Goal: Task Accomplishment & Management: Use online tool/utility

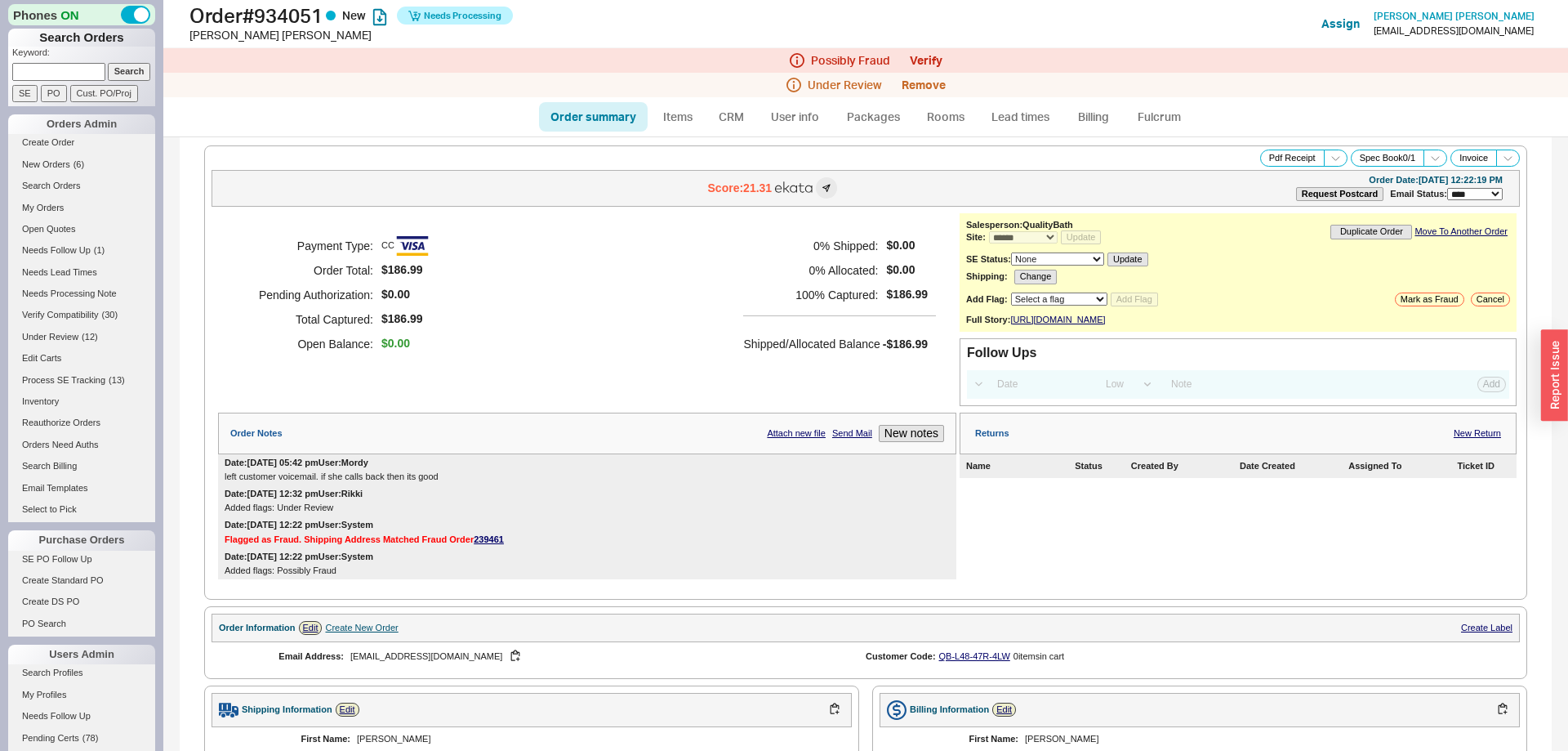
select select "*"
select select "LOW"
select select "3"
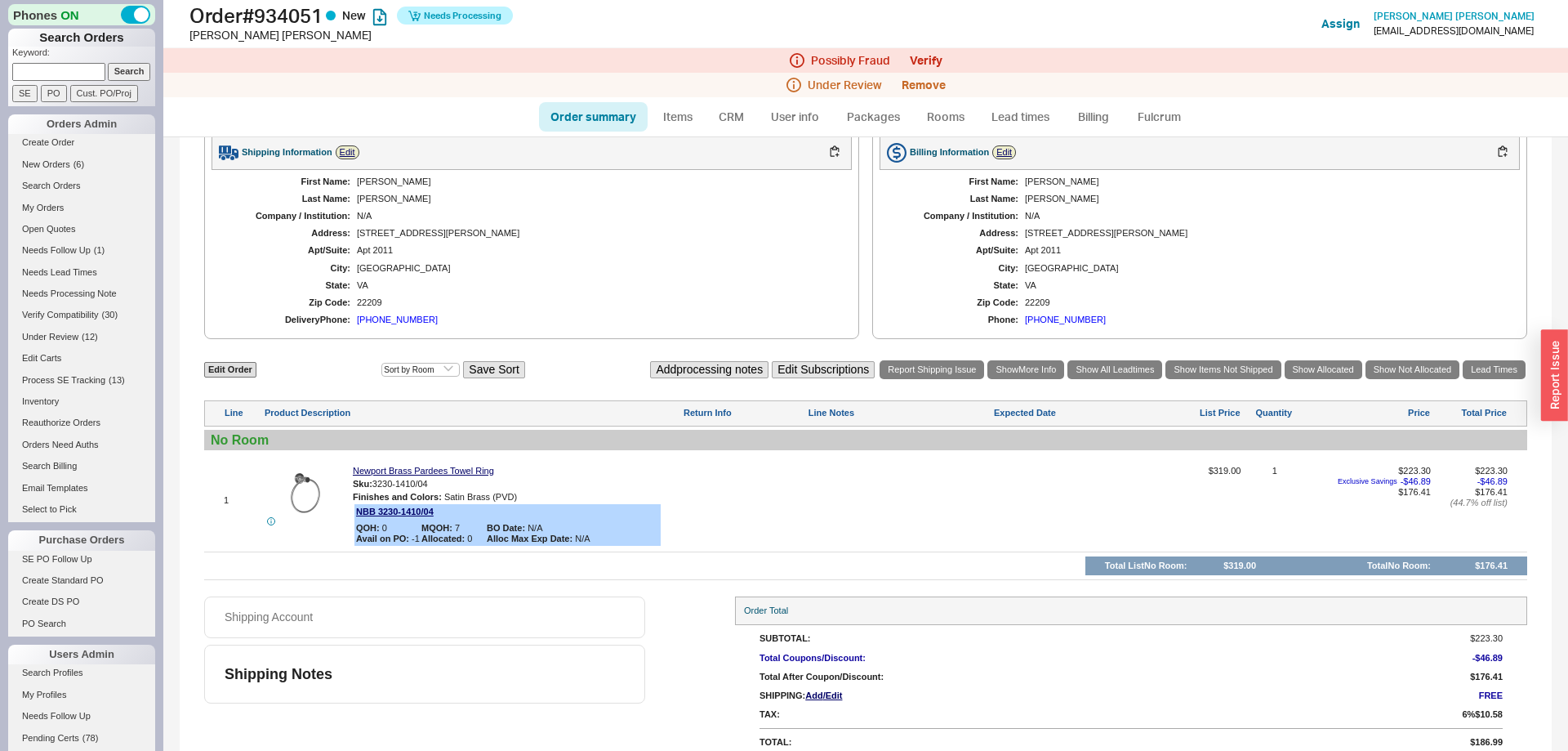
scroll to position [586, 0]
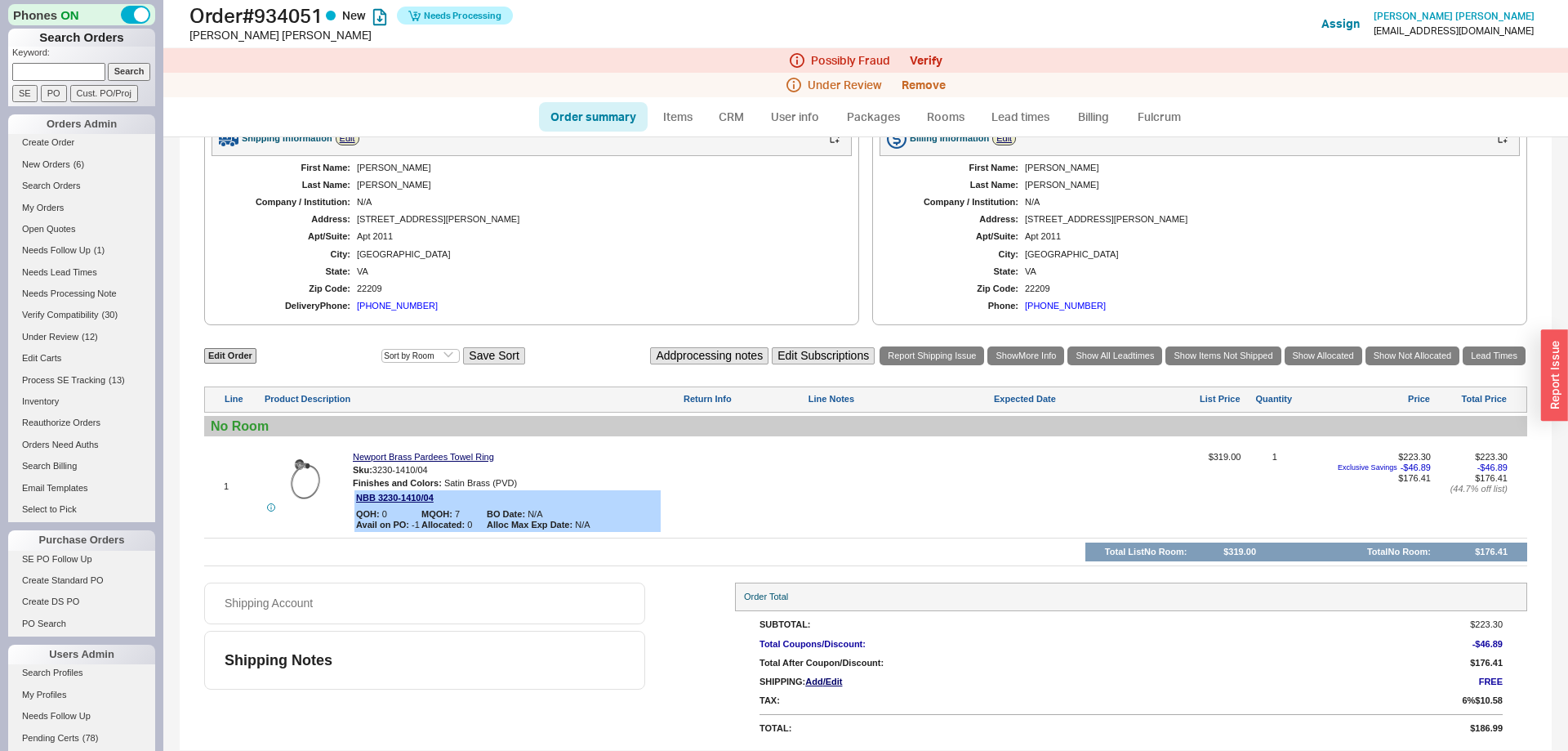
click at [1043, 309] on div "(203) 722-7213" at bounding box center [1065, 306] width 80 height 11
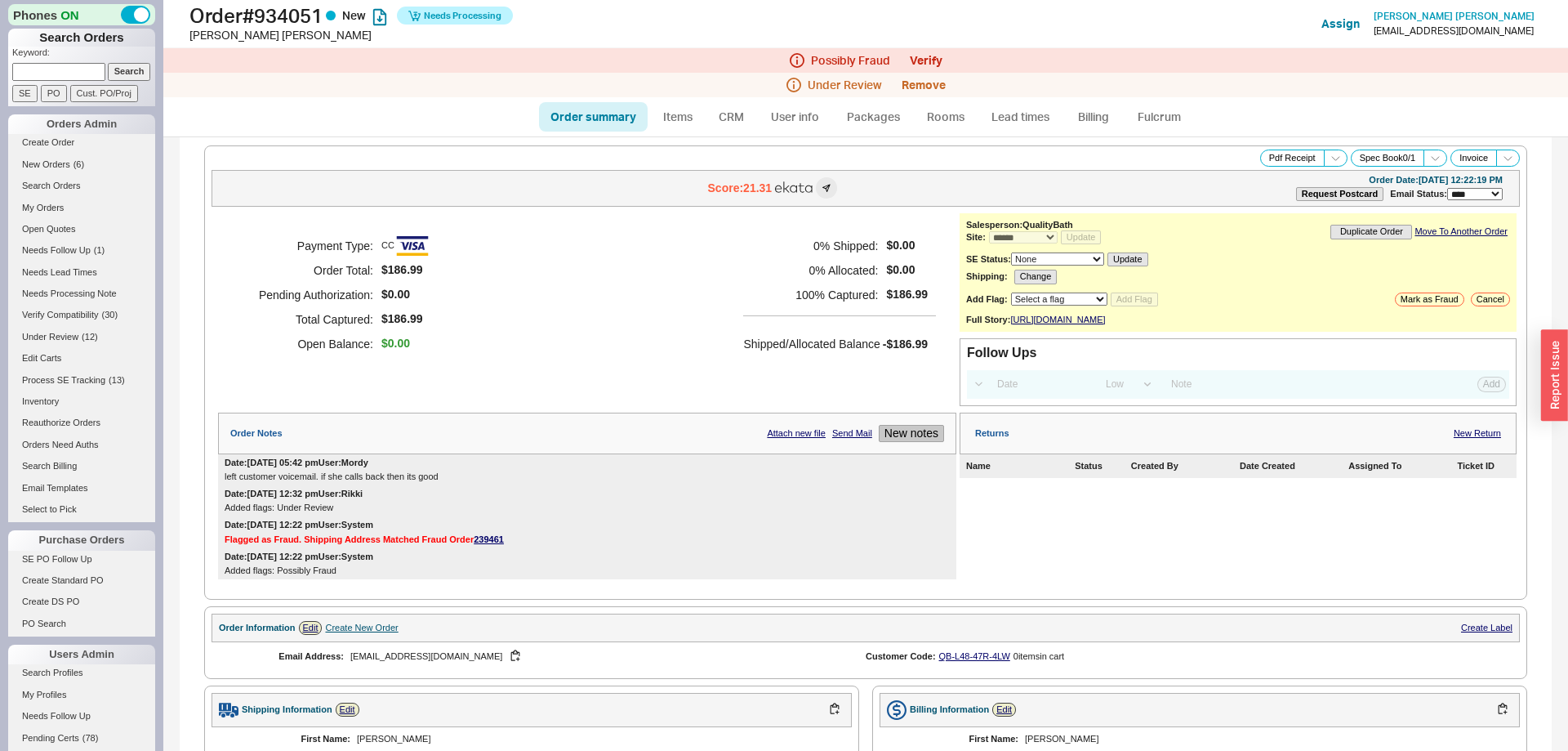
click at [914, 442] on button "New notes" at bounding box center [911, 433] width 65 height 17
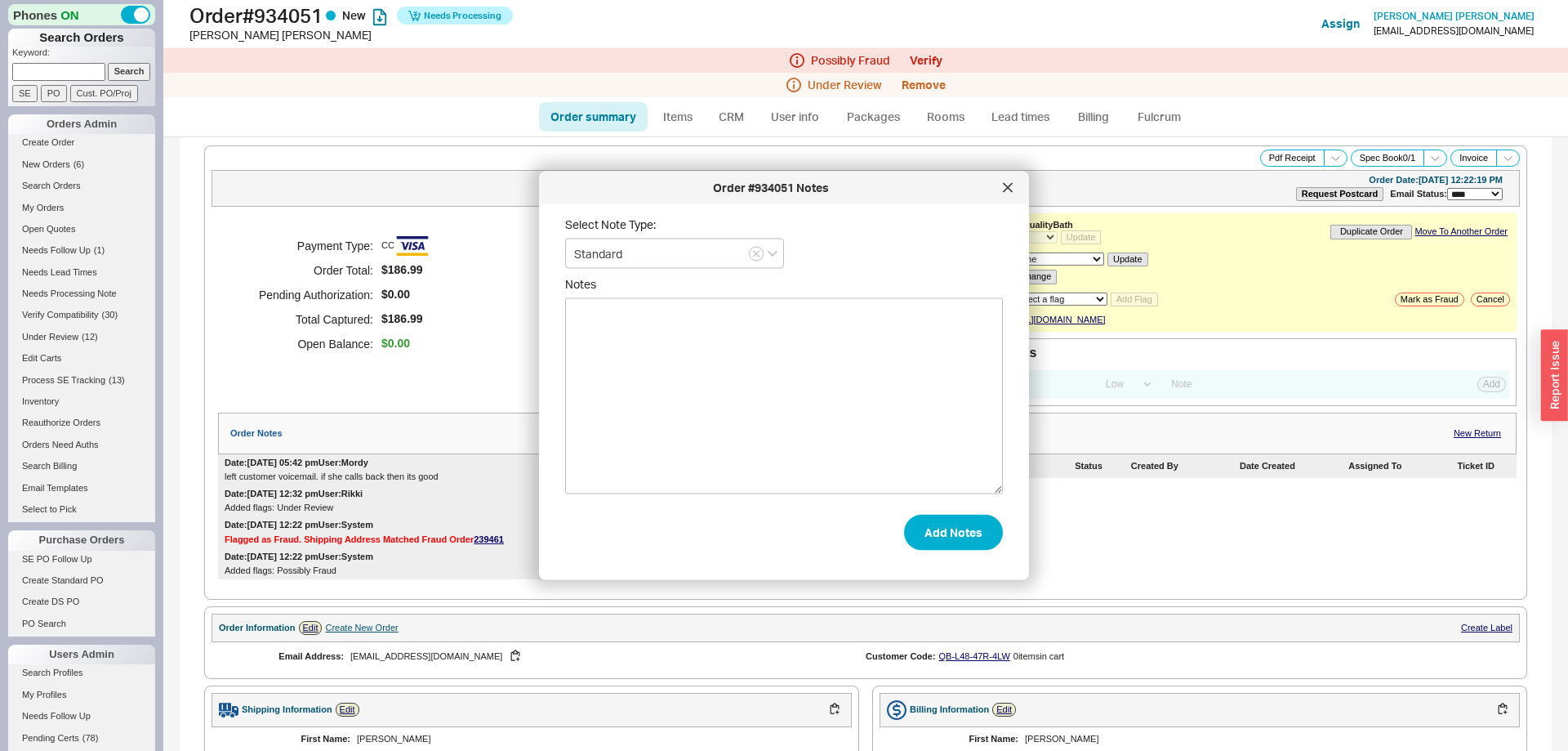
click at [792, 395] on textarea "Notes" at bounding box center [784, 396] width 438 height 196
type textarea "I SPOKE WITH CUSTOMER."
click at [986, 526] on button "Add Notes" at bounding box center [953, 531] width 99 height 36
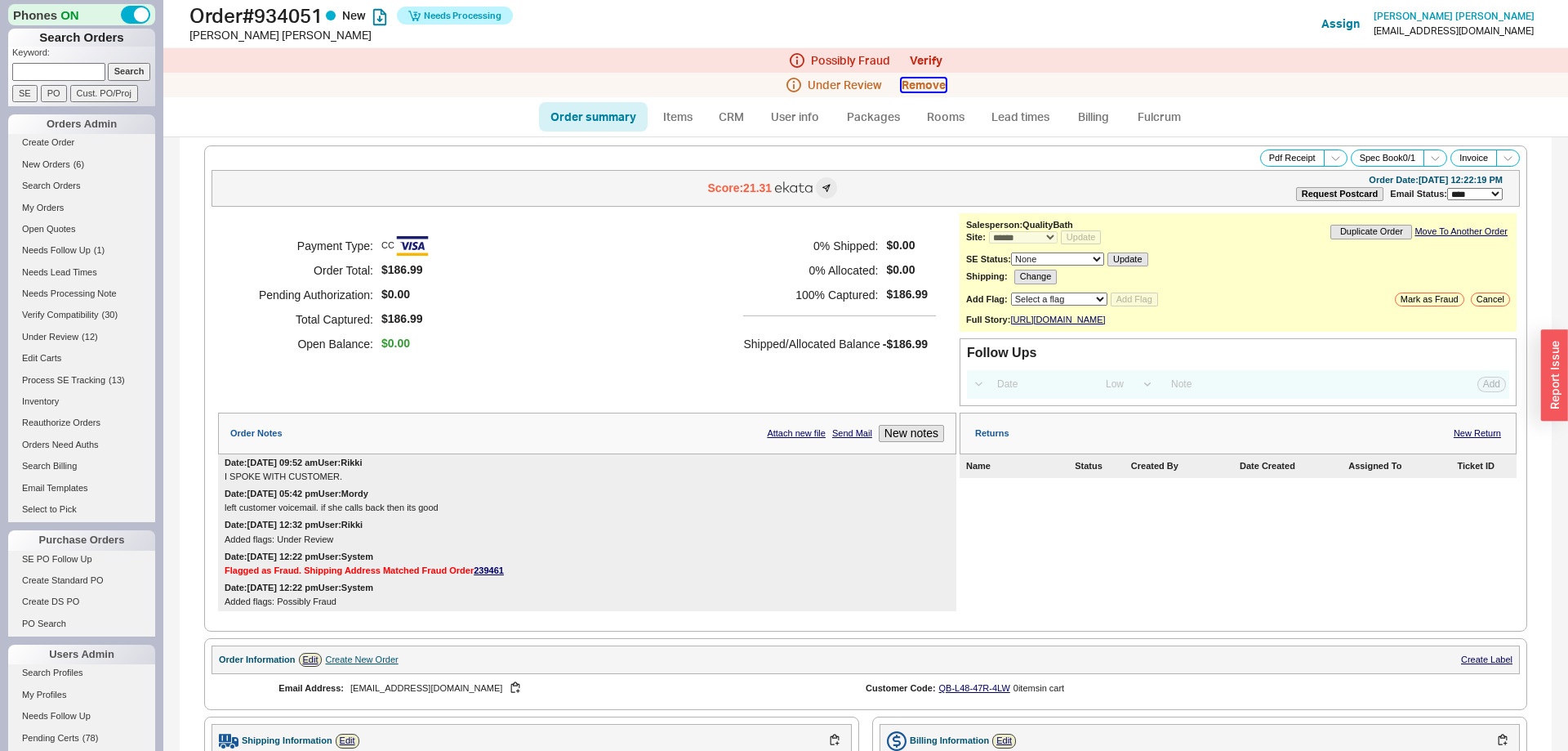
click at [928, 83] on button "Remove" at bounding box center [923, 85] width 44 height 13
click at [1161, 80] on button "Yes" at bounding box center [1154, 86] width 34 height 23
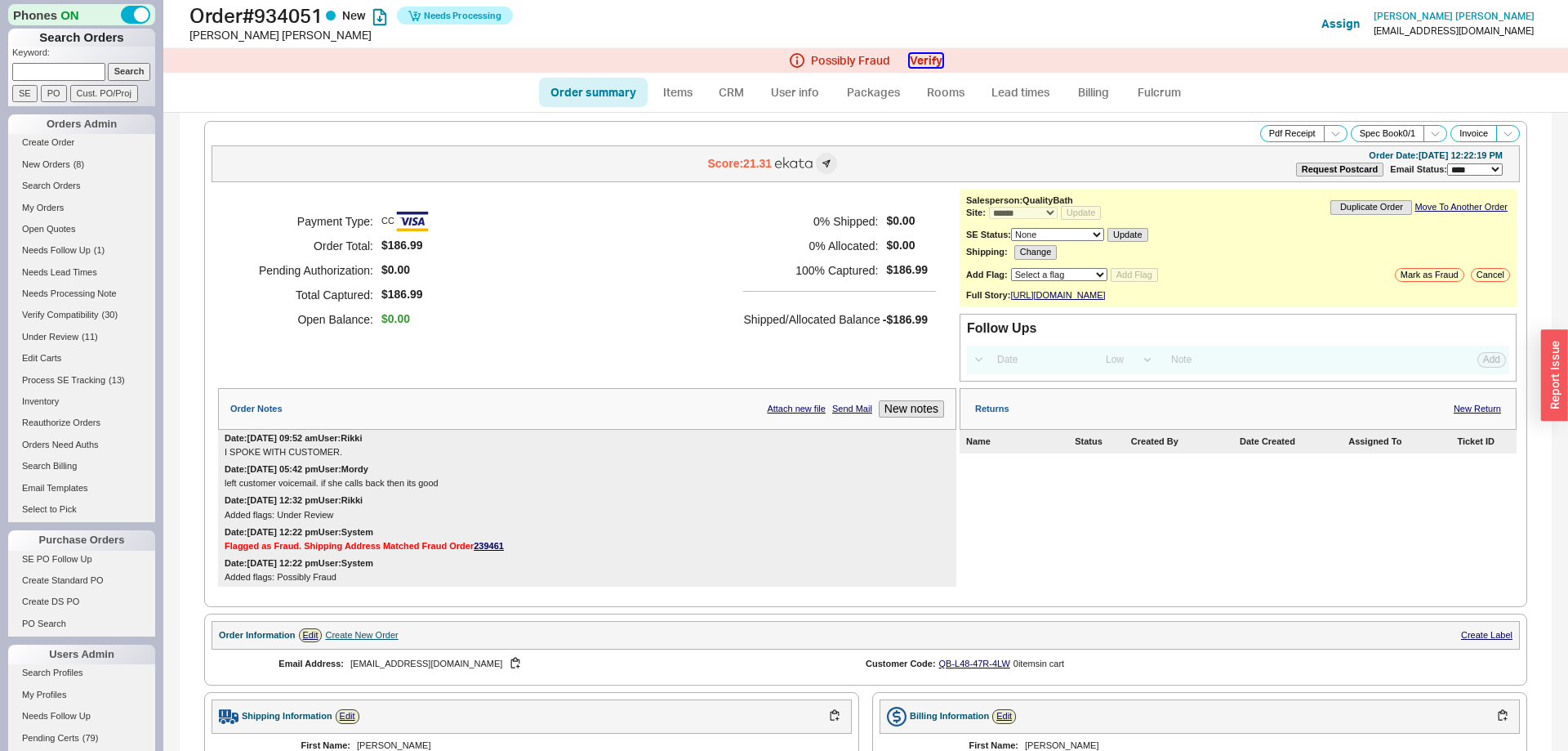
click at [920, 58] on button "Verify" at bounding box center [926, 60] width 33 height 13
click at [1197, 71] on button "Yes, order is not fraudulent" at bounding box center [1167, 73] width 120 height 23
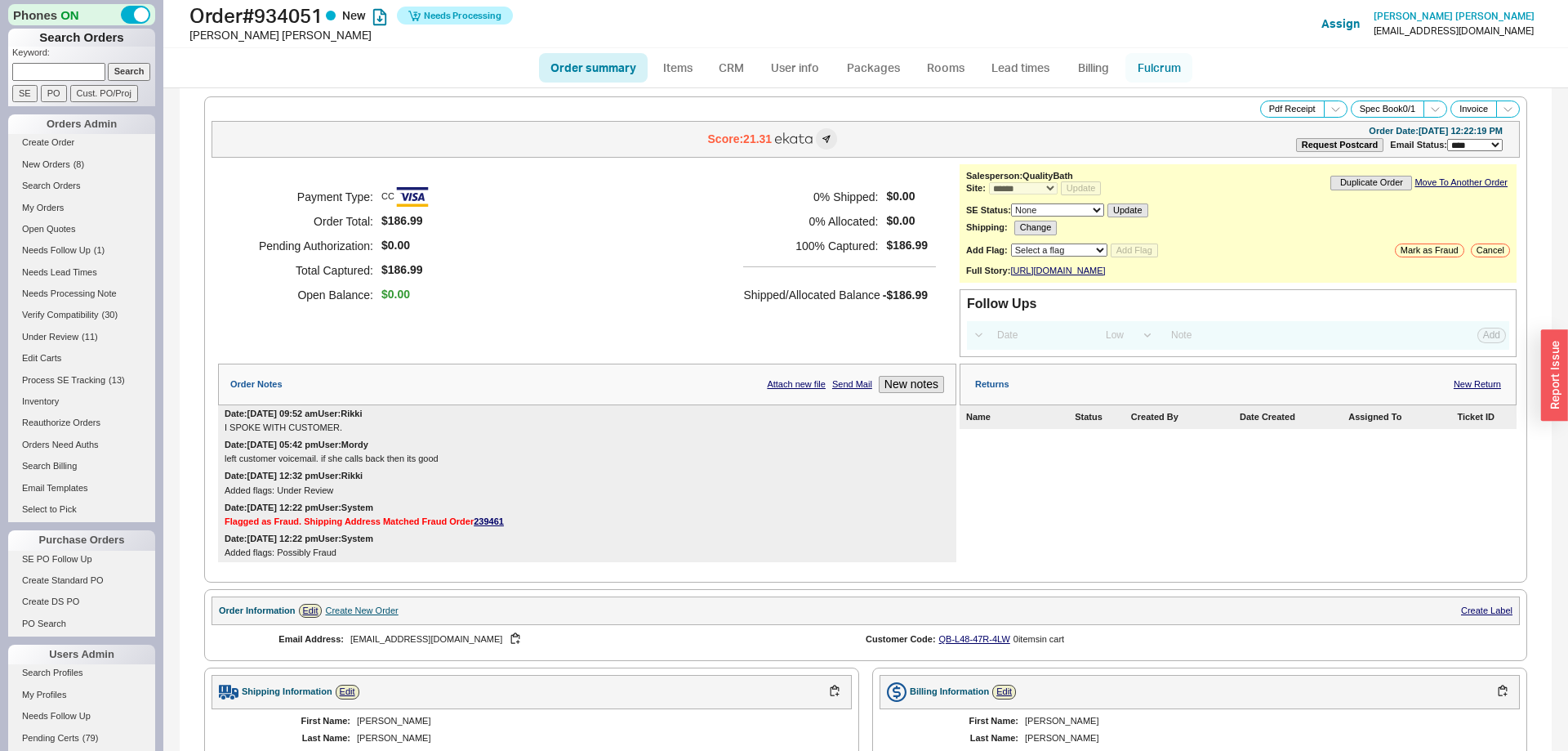
click at [1159, 63] on link "Fulcrum" at bounding box center [1159, 68] width 67 height 30
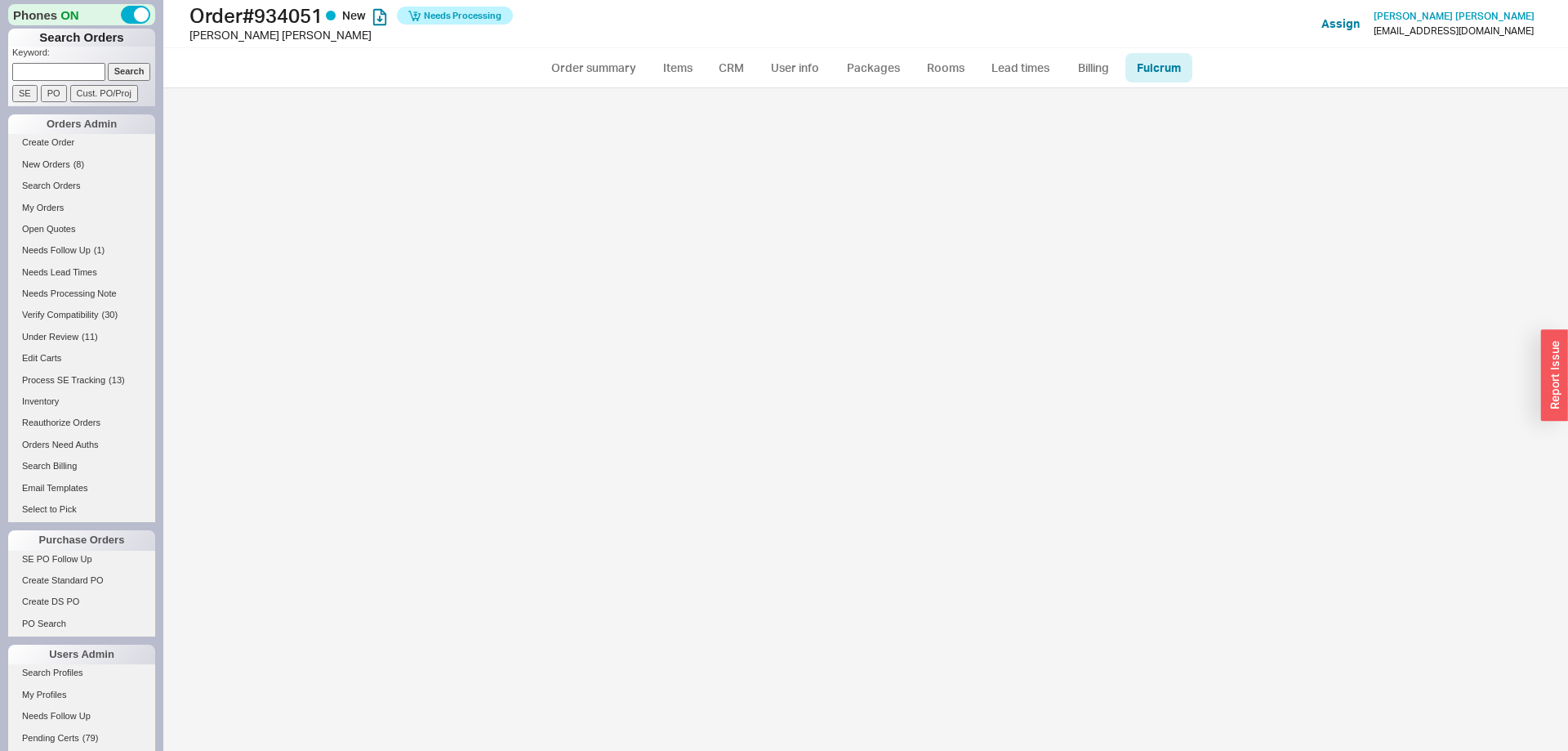
select select "134"
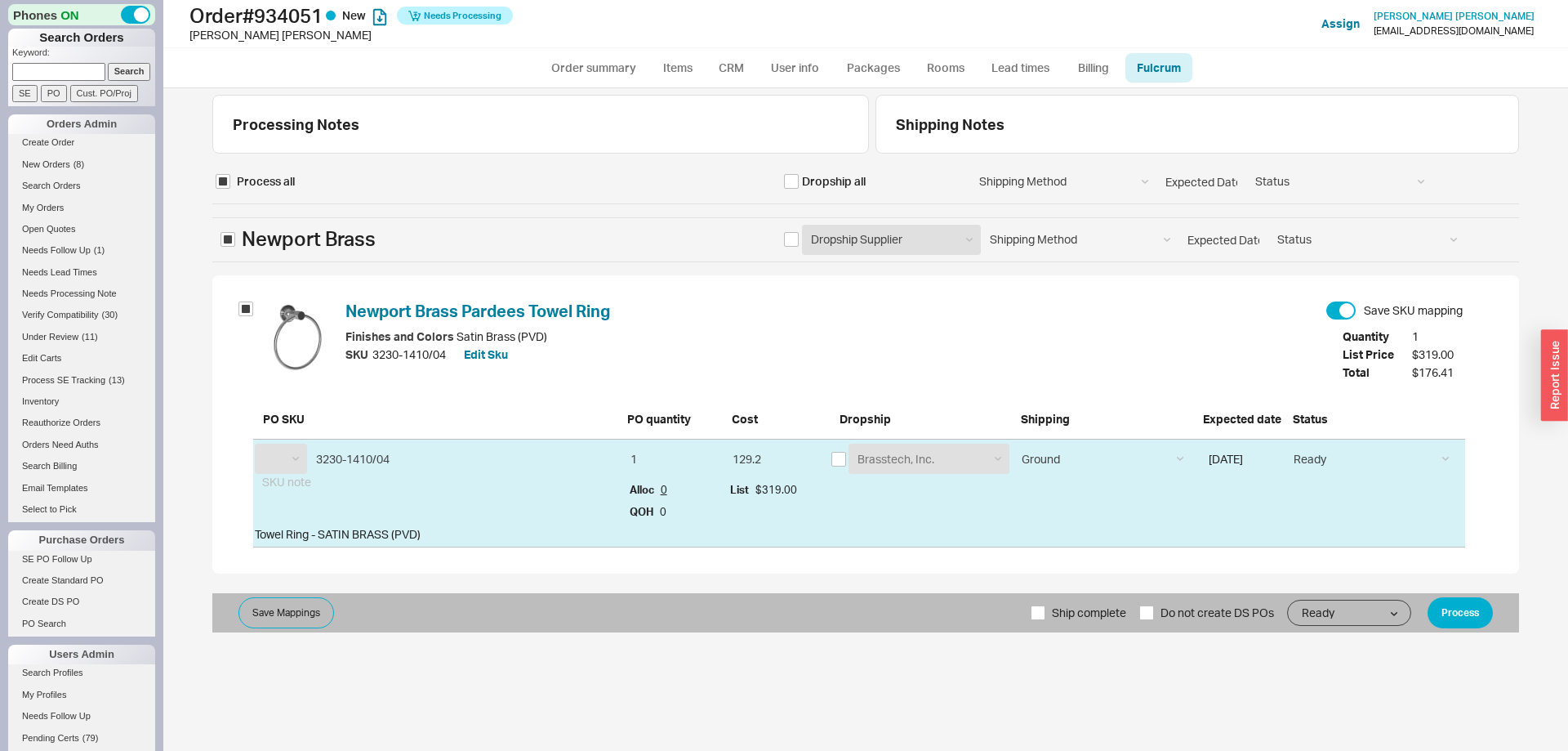
select select "NBB"
click at [833, 456] on input "checkbox" at bounding box center [839, 459] width 14 height 14
checkbox input "true"
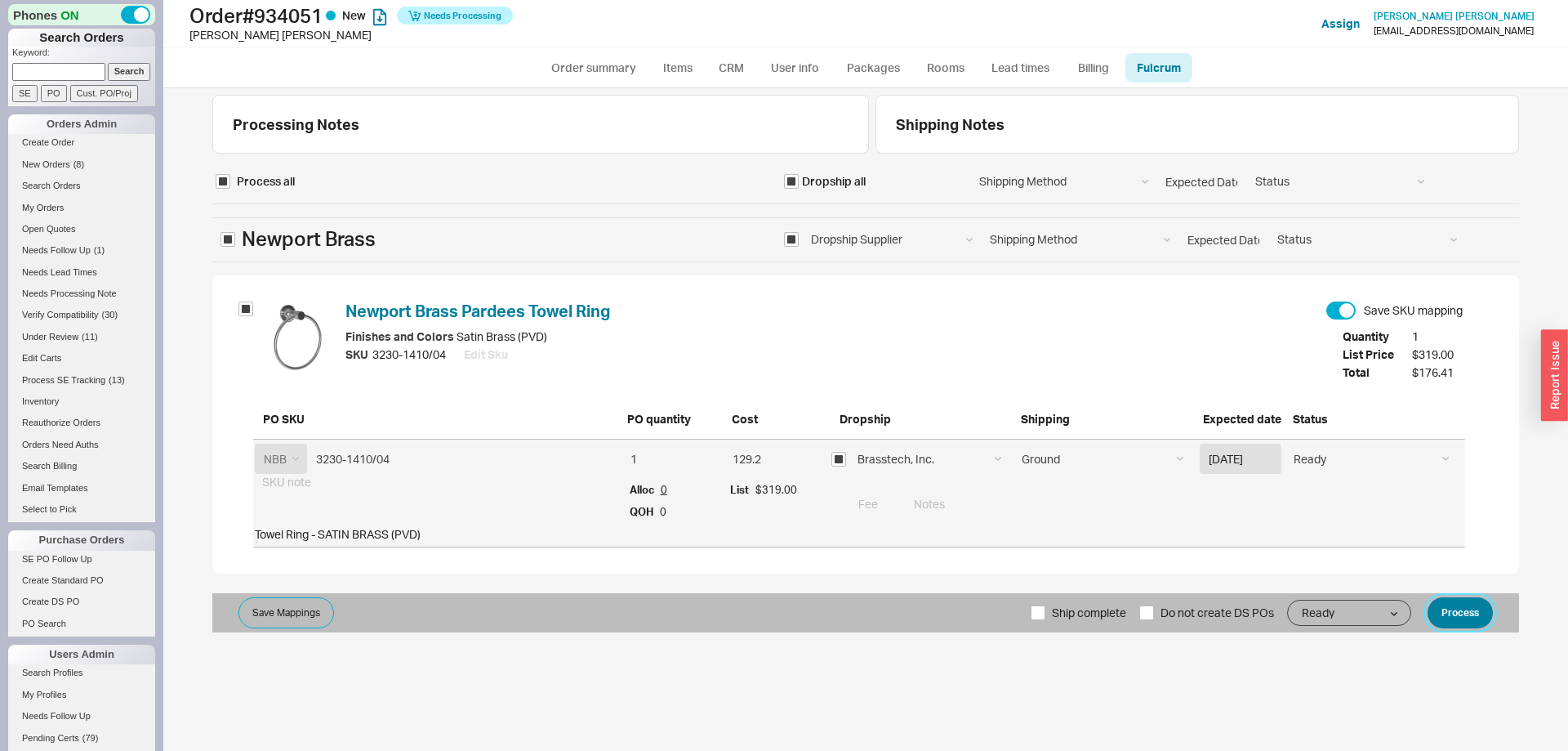
click at [1460, 612] on button "Process" at bounding box center [1460, 613] width 65 height 31
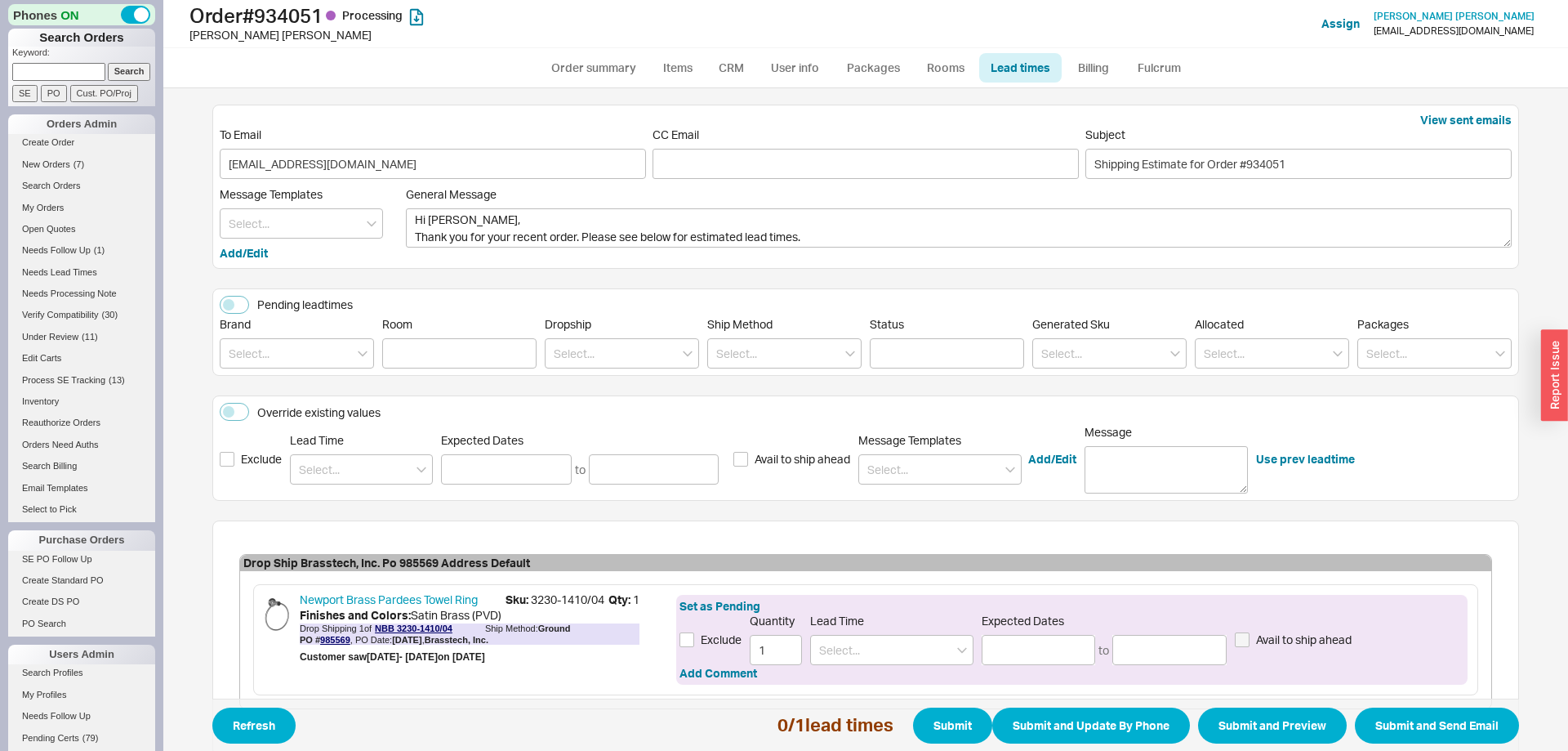
scroll to position [93, 0]
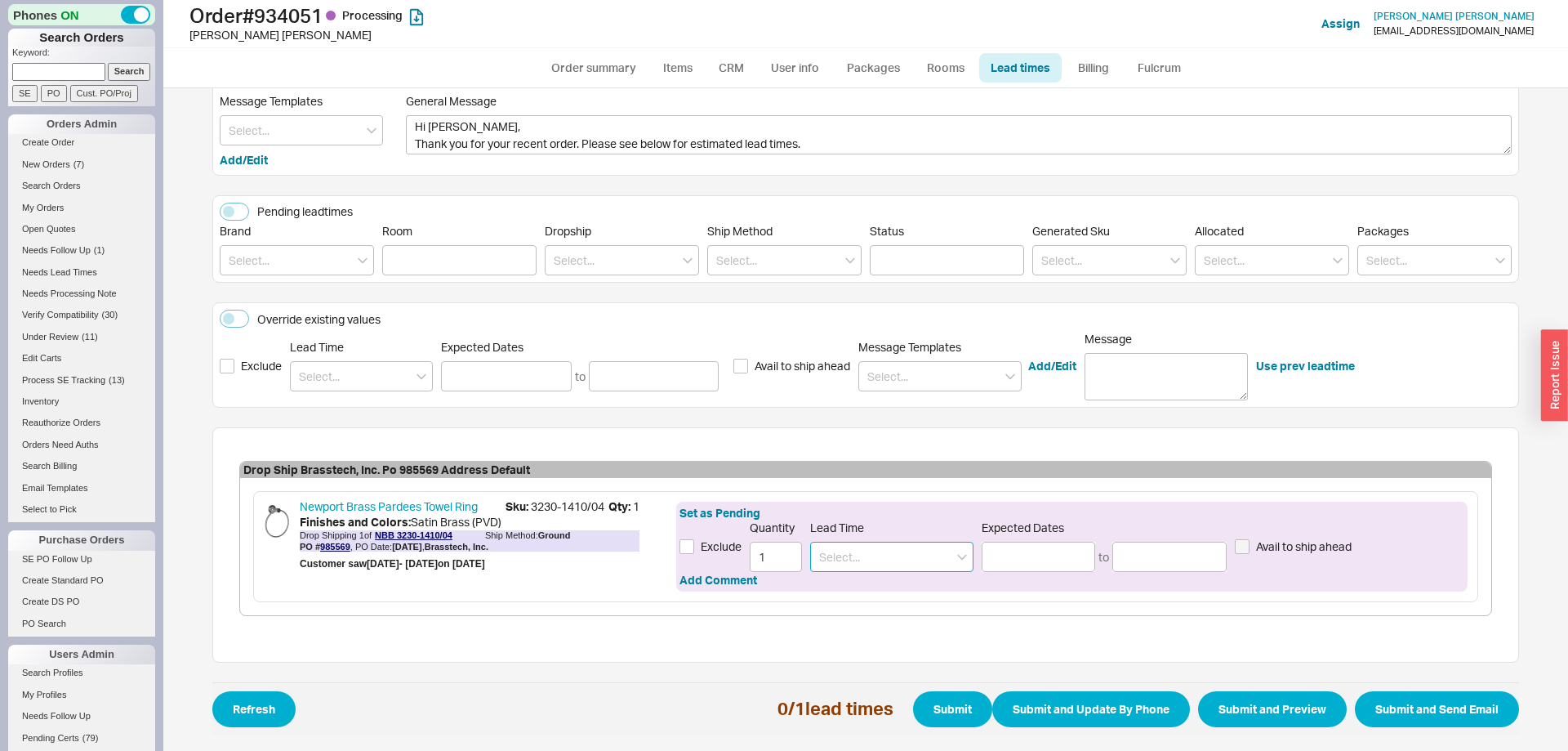
click at [862, 560] on input at bounding box center [891, 557] width 163 height 31
click at [861, 582] on div "3 - 5 Business Days" at bounding box center [891, 591] width 162 height 30
type input "3 - 5 Business Days"
type input "08/21/2025"
type input "08/25/2025"
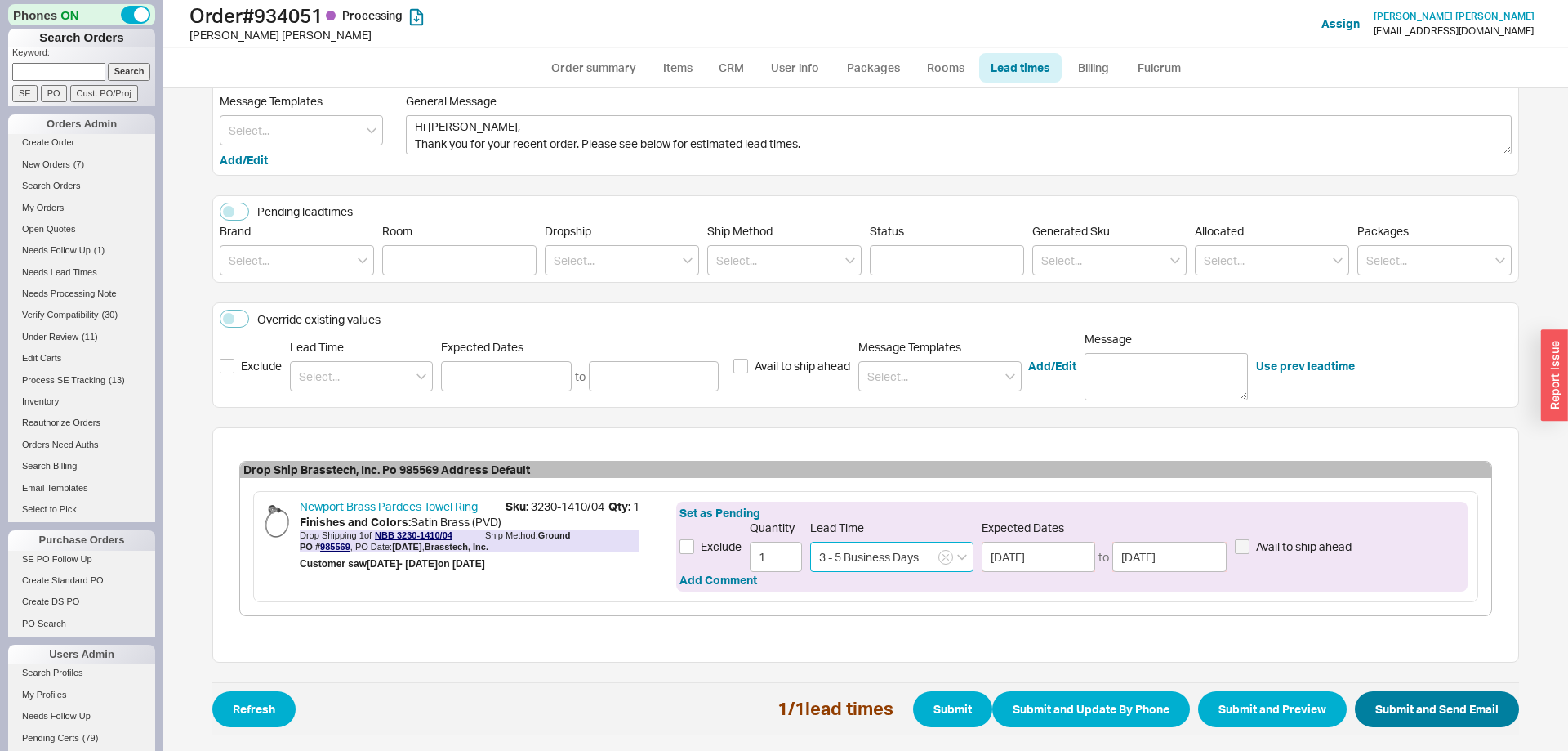
type input "3 - 5 Business Days"
click at [1432, 716] on button "Submit and Send Email" at bounding box center [1438, 709] width 164 height 36
select select "*"
select select "LOW"
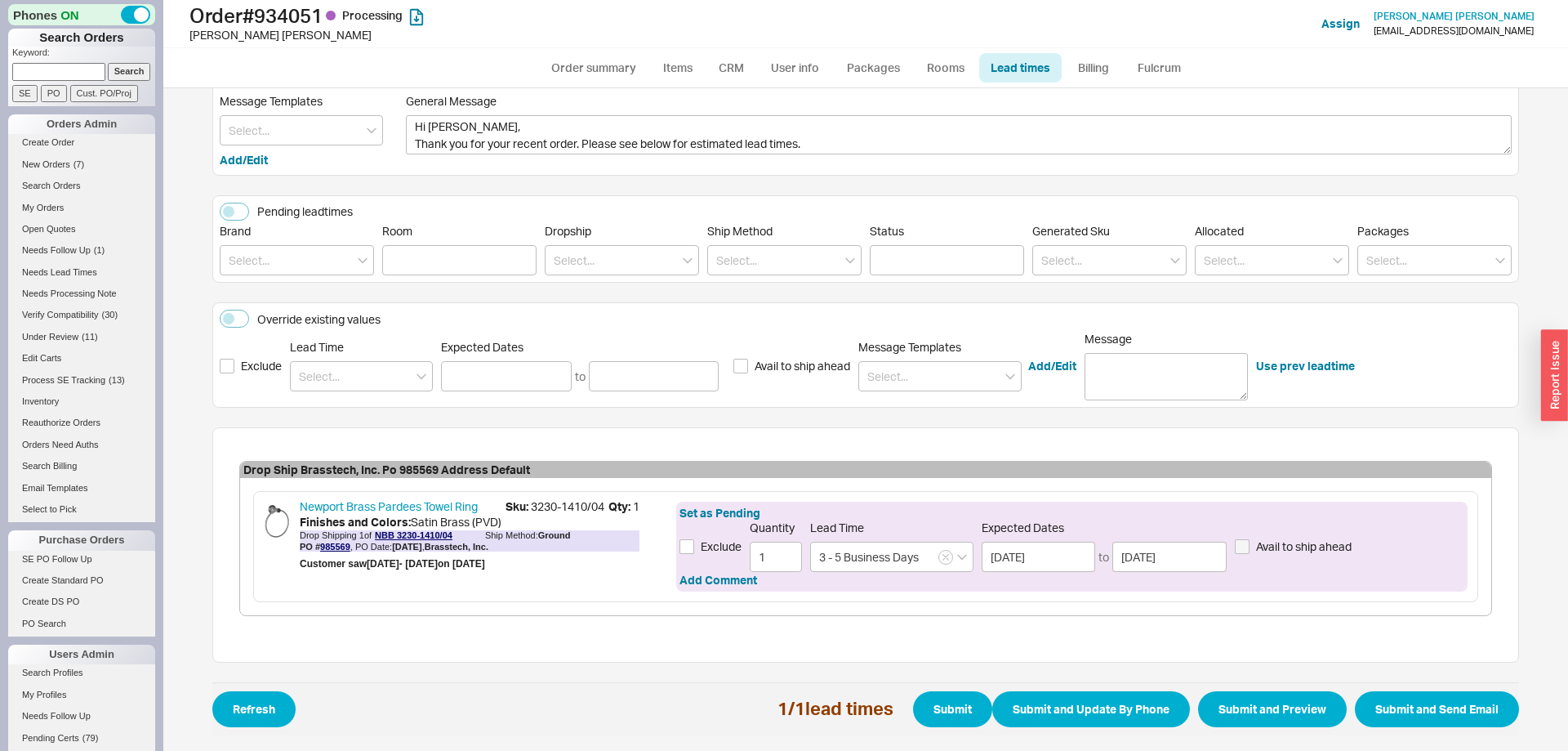
select select "3"
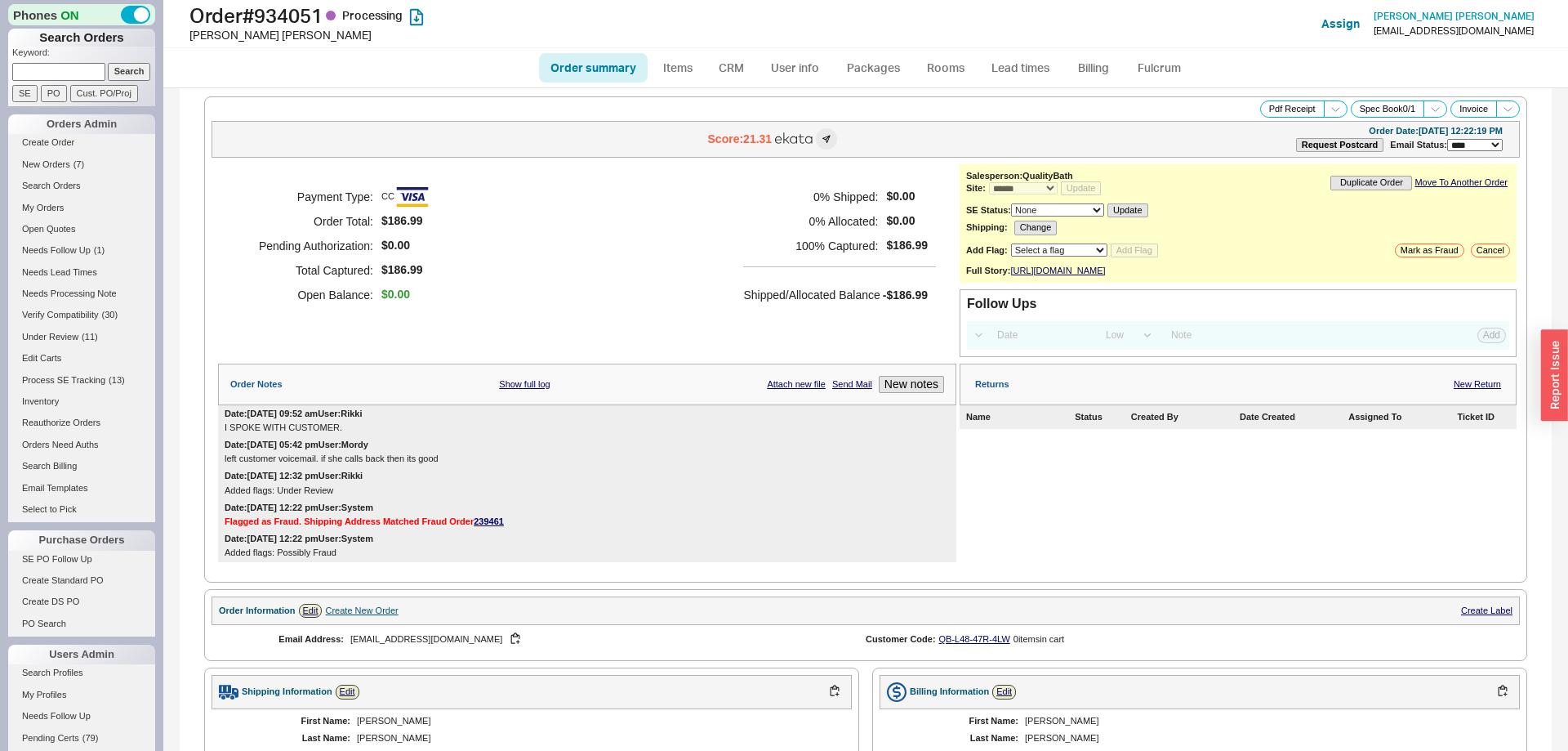
select select "*"
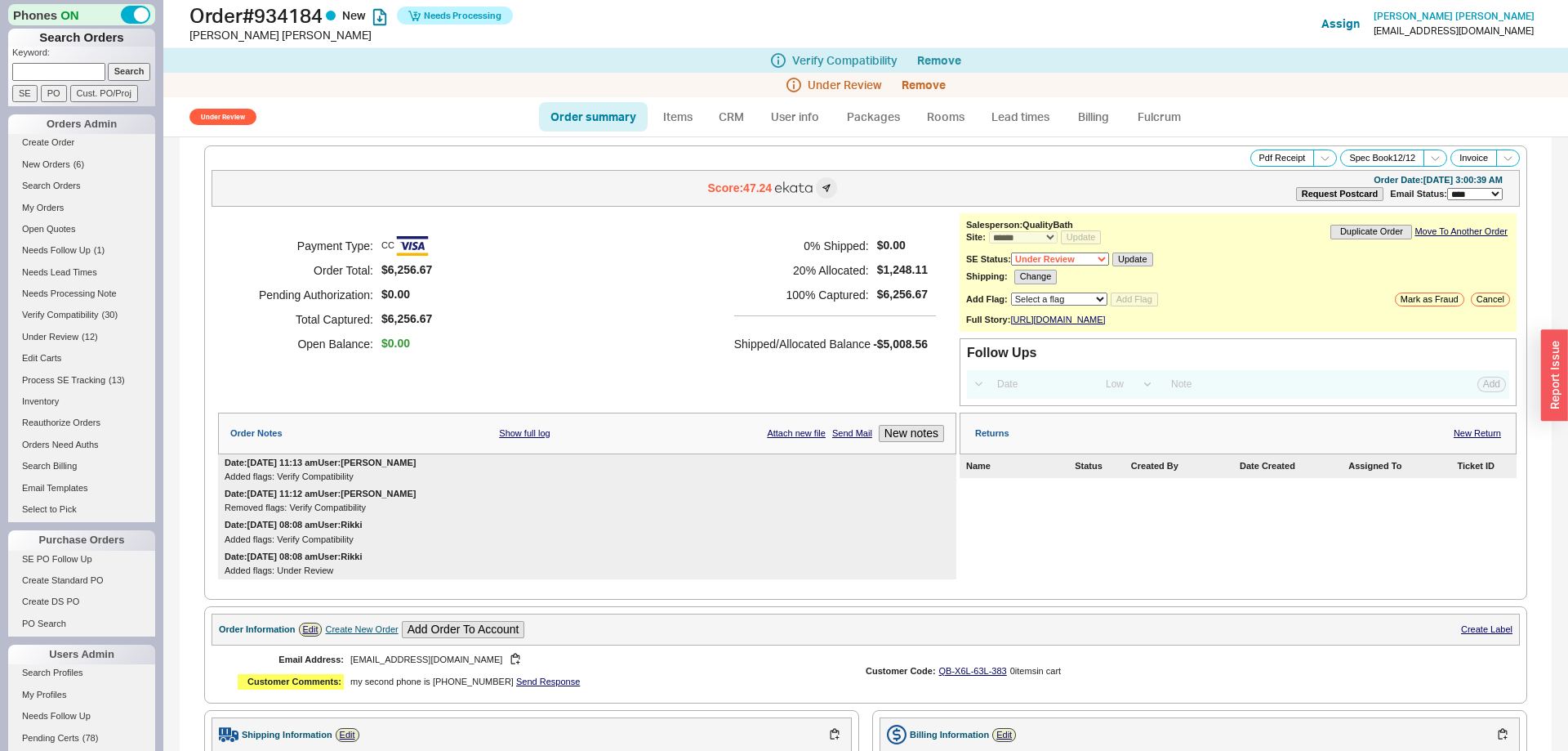
select select "*"
select select "Under Review"
select select "LOW"
select select "3"
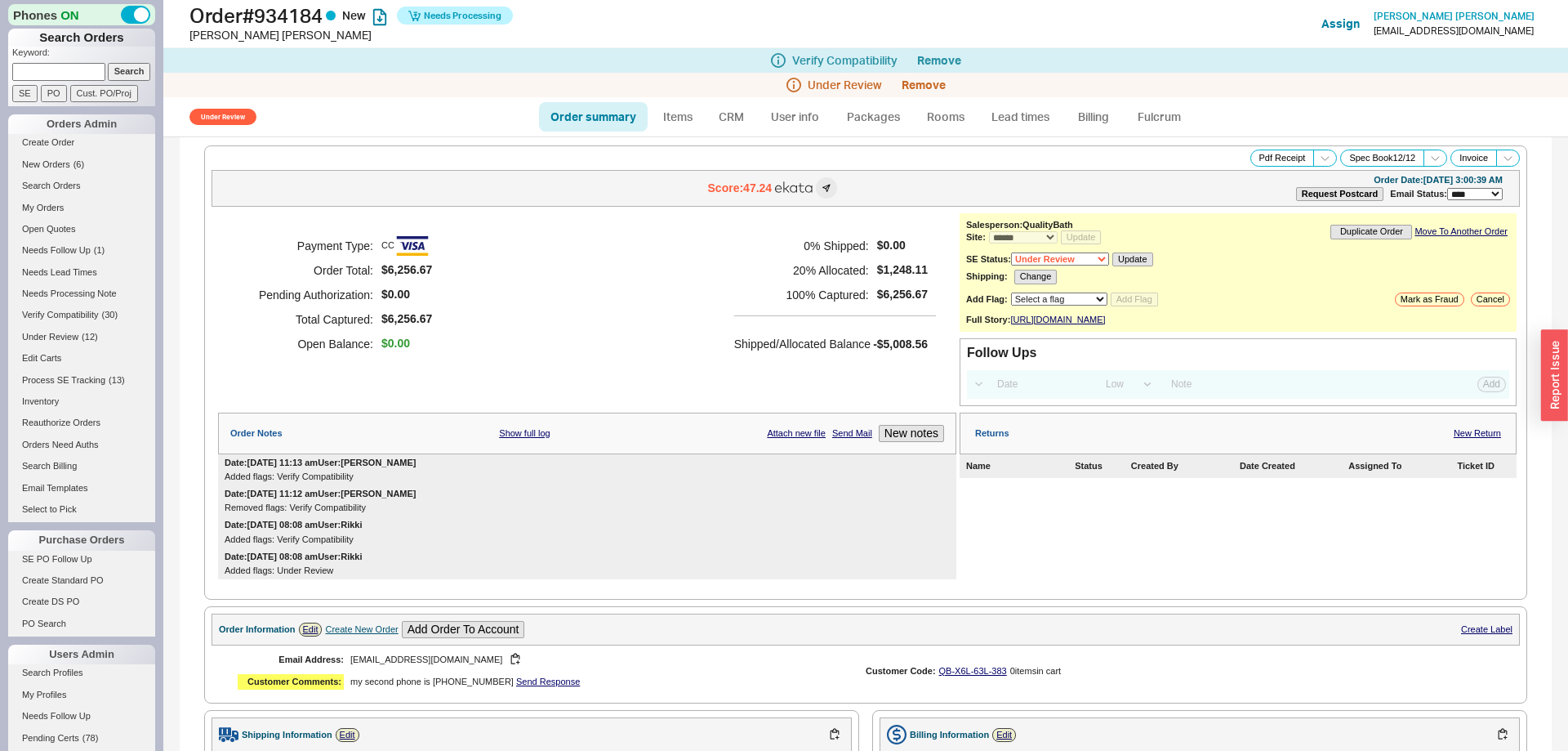
scroll to position [1667, 0]
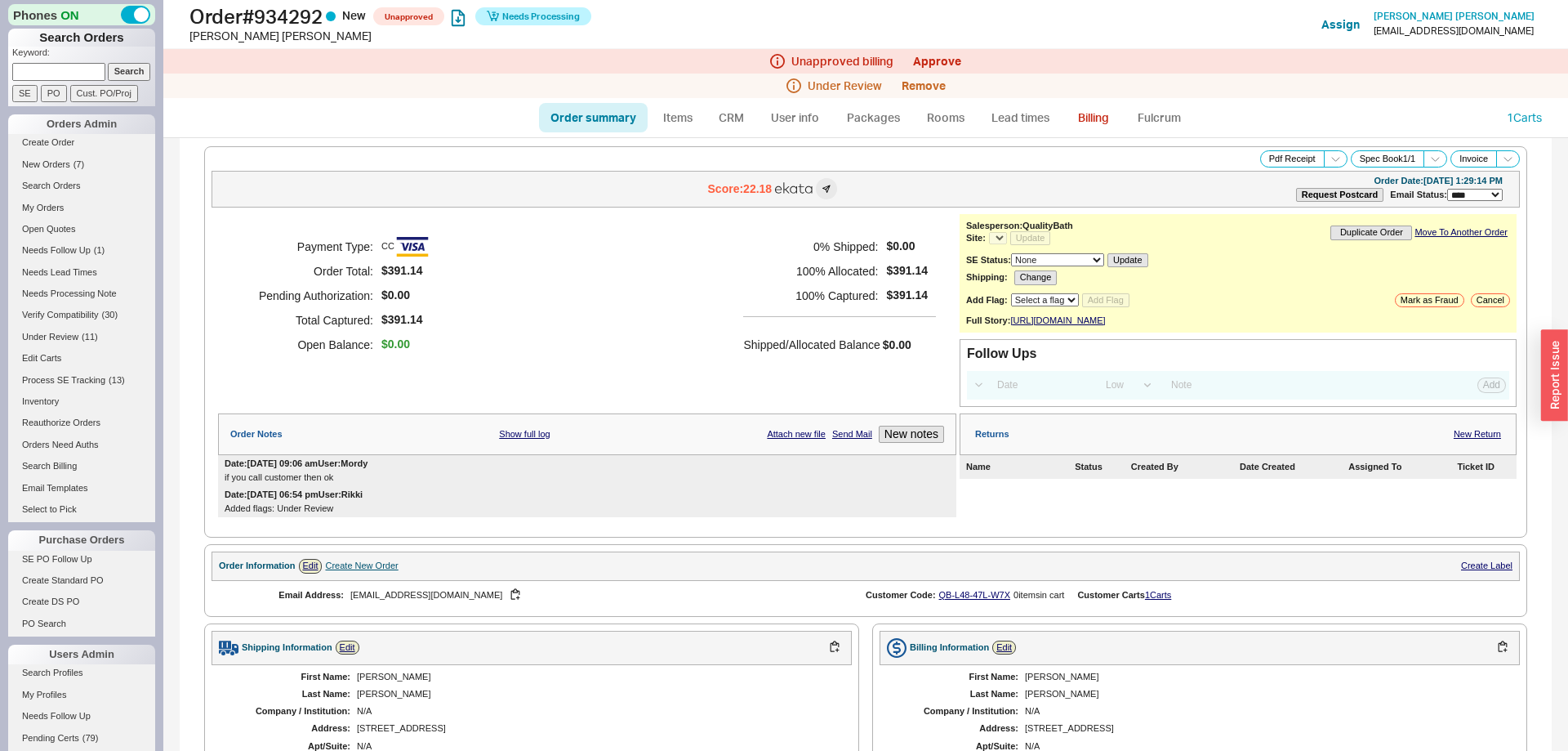
select select "*"
select select "LOW"
select select "3"
select select "*"
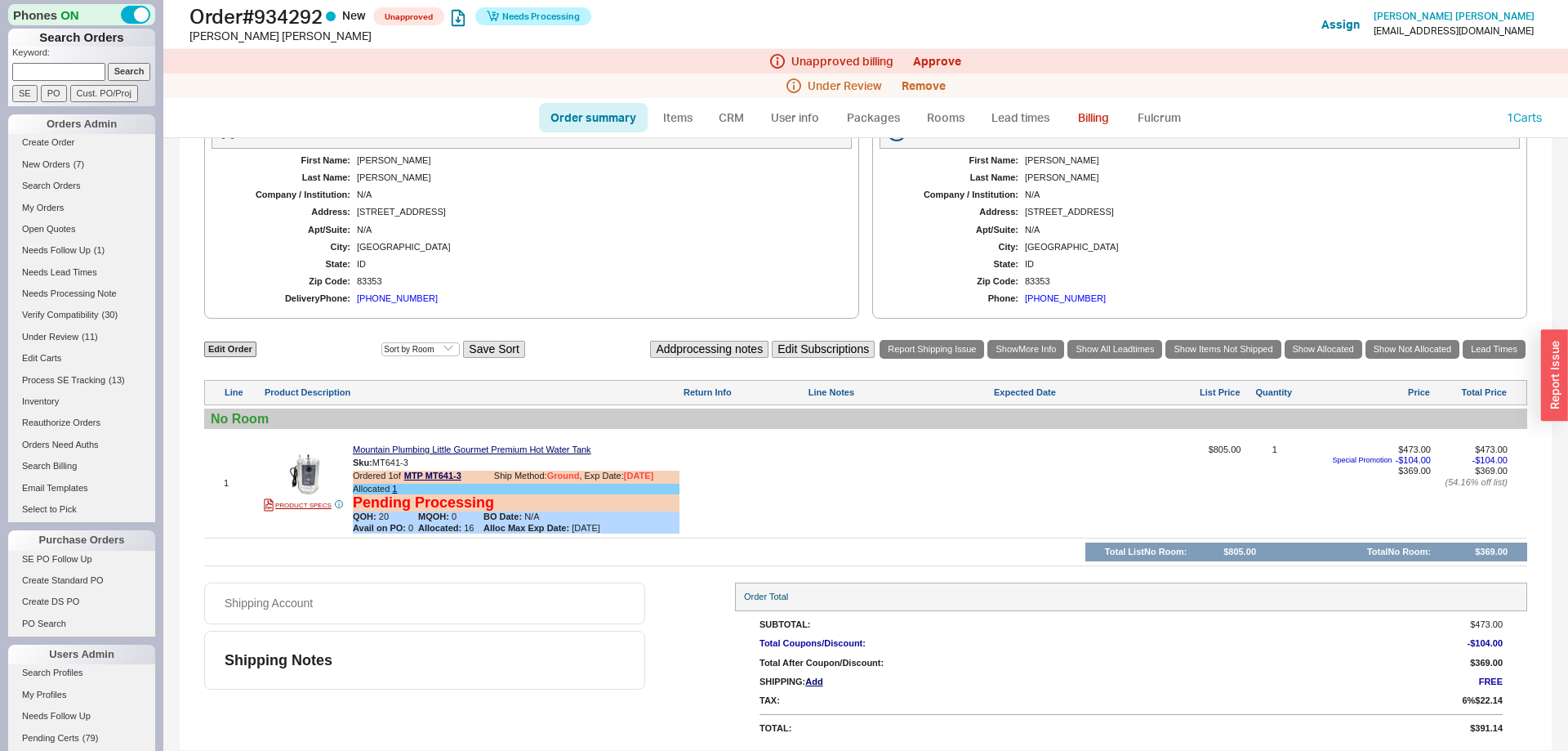
click at [1072, 301] on div "(425) 442-1427" at bounding box center [1065, 298] width 80 height 11
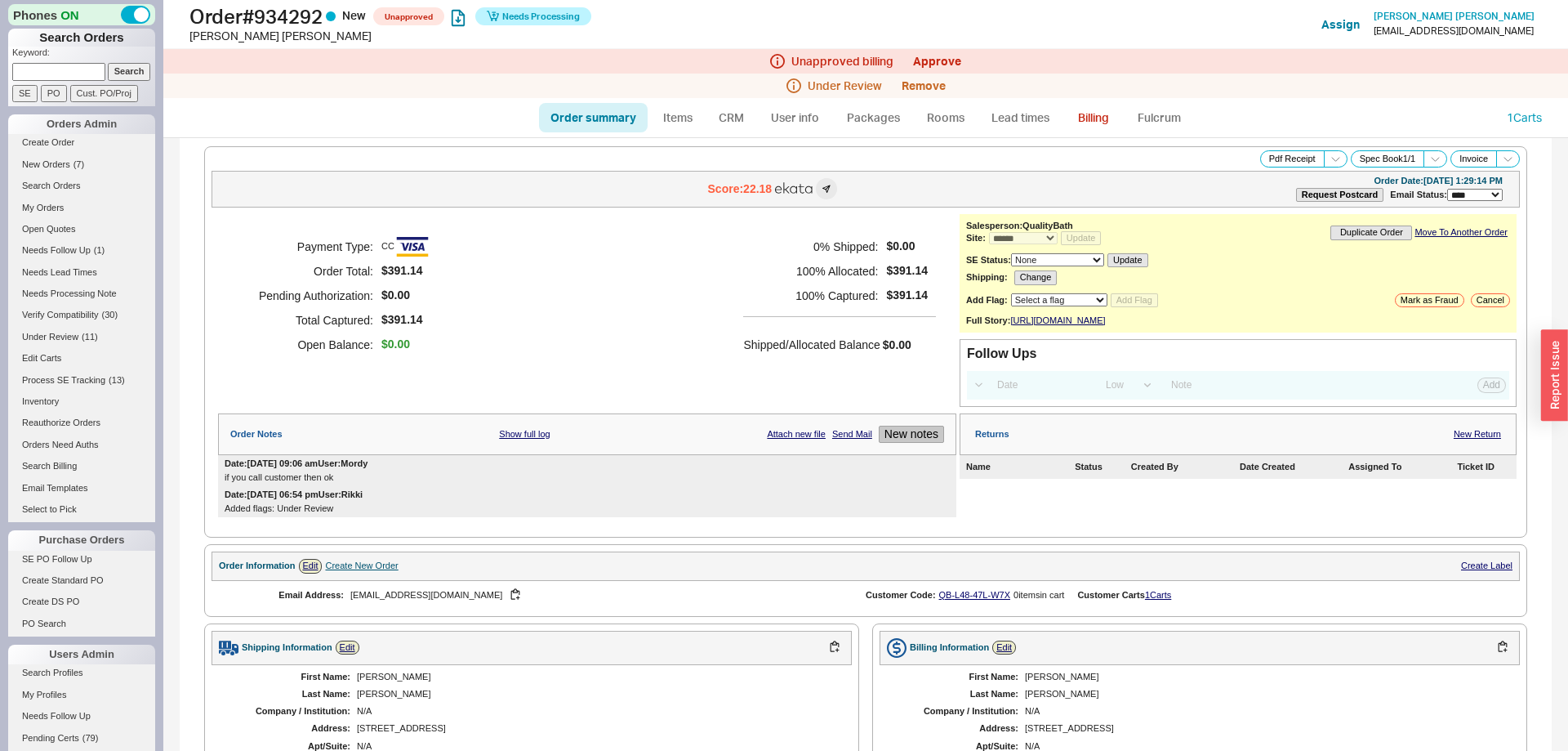
click at [920, 443] on button "New notes" at bounding box center [911, 434] width 65 height 17
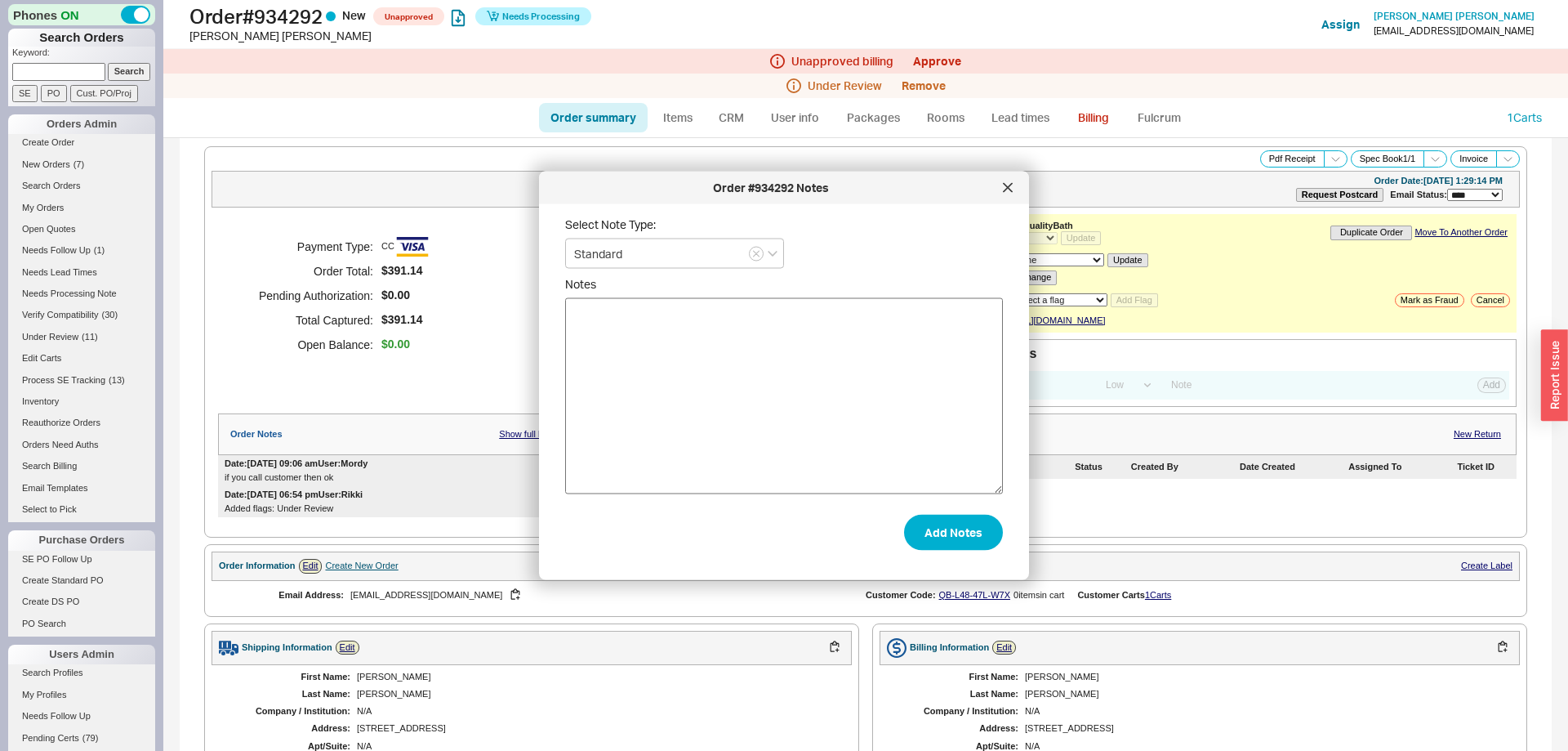
click at [853, 404] on textarea "Notes" at bounding box center [784, 396] width 438 height 196
type textarea "Left a voice mail"
click at [971, 531] on button "Add Notes" at bounding box center [953, 531] width 99 height 36
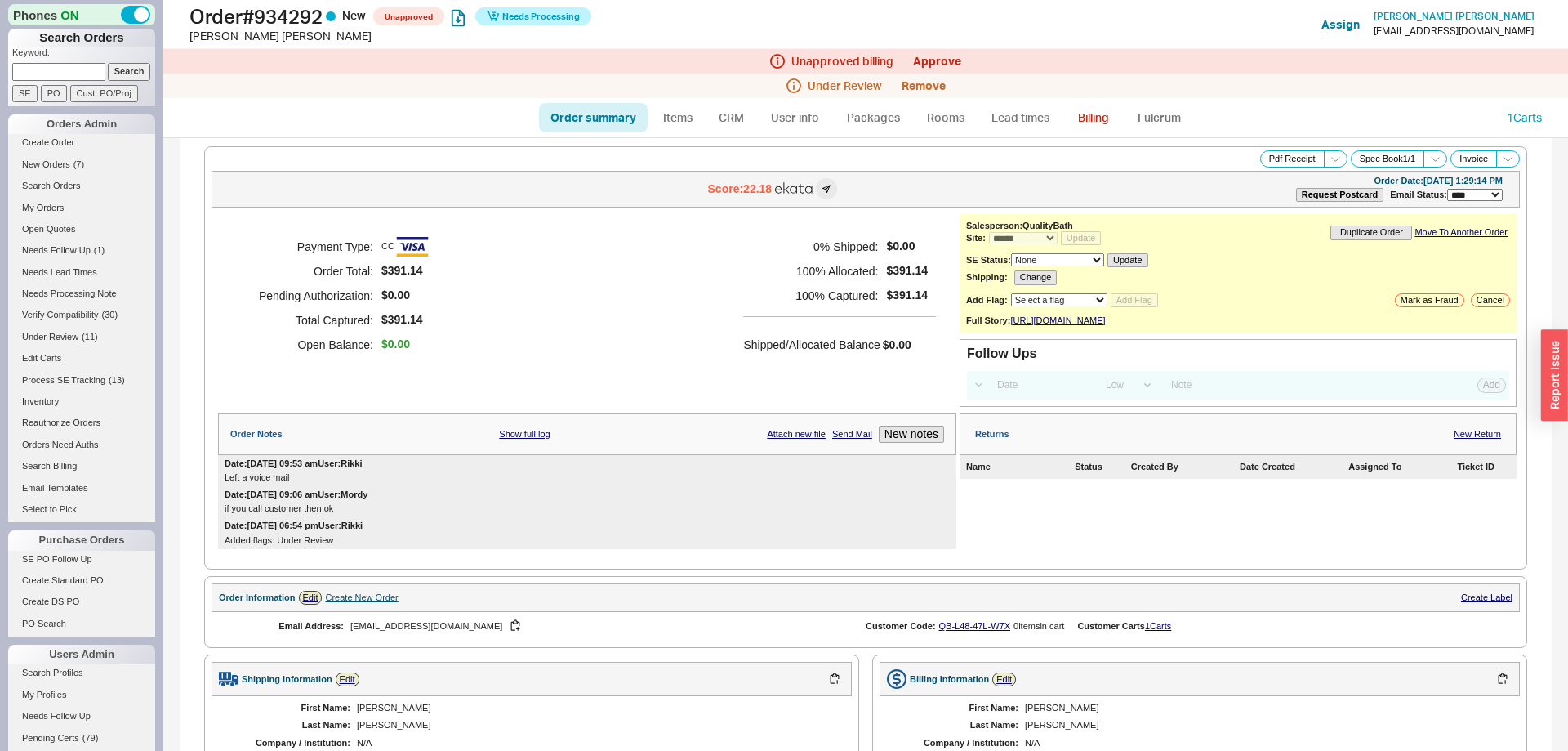
scroll to position [563, 0]
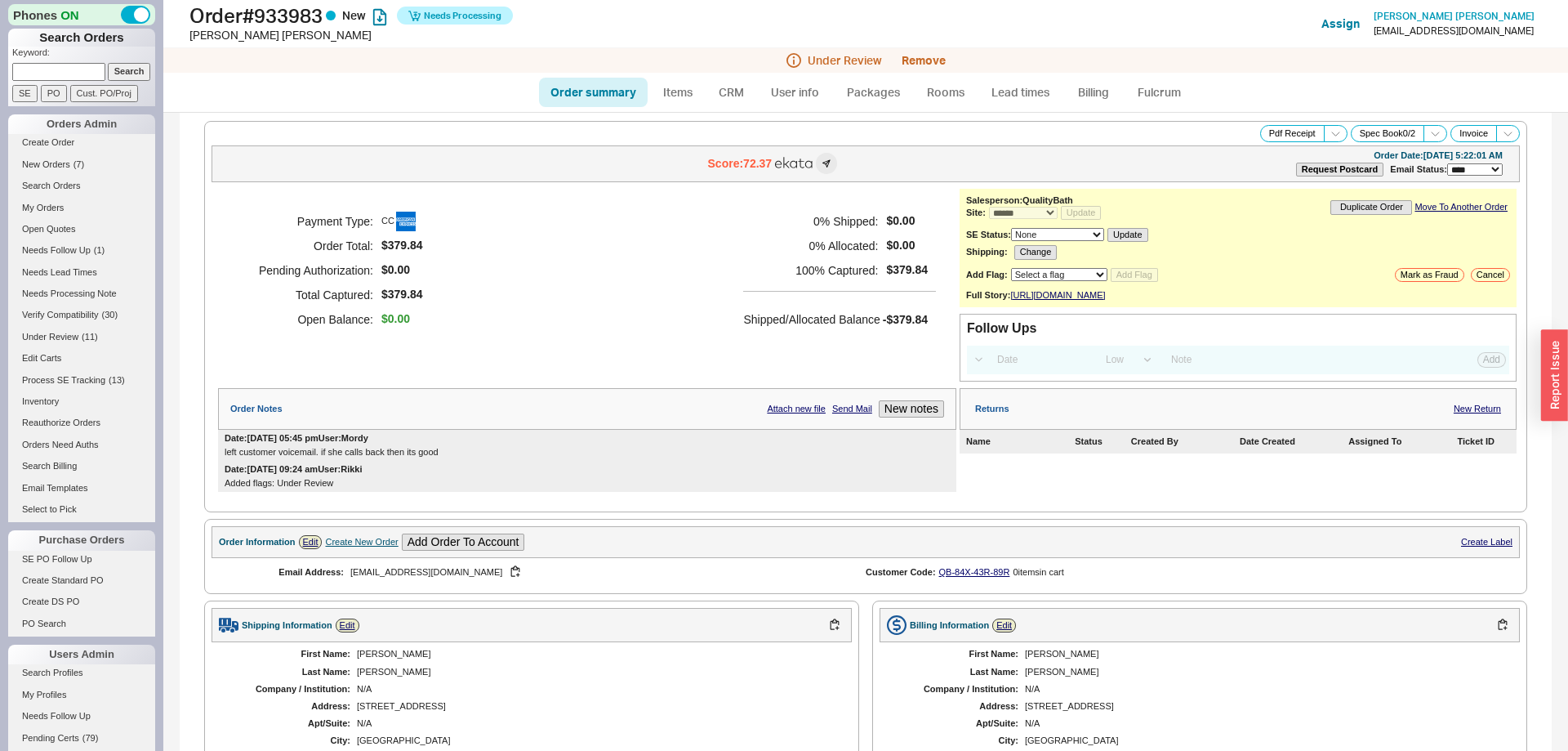
select select "*"
select select "LOW"
select select "3"
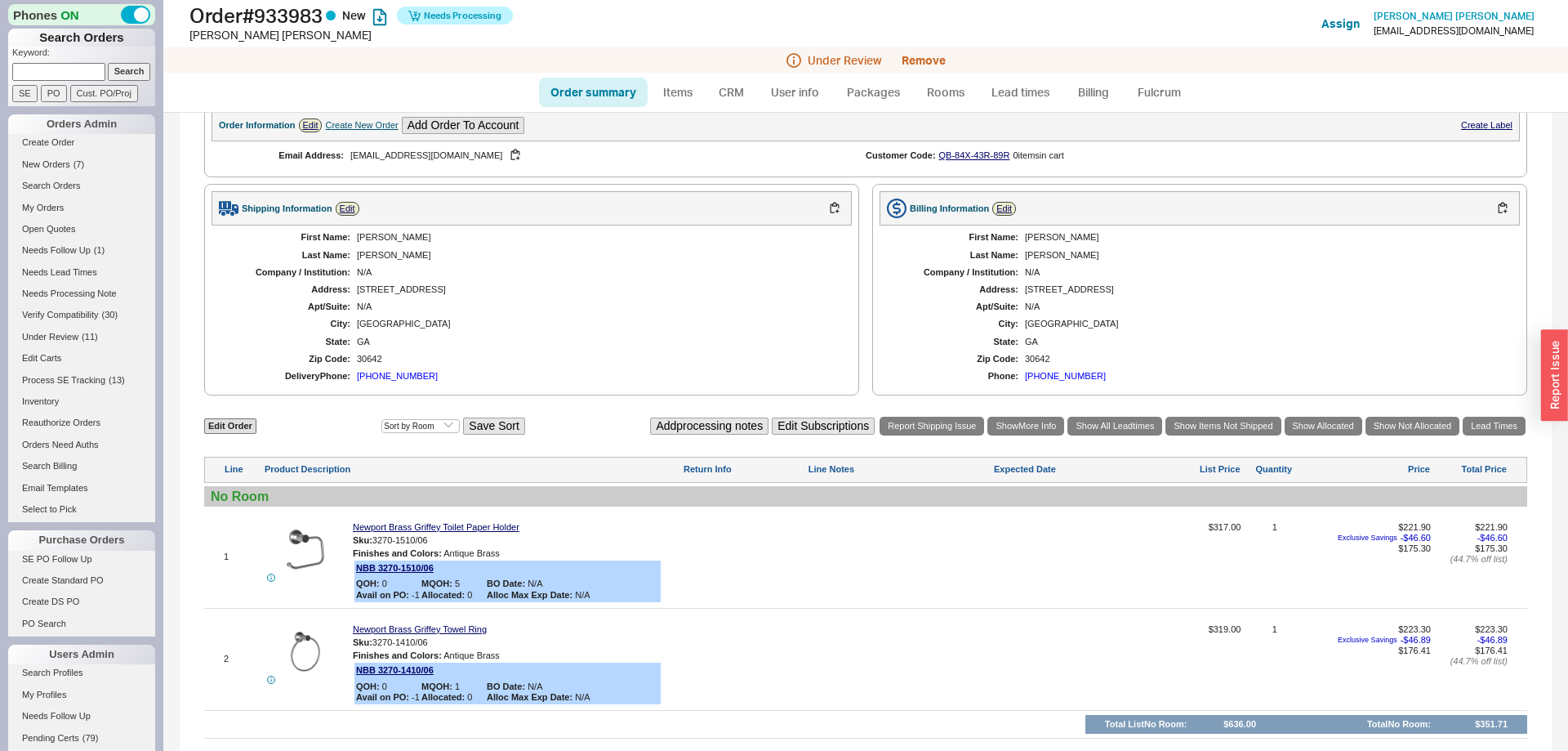
scroll to position [604, 0]
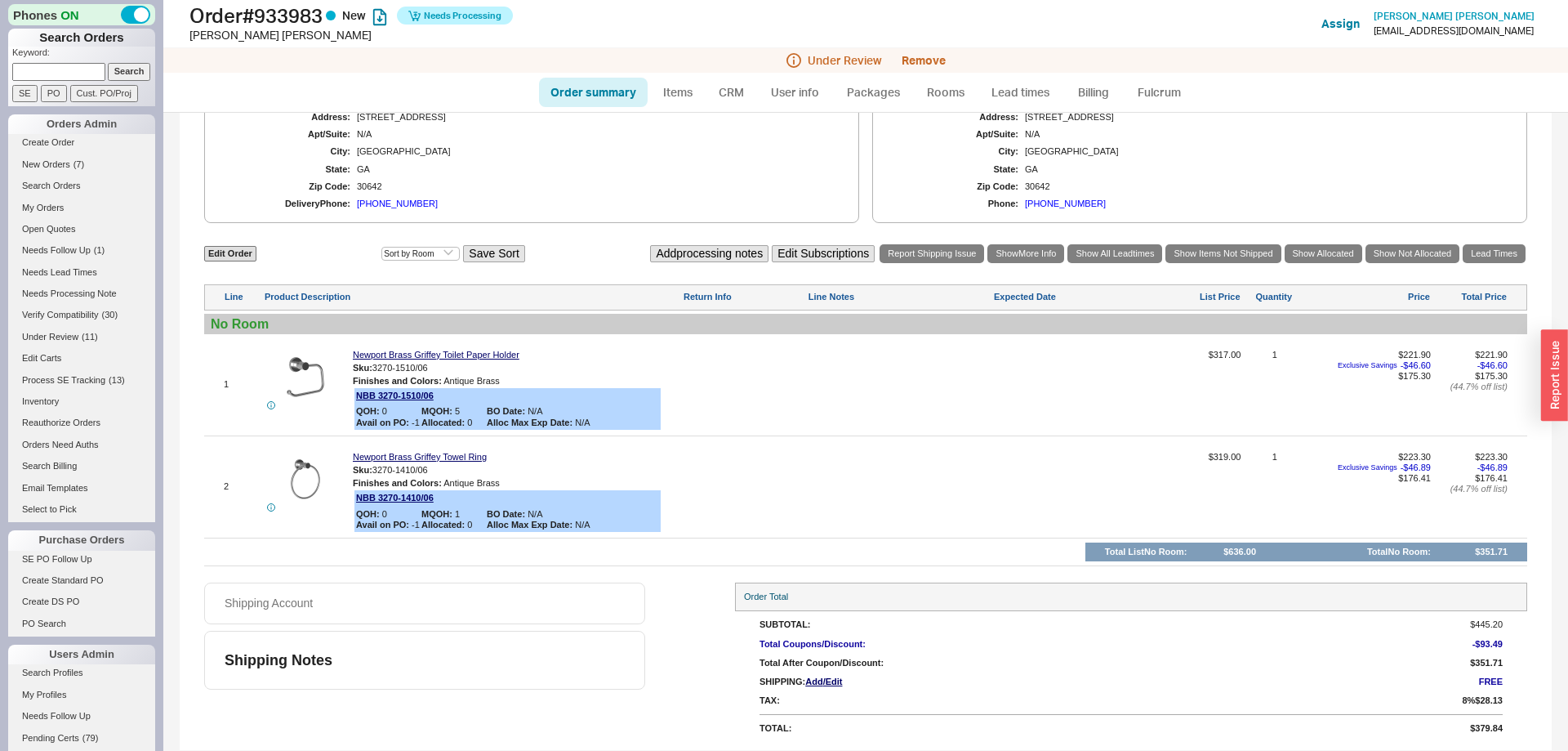
click at [1075, 208] on div "(614) 668-1479" at bounding box center [1065, 203] width 80 height 11
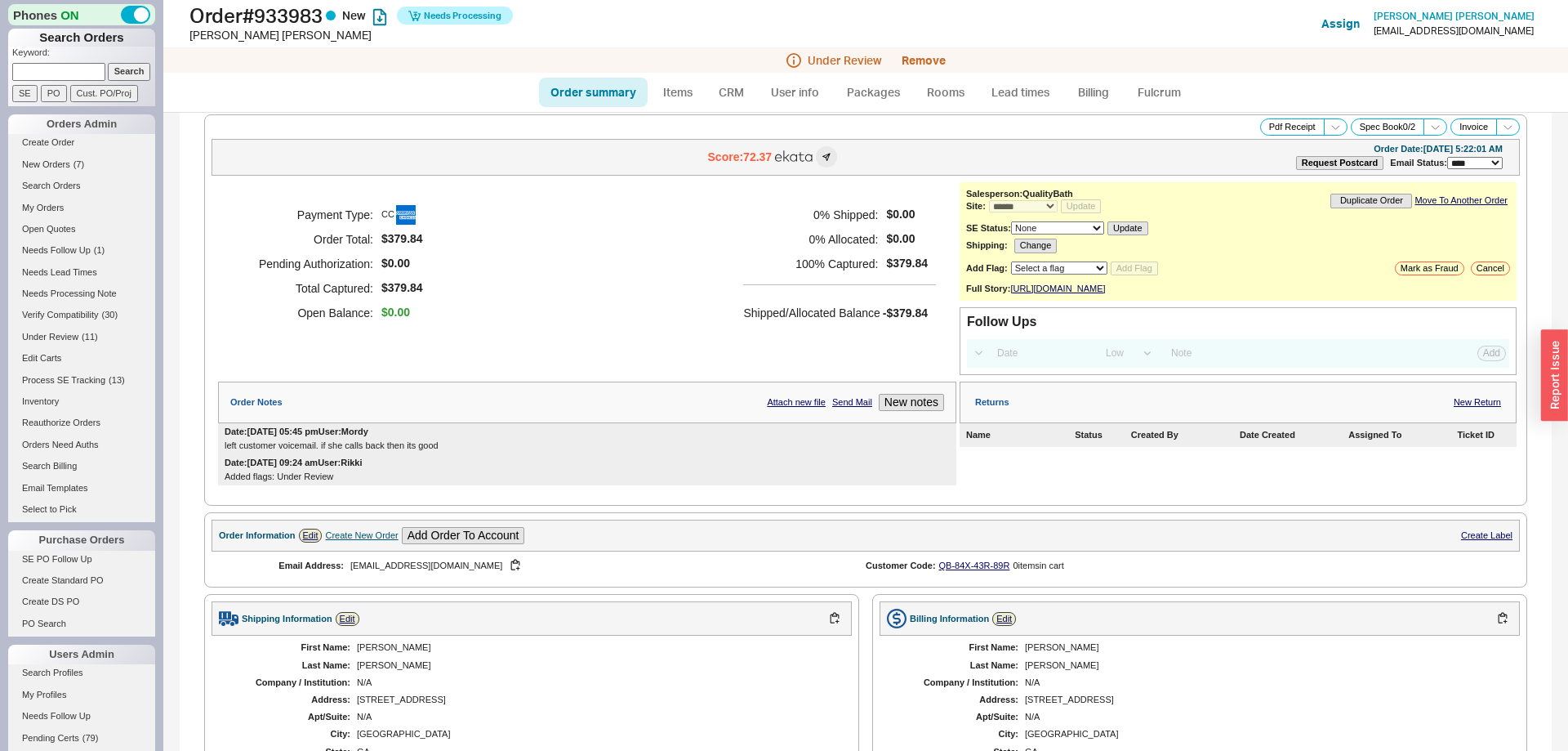
scroll to position [0, 0]
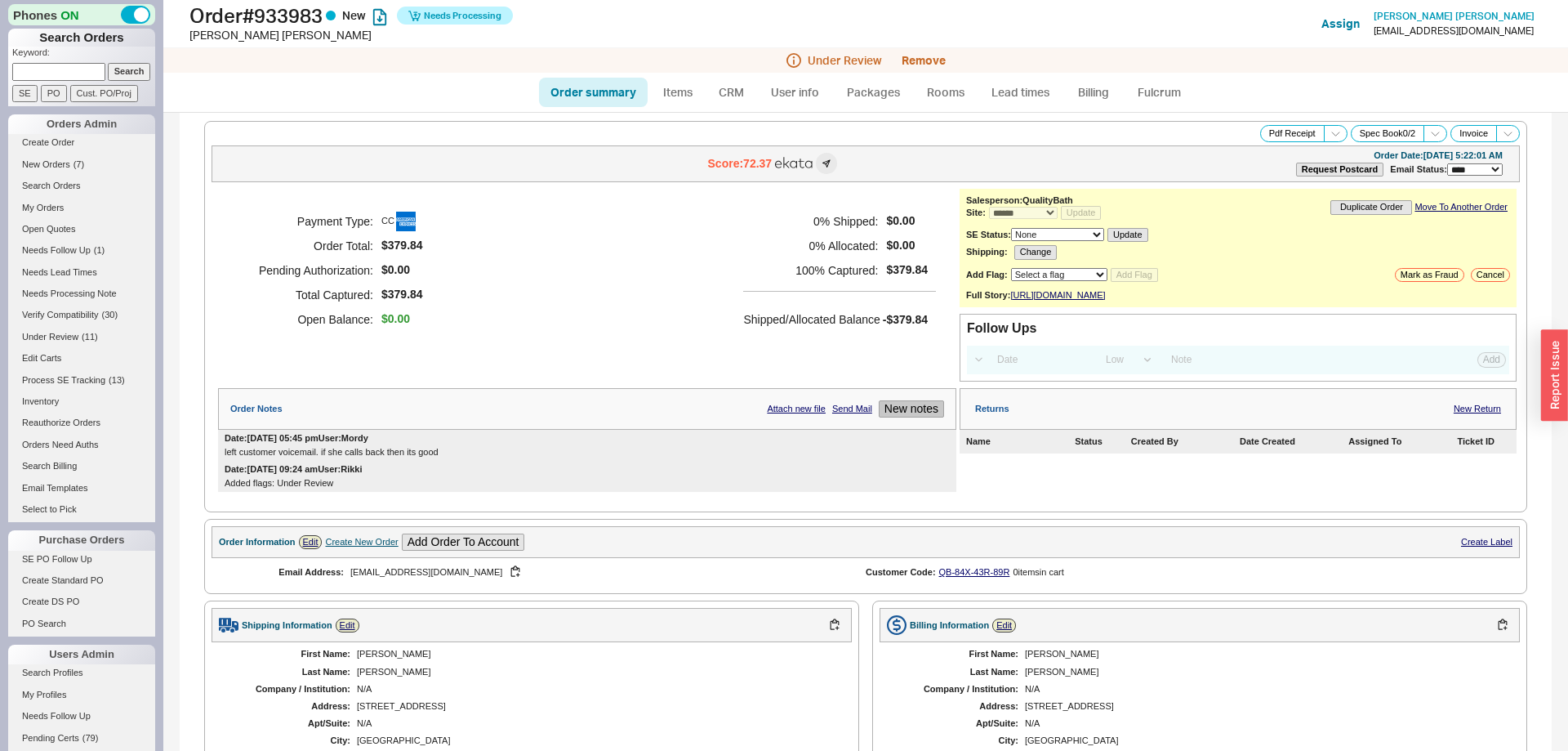
click at [912, 418] on button "New notes" at bounding box center [911, 409] width 65 height 17
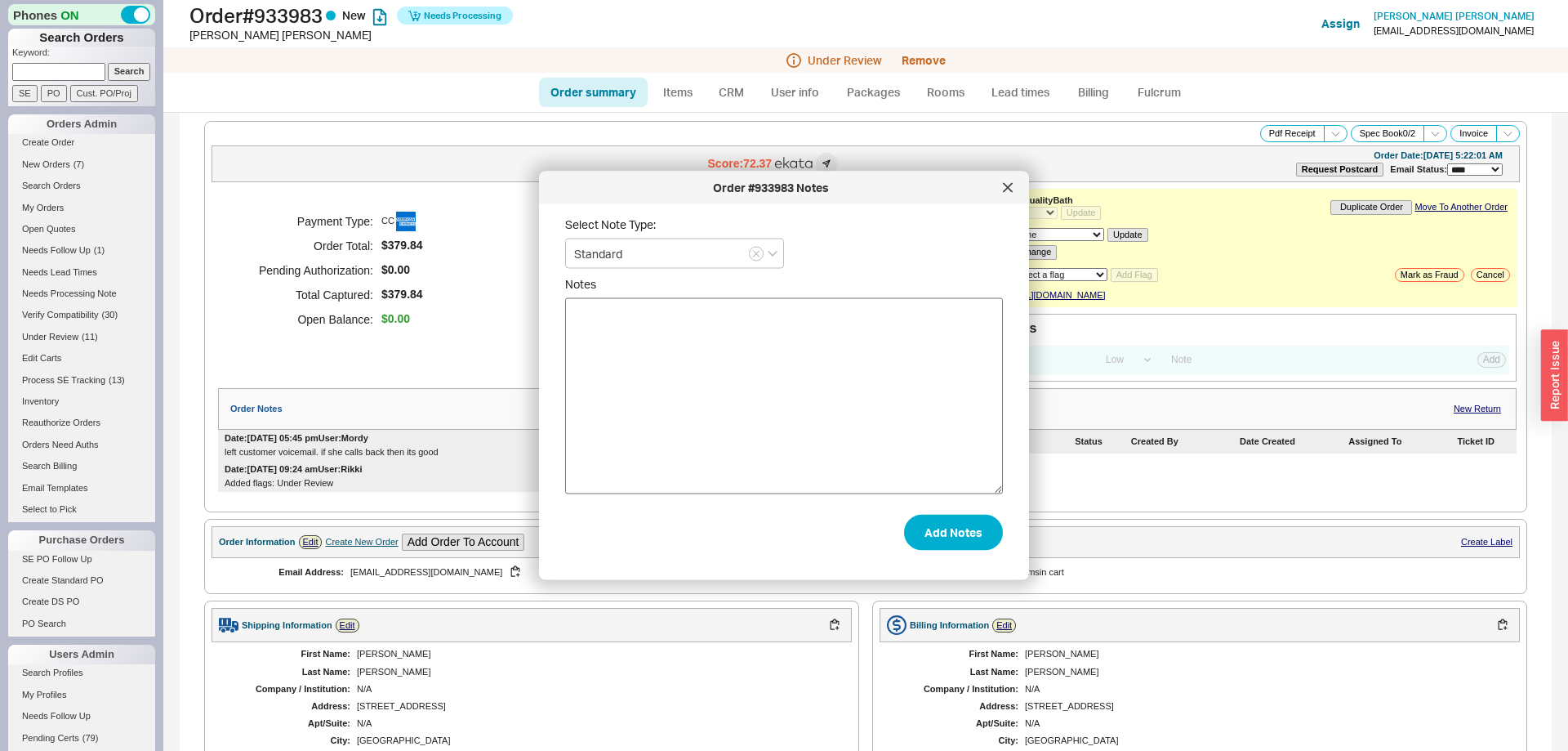
click at [823, 397] on textarea "Notes" at bounding box center [784, 396] width 438 height 196
type textarea "t"
type textarea "Spoke with customer, she just moved so that is why its been flagged."
click at [947, 548] on button "Add Notes" at bounding box center [953, 531] width 99 height 36
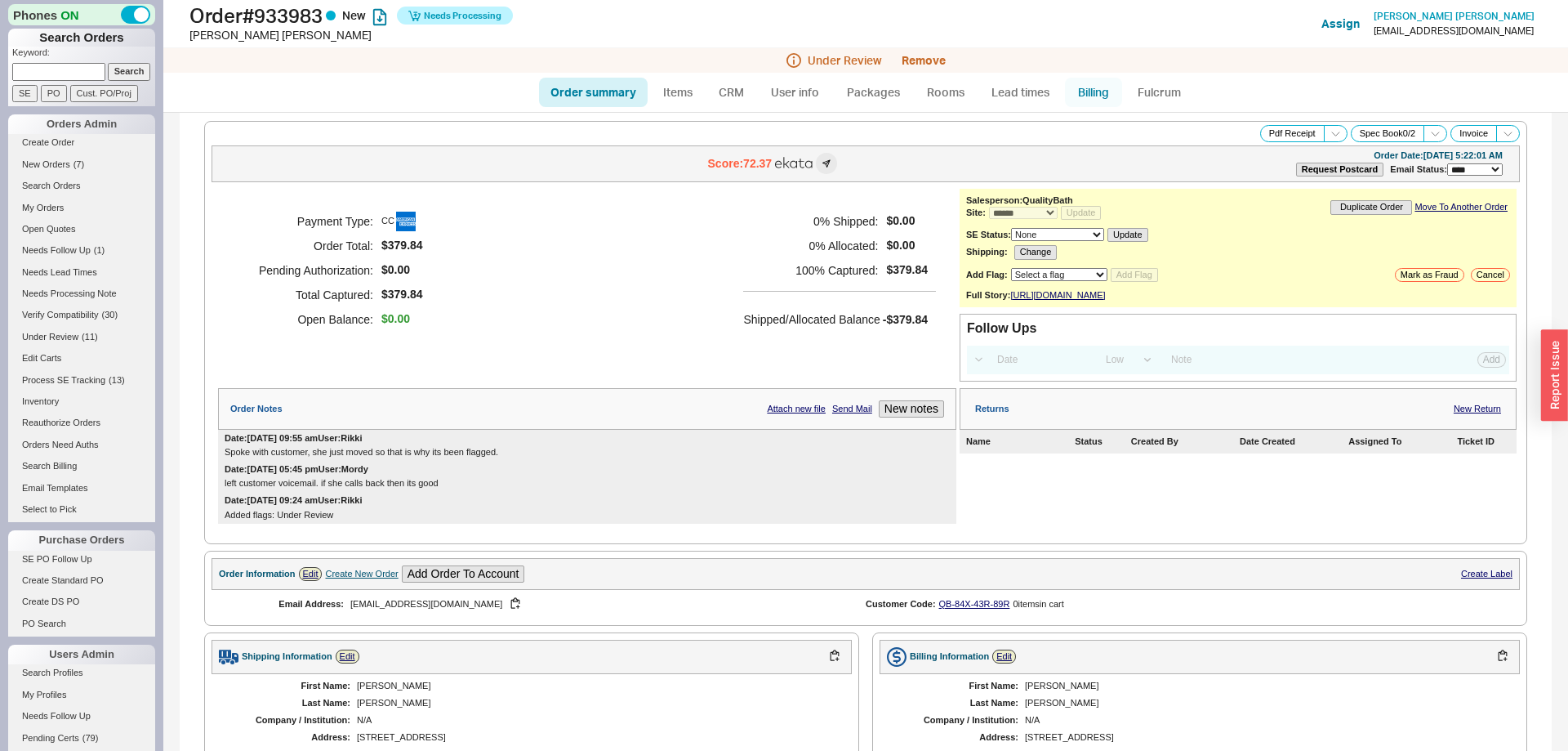
click at [1070, 85] on link "Billing" at bounding box center [1093, 92] width 57 height 30
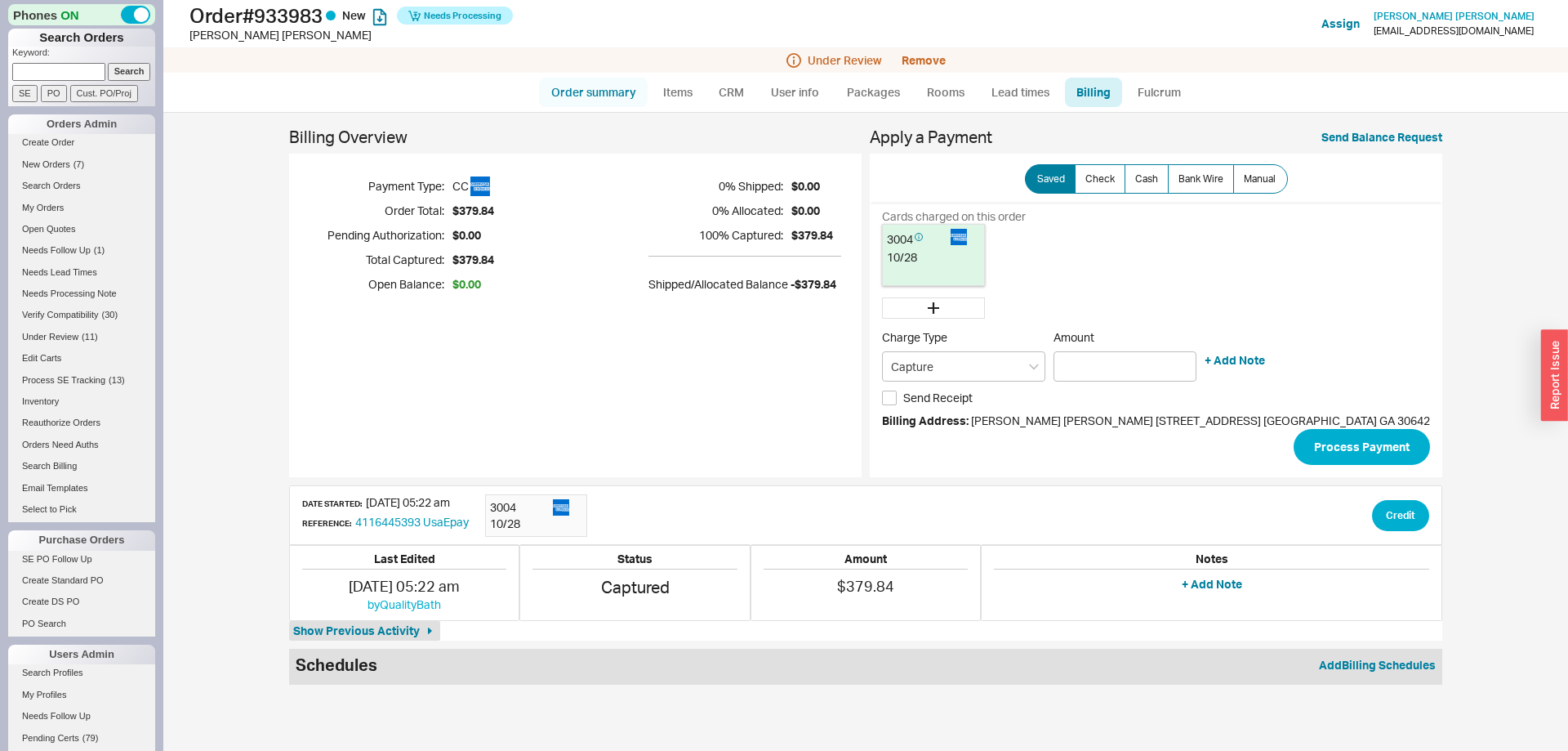
click at [594, 91] on link "Order summary" at bounding box center [593, 92] width 108 height 30
select select "*"
select select "LOW"
select select "3"
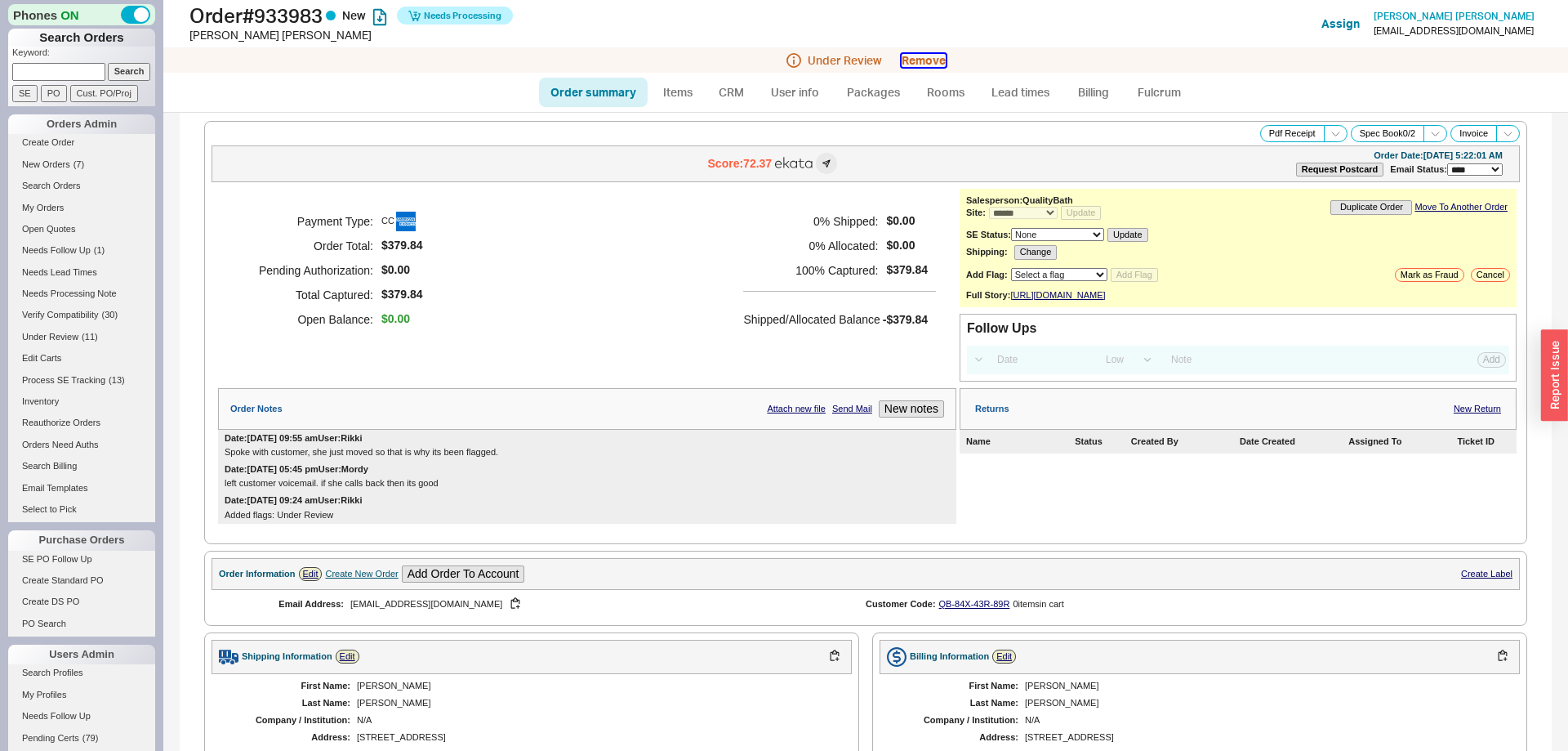
click at [927, 62] on button "Remove" at bounding box center [923, 60] width 44 height 13
click at [1147, 70] on button "Yes" at bounding box center [1154, 73] width 34 height 23
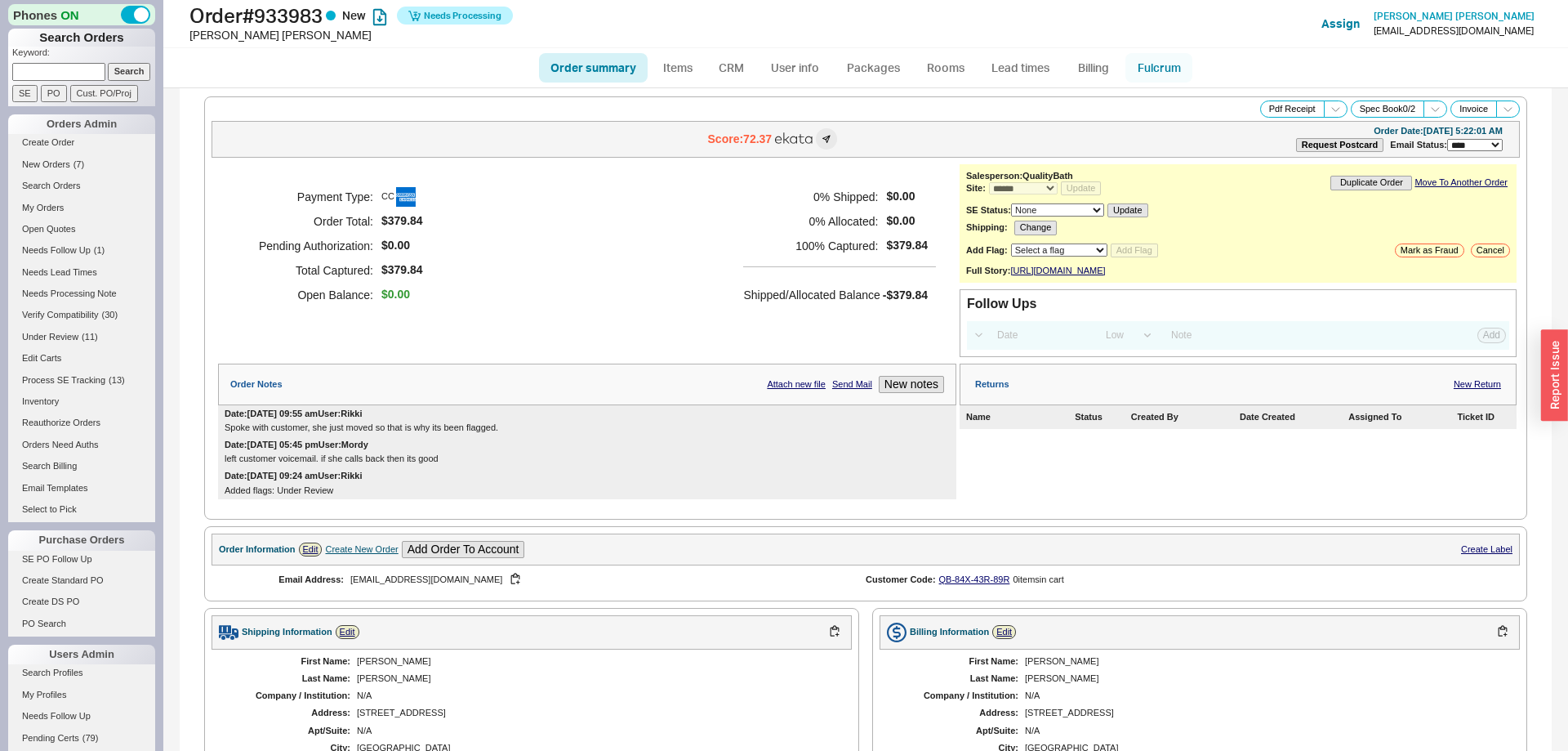
click at [1150, 55] on link "Fulcrum" at bounding box center [1159, 68] width 67 height 30
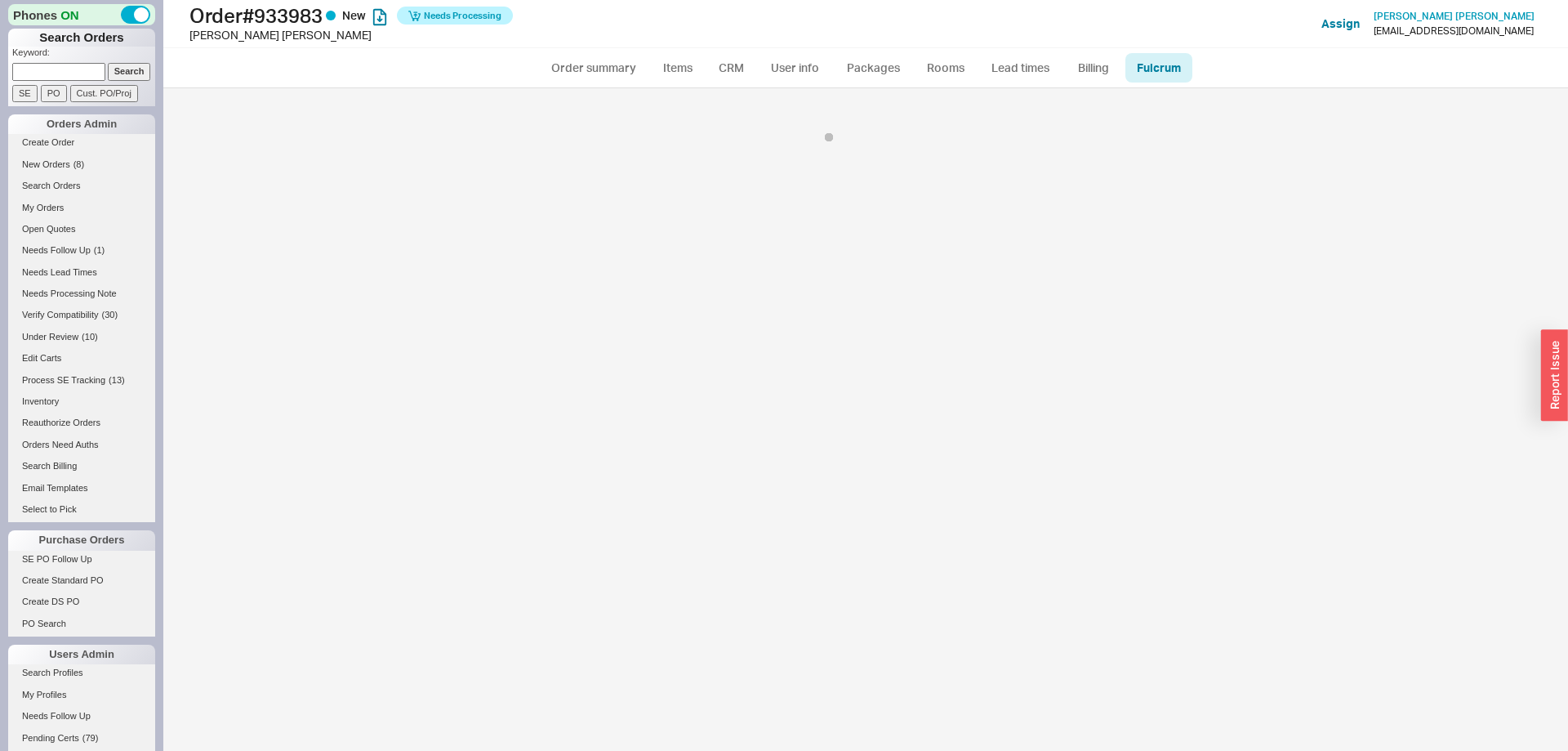
select select "NBB"
select select "134"
select select "NBB"
select select "134"
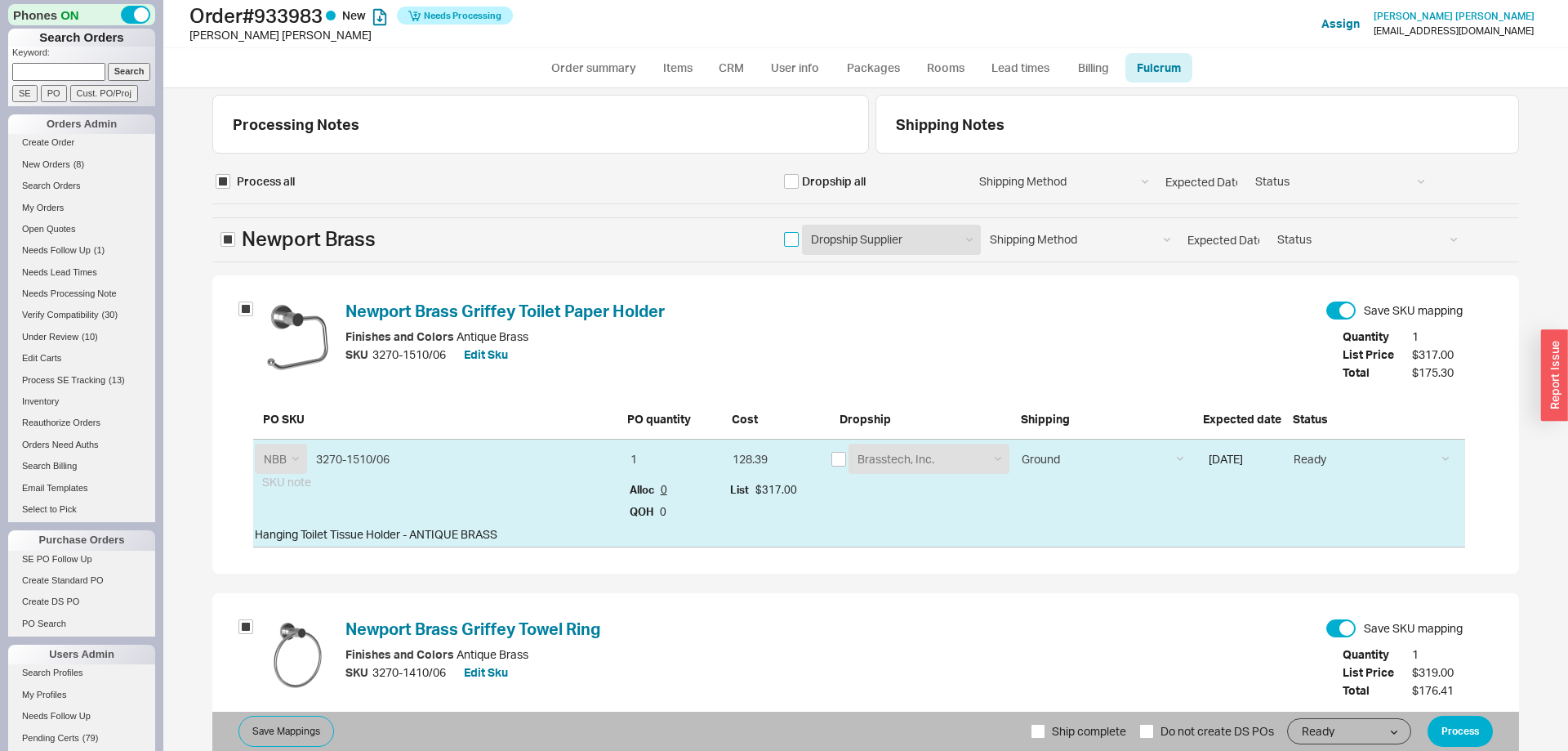
click at [792, 235] on input "checkbox" at bounding box center [791, 239] width 14 height 14
checkbox input "true"
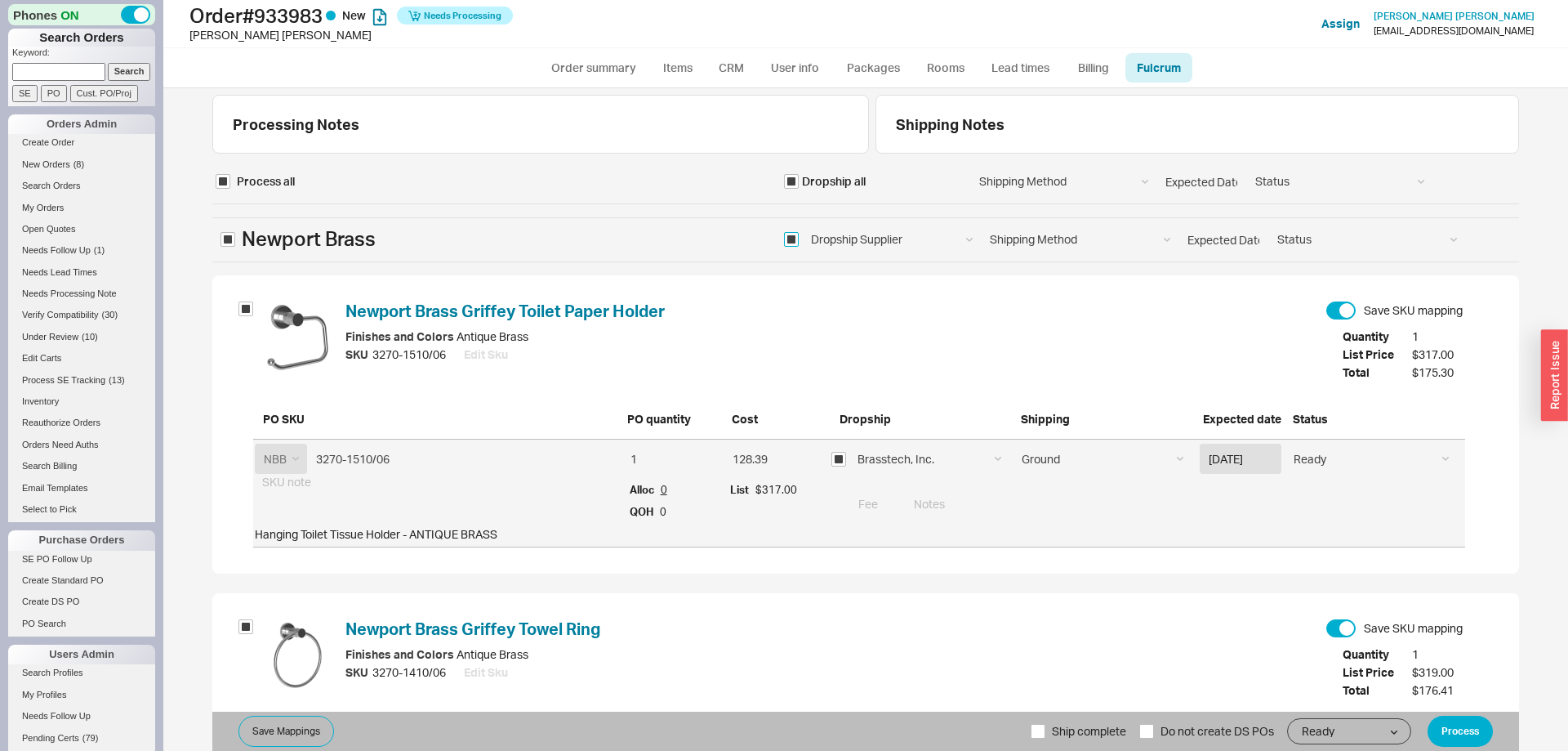
scroll to position [199, 0]
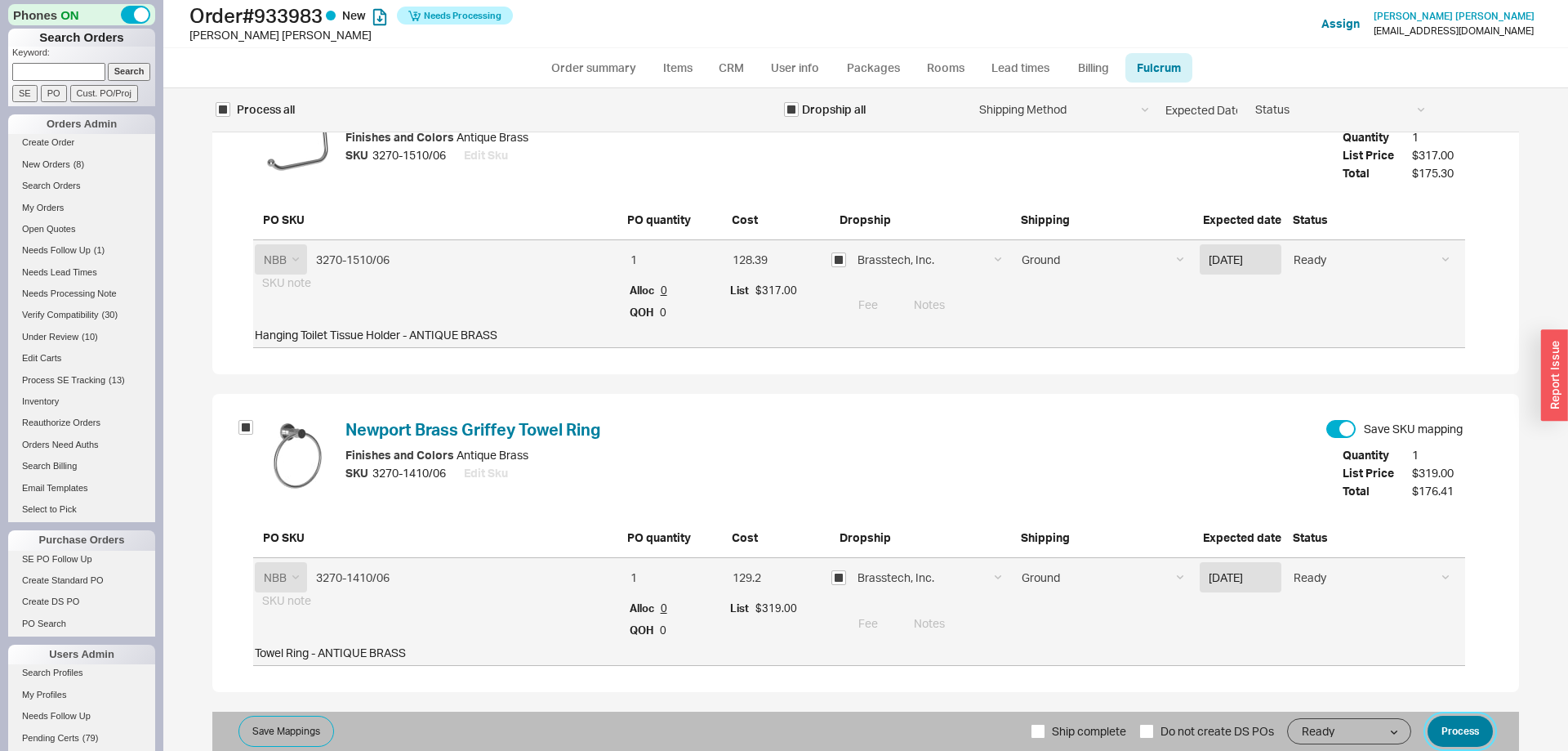
click at [1451, 719] on button "Process" at bounding box center [1460, 732] width 65 height 31
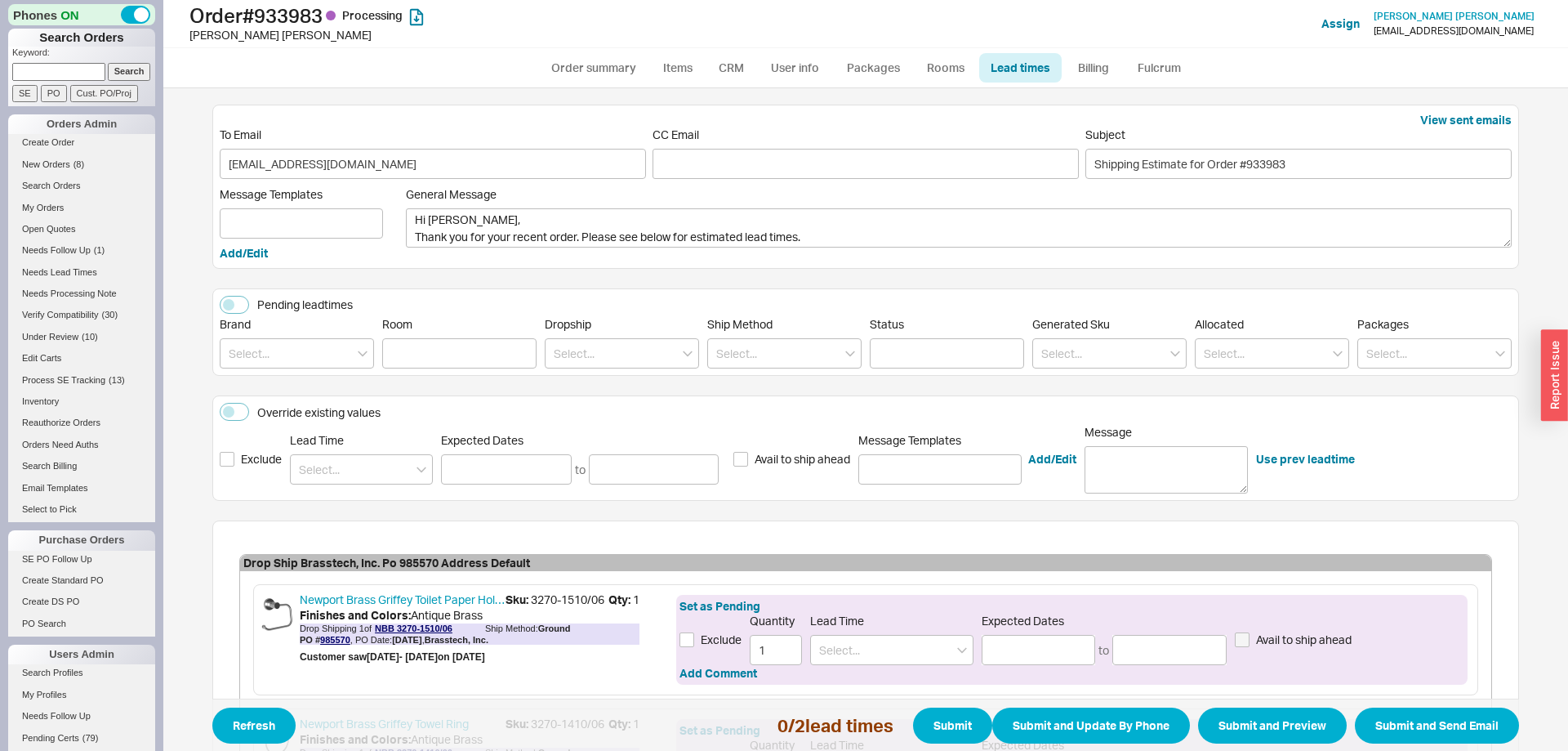
scroll to position [217, 0]
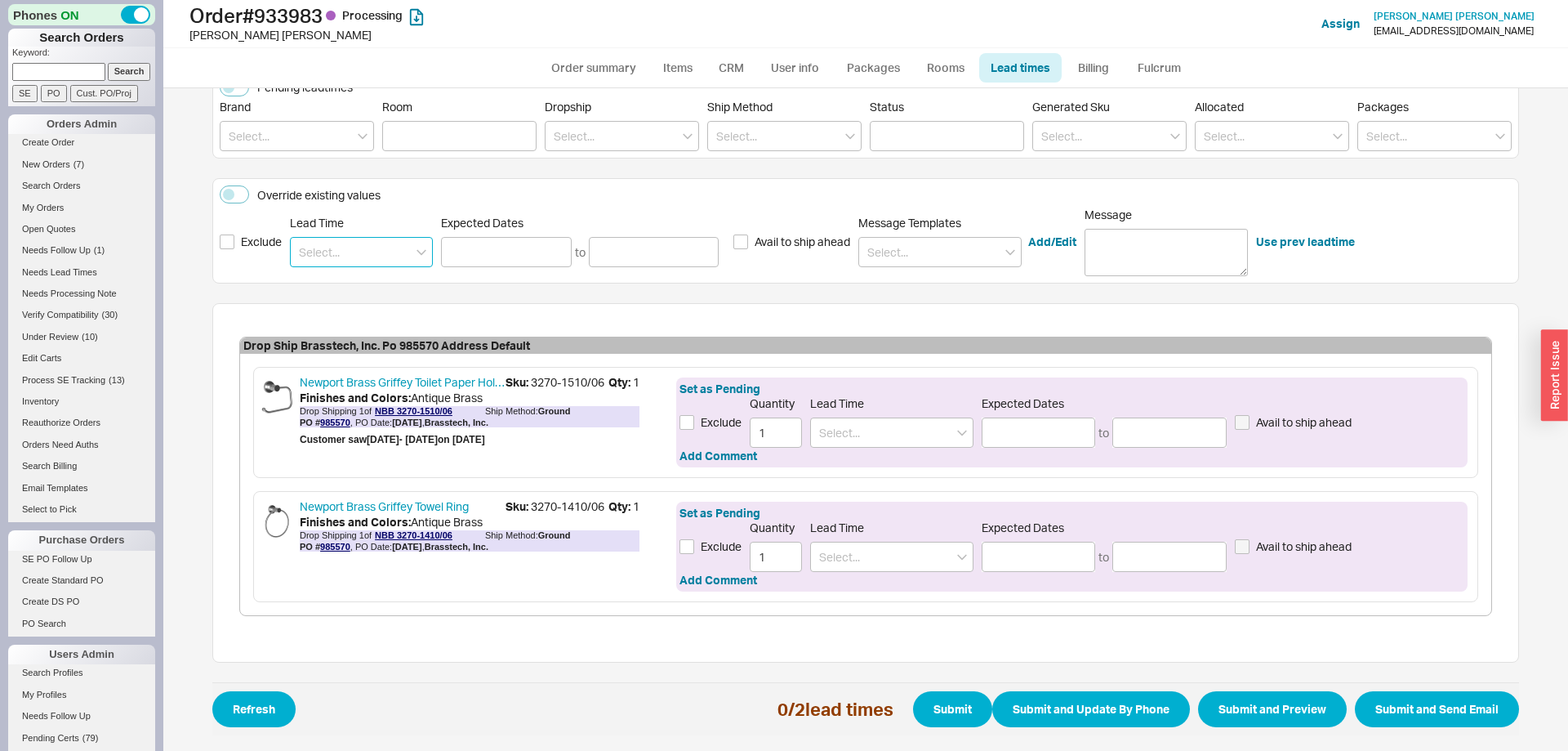
click at [399, 259] on input at bounding box center [361, 253] width 143 height 31
click at [399, 284] on div "5 - 7 Business Days" at bounding box center [361, 286] width 141 height 30
type input "5 - 7 Business Days"
type input "08/25/2025"
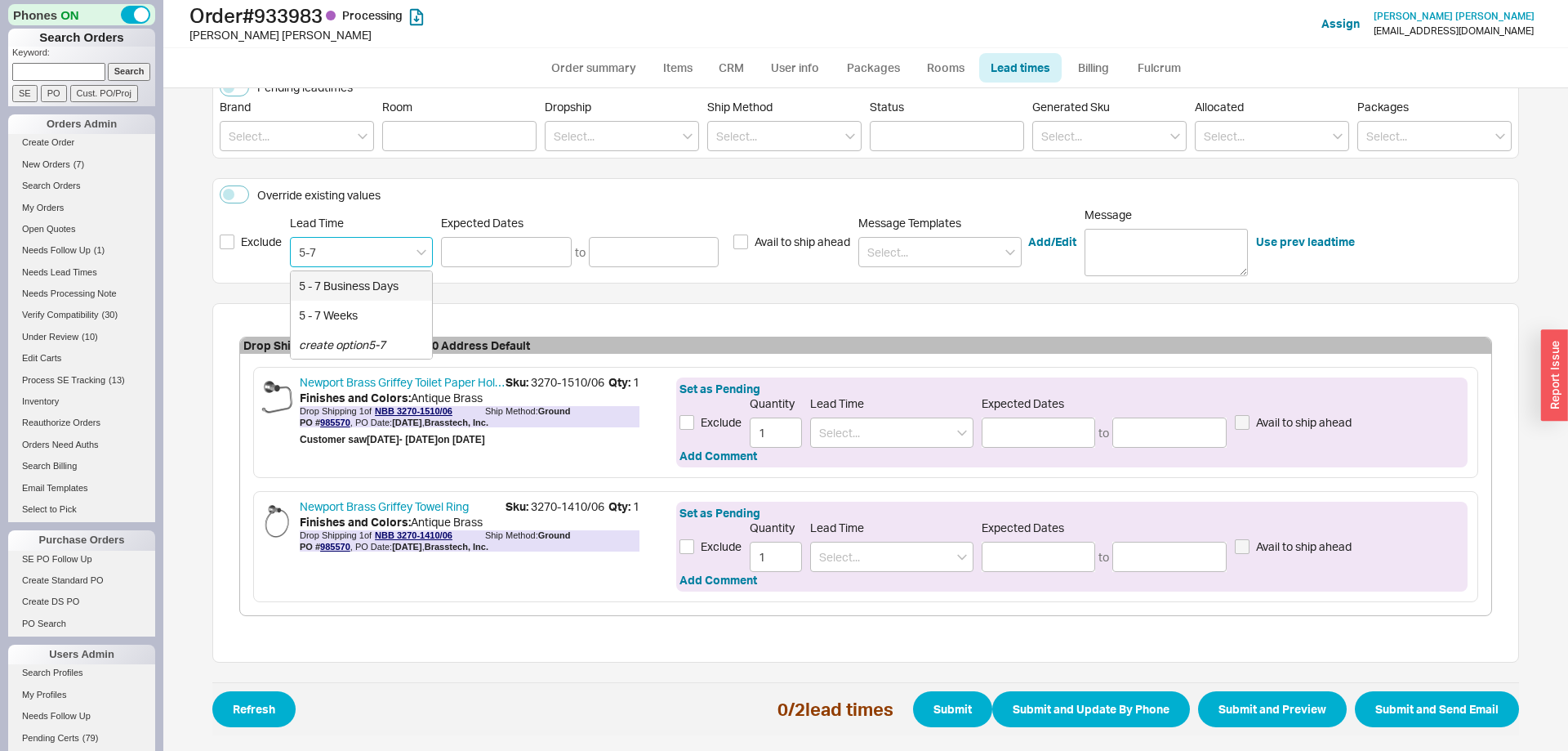
type input "08/27/2025"
type input "5 - 7 Business Days"
type input "08/25/2025"
type input "08/27/2025"
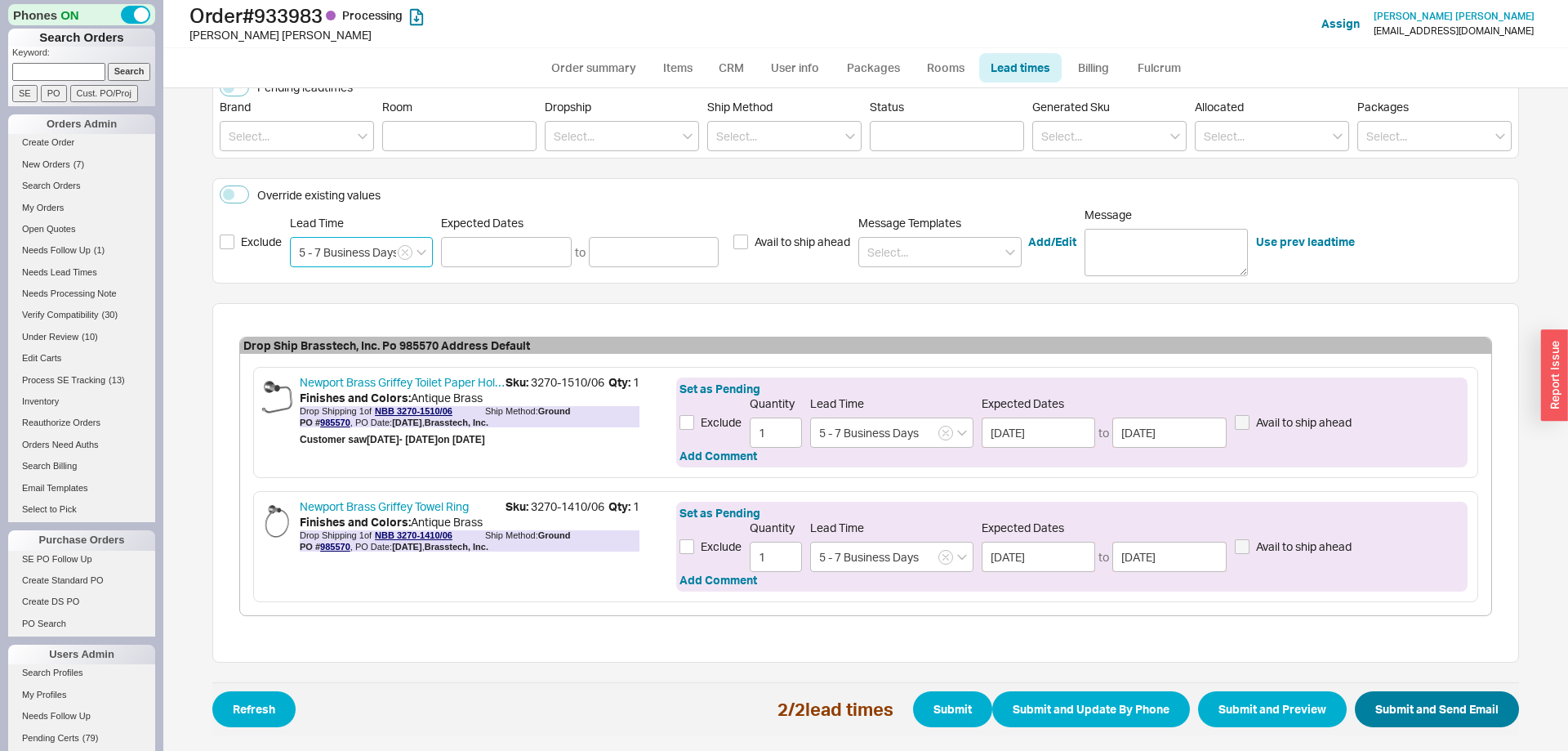
type input "5 - 7 Business Days"
click at [1418, 721] on button "Submit and Send Email" at bounding box center [1438, 709] width 164 height 36
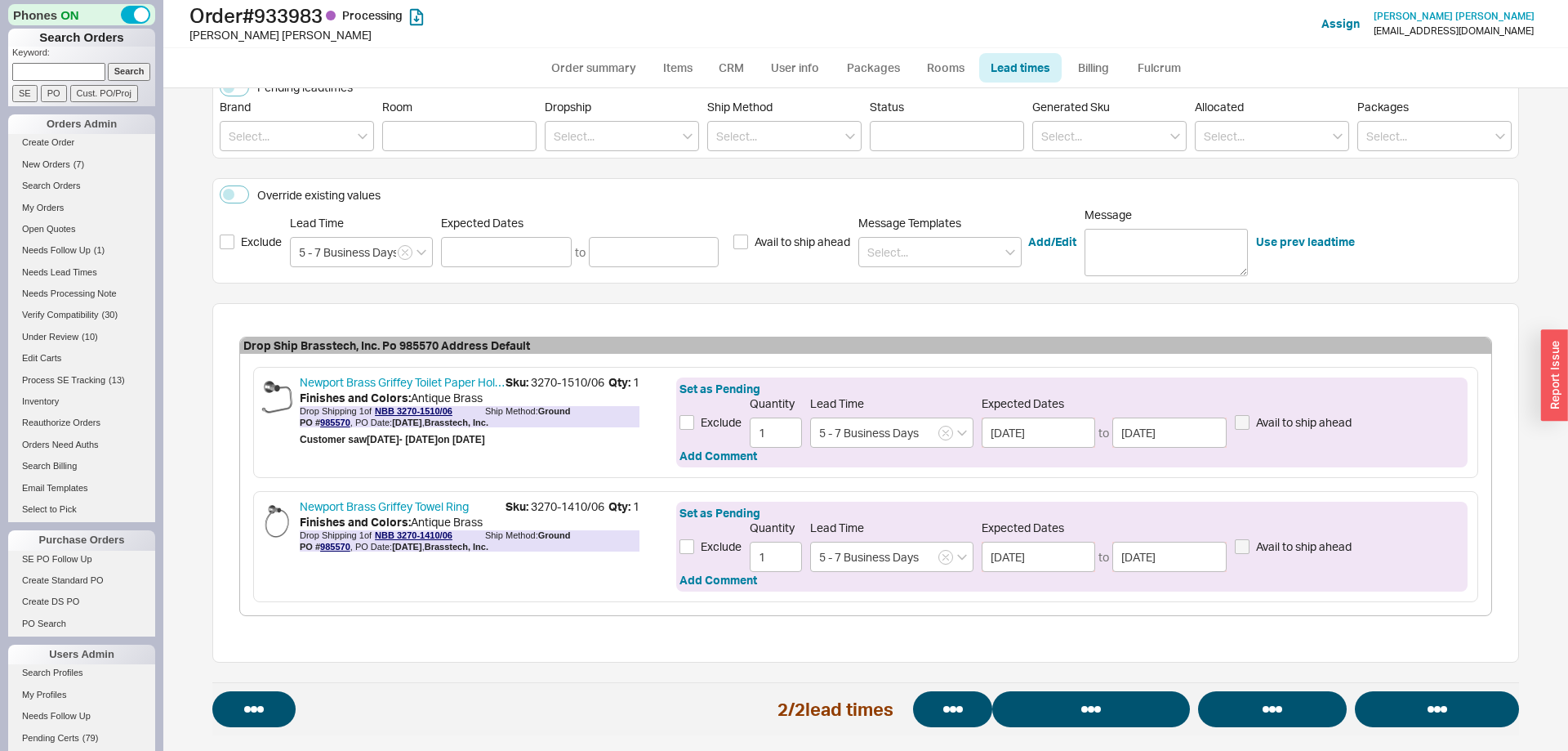
select select "*"
select select "LOW"
select select "3"
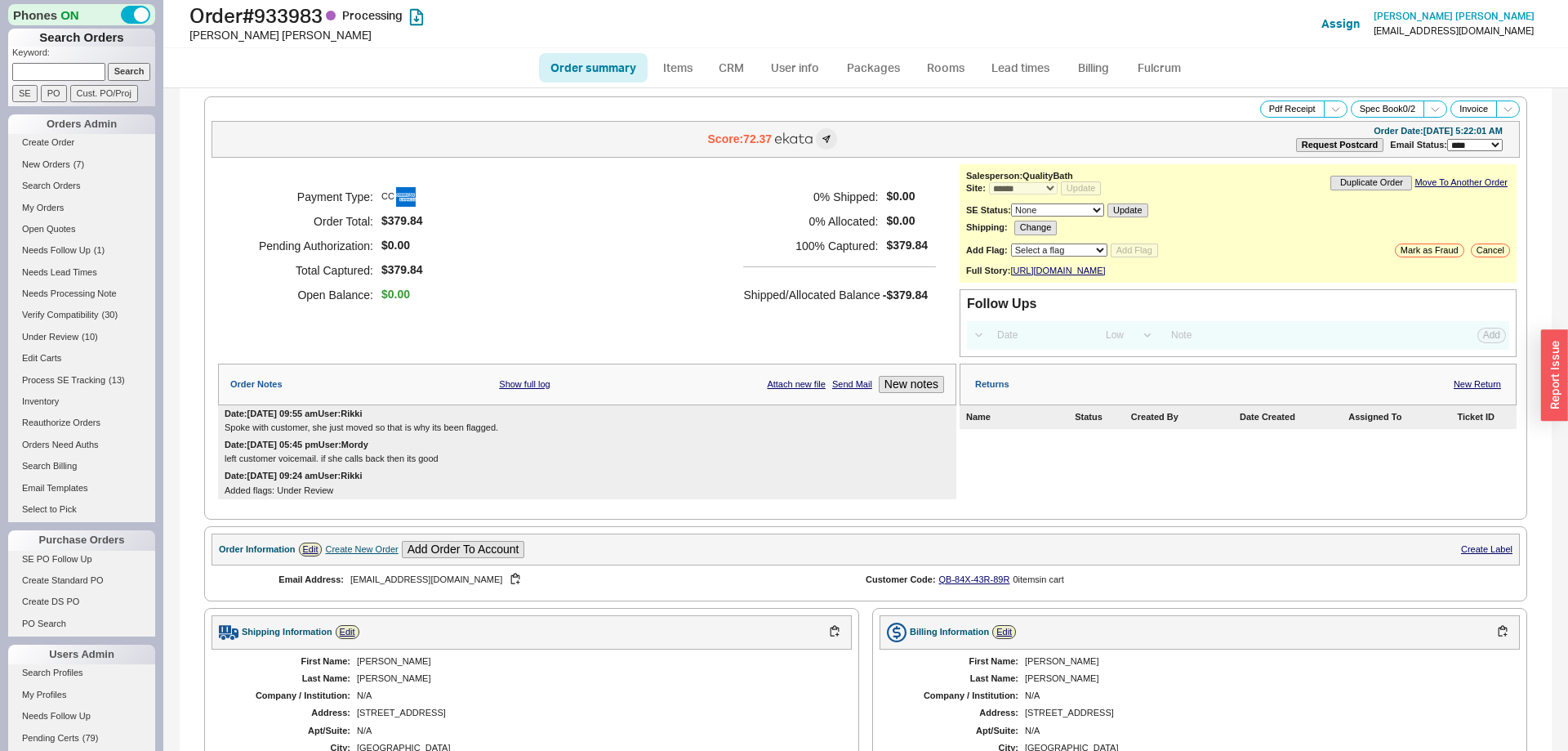
select select "*"
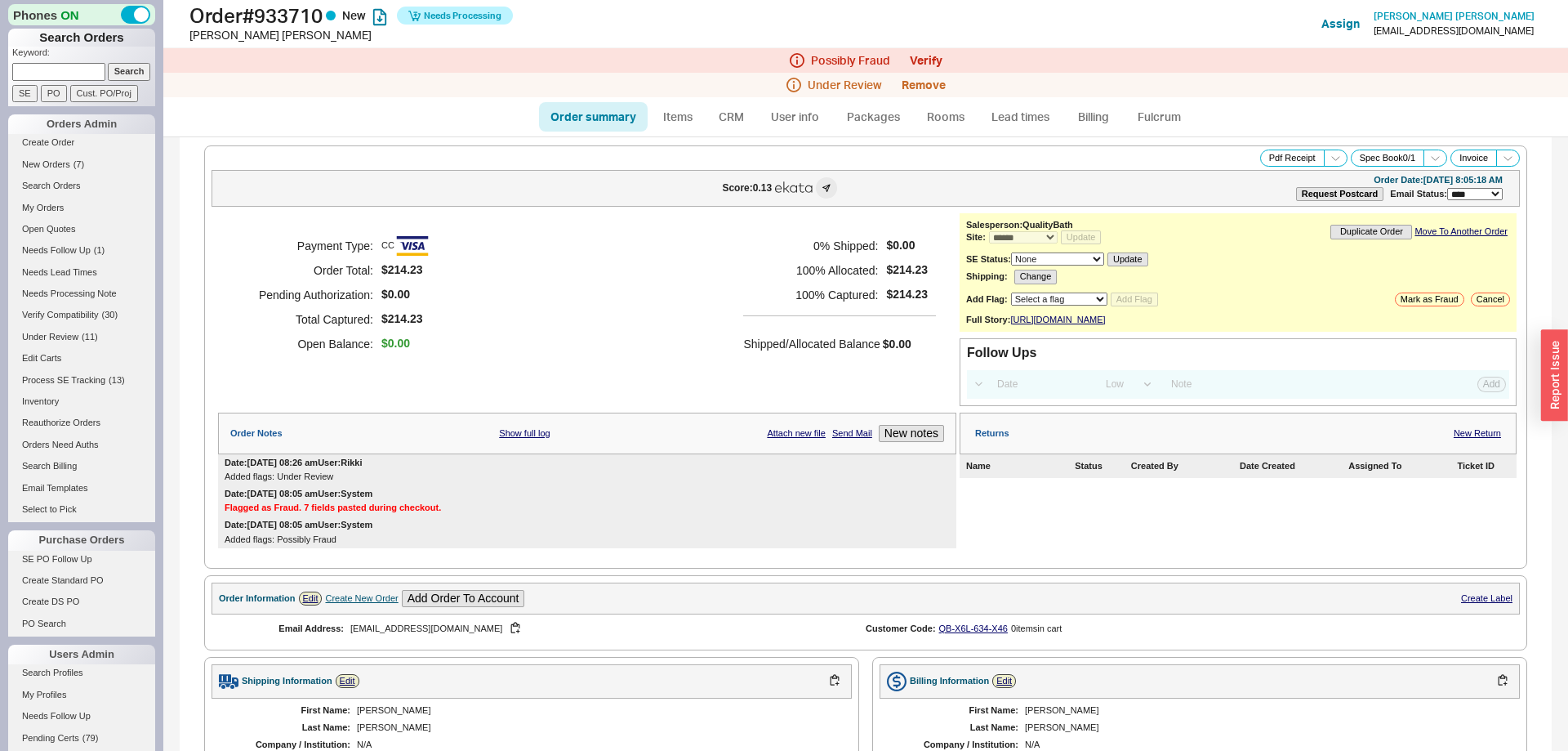
select select "*"
select select "LOW"
select select "3"
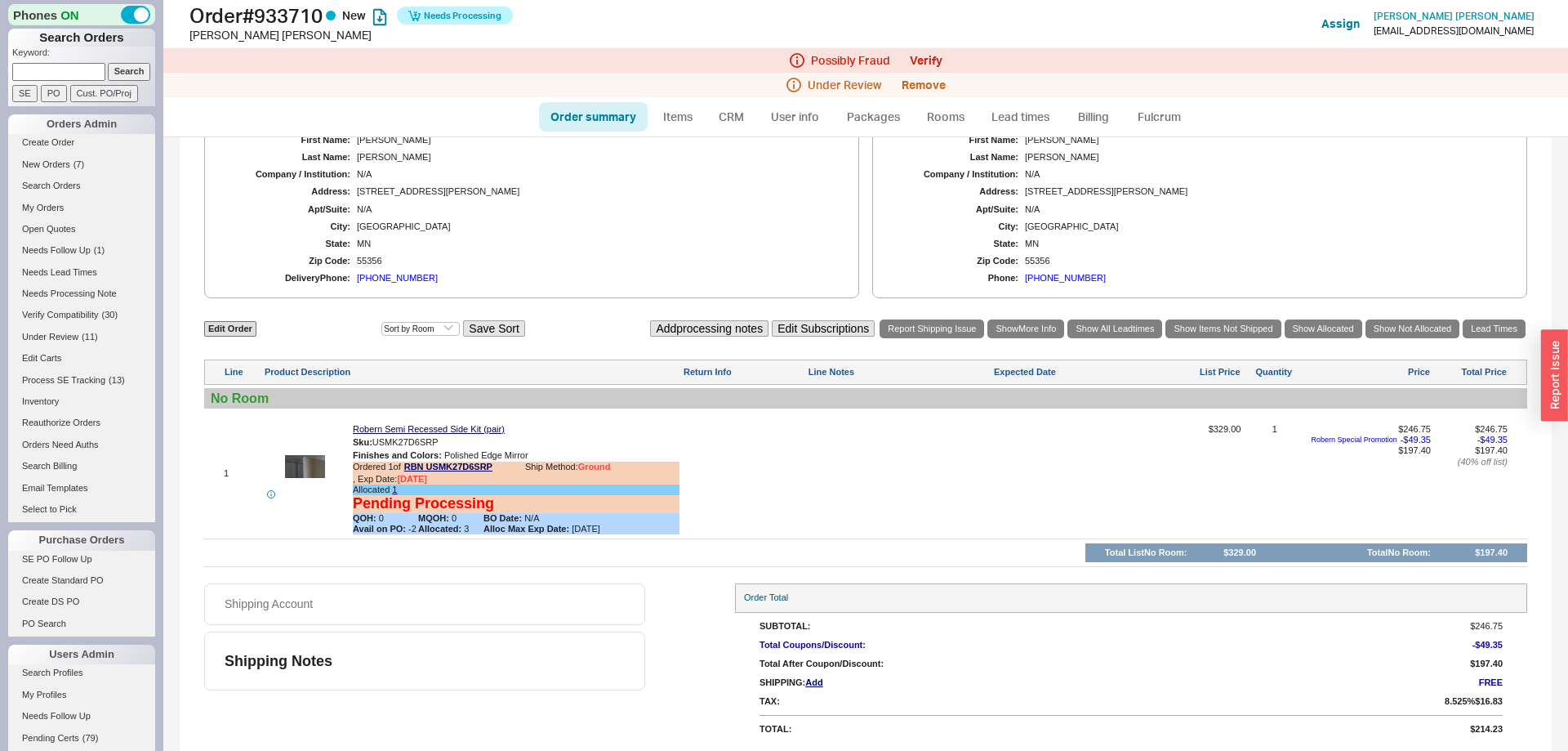
scroll to position [586, 0]
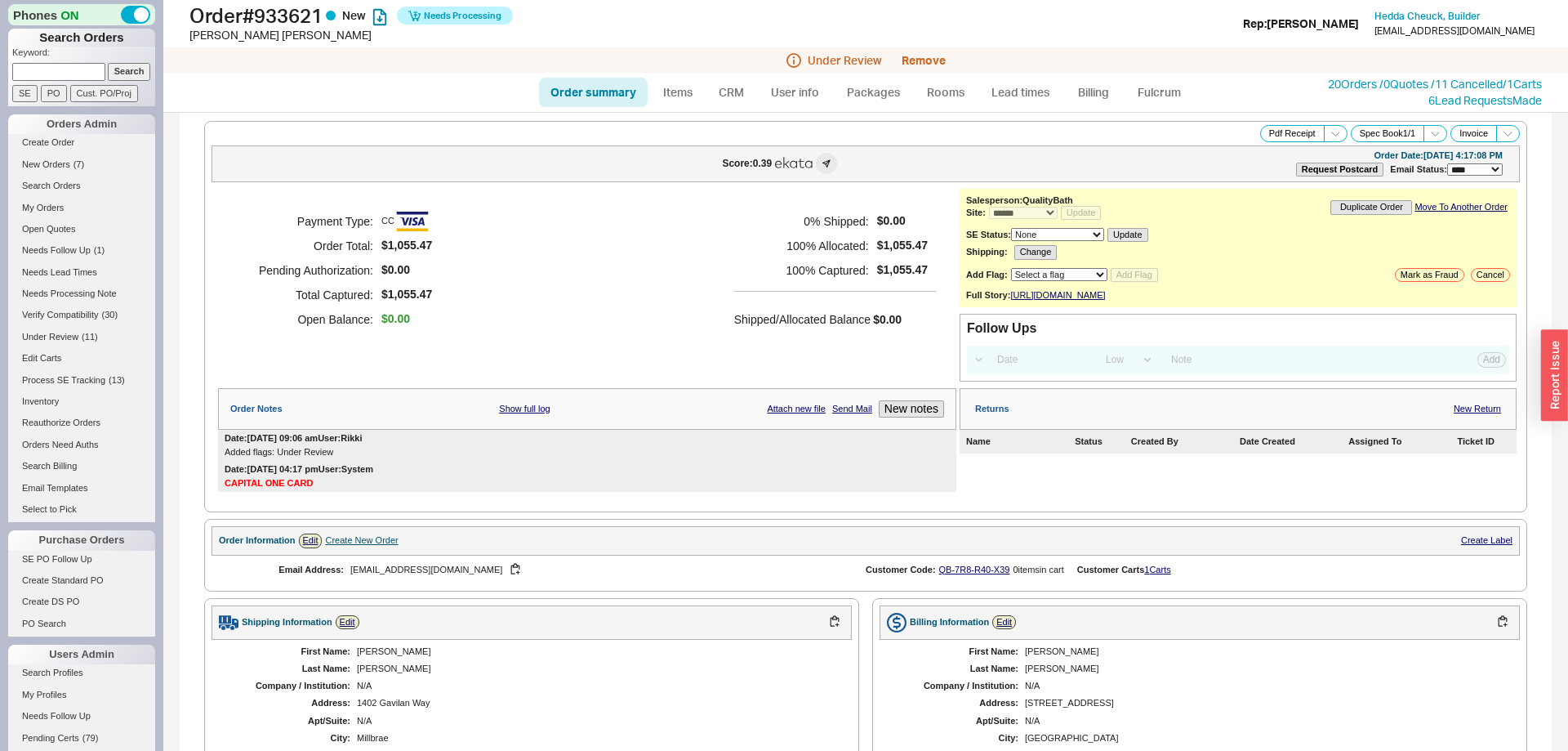
select select "*"
select select "LOW"
select select "3"
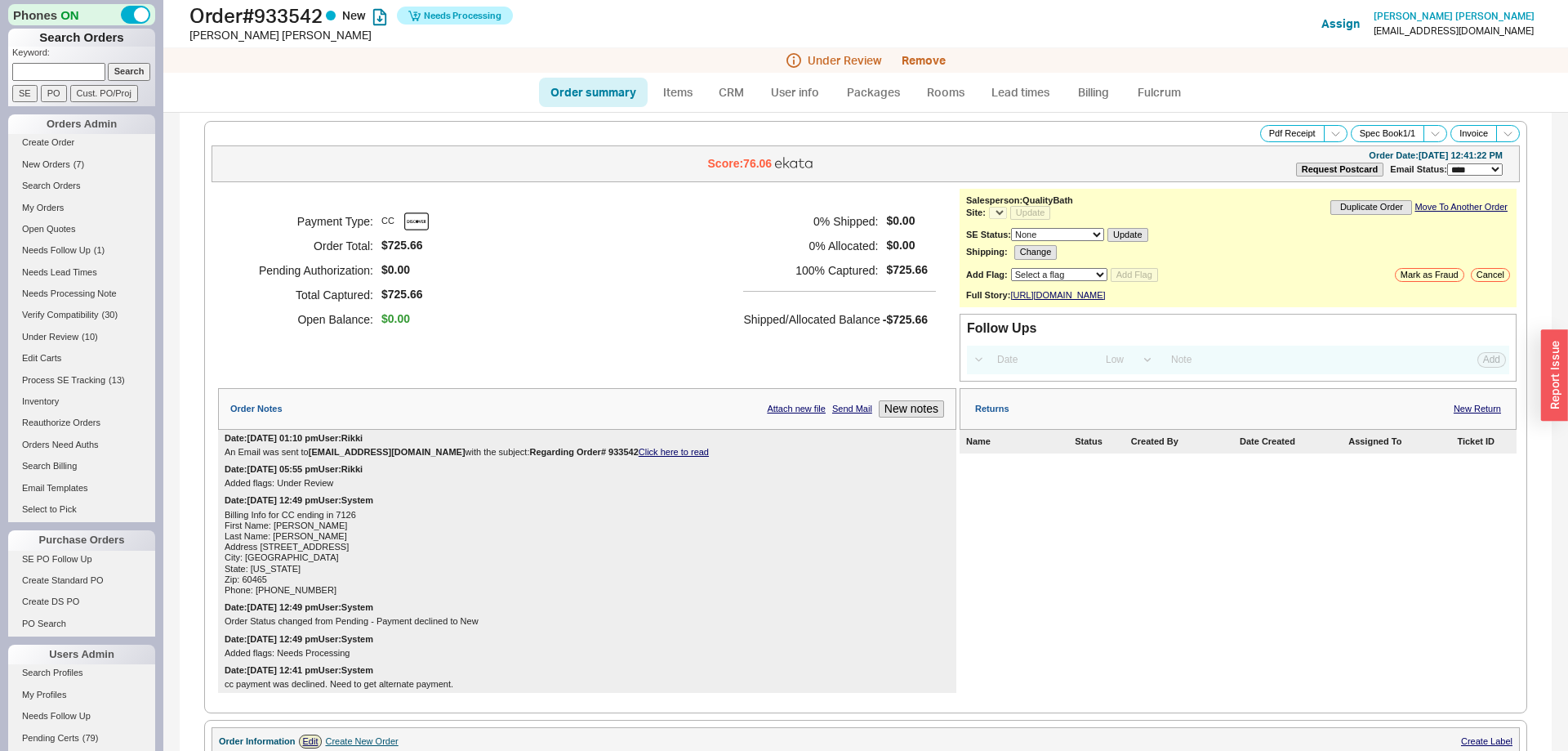
select select "*"
select select "LOW"
select select "3"
select select "*"
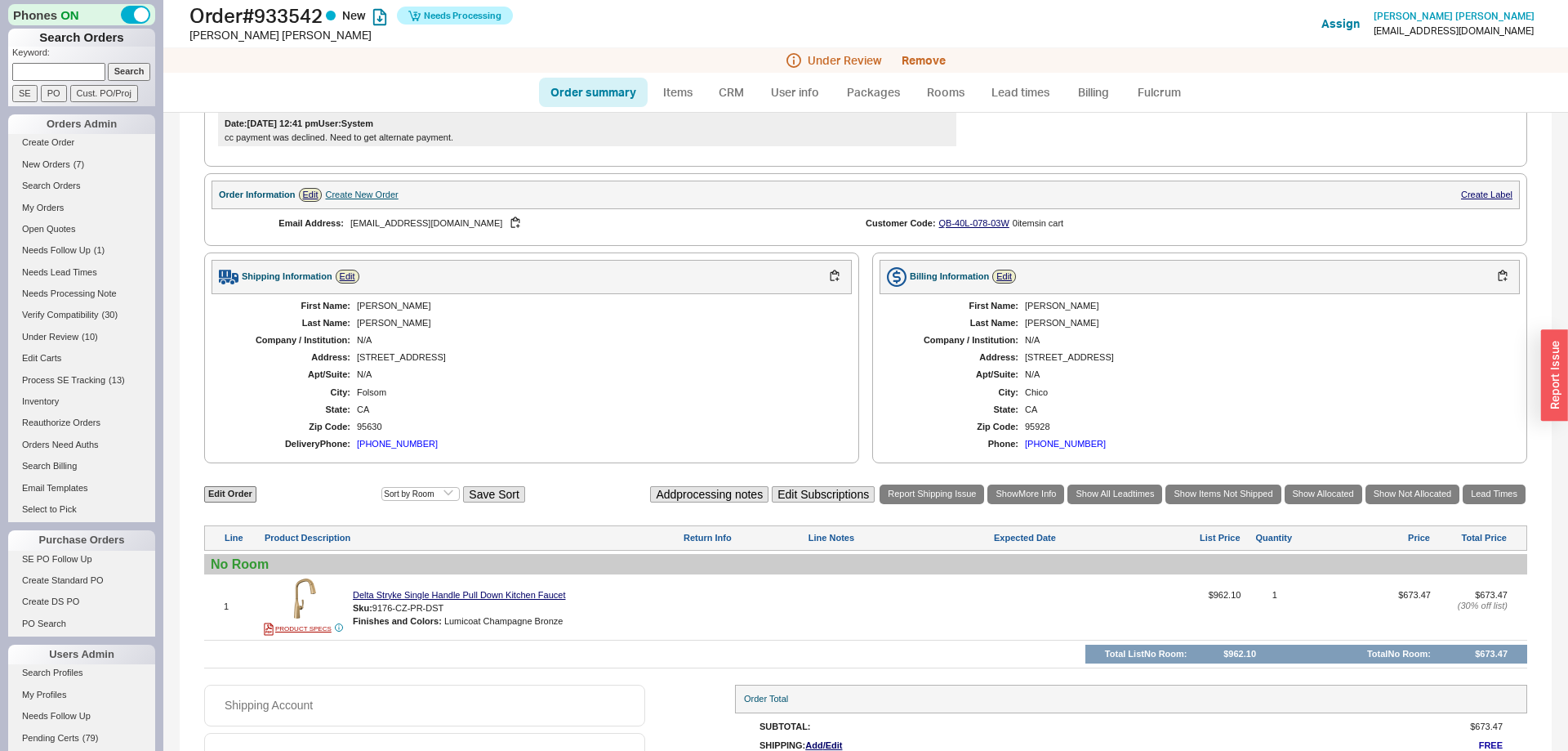
scroll to position [627, 0]
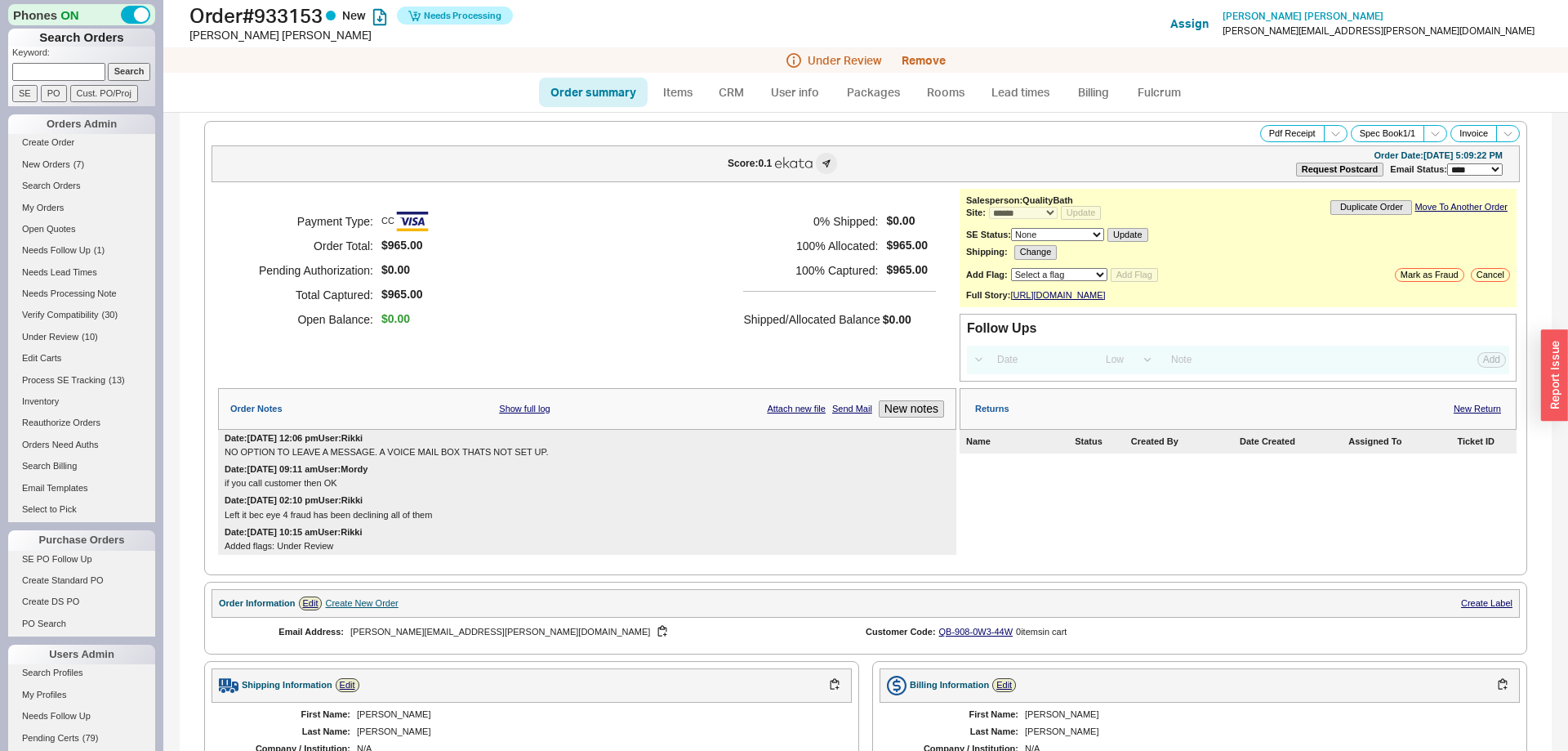
select select "*"
select select "LOW"
select select "3"
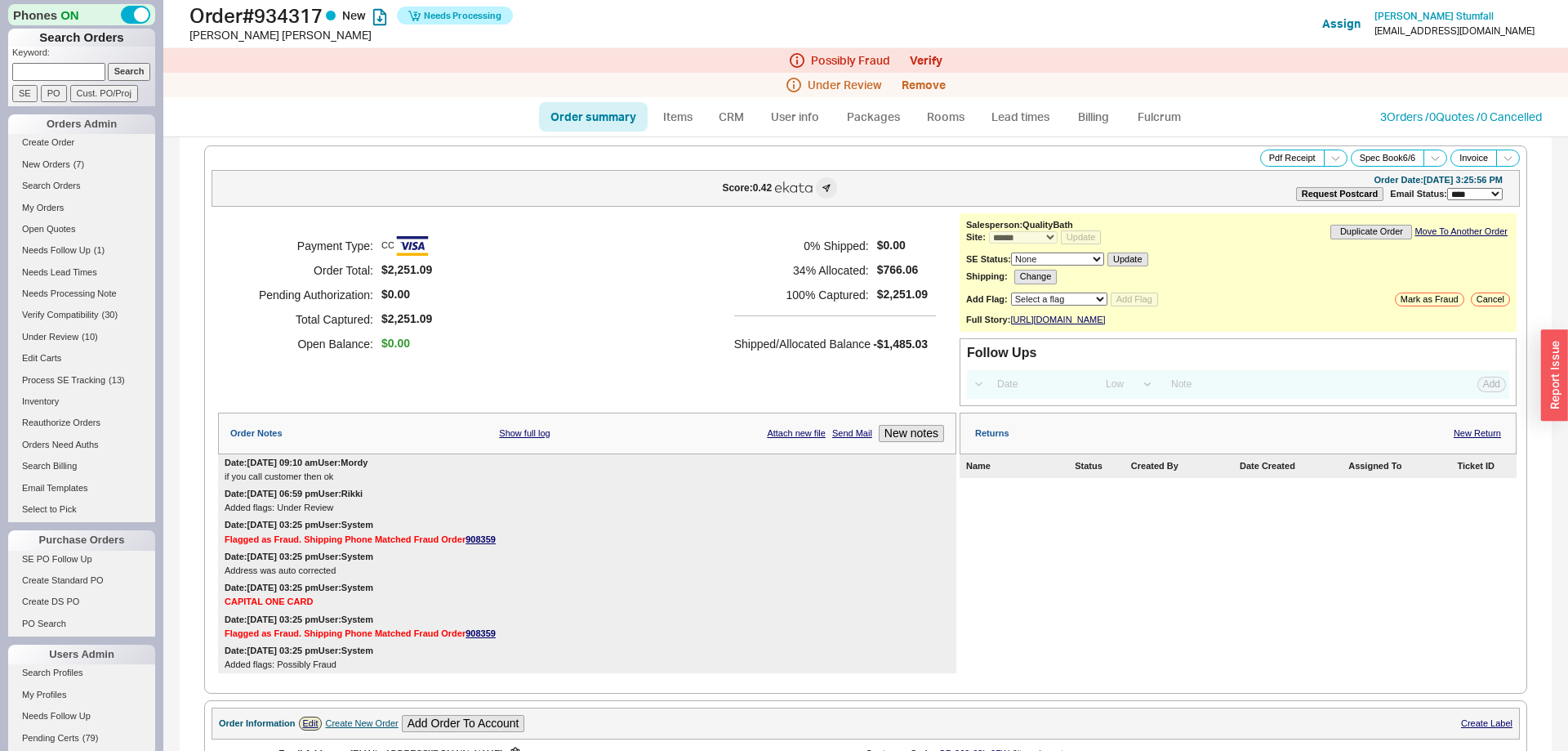
select select "*"
select select "LOW"
select select "3"
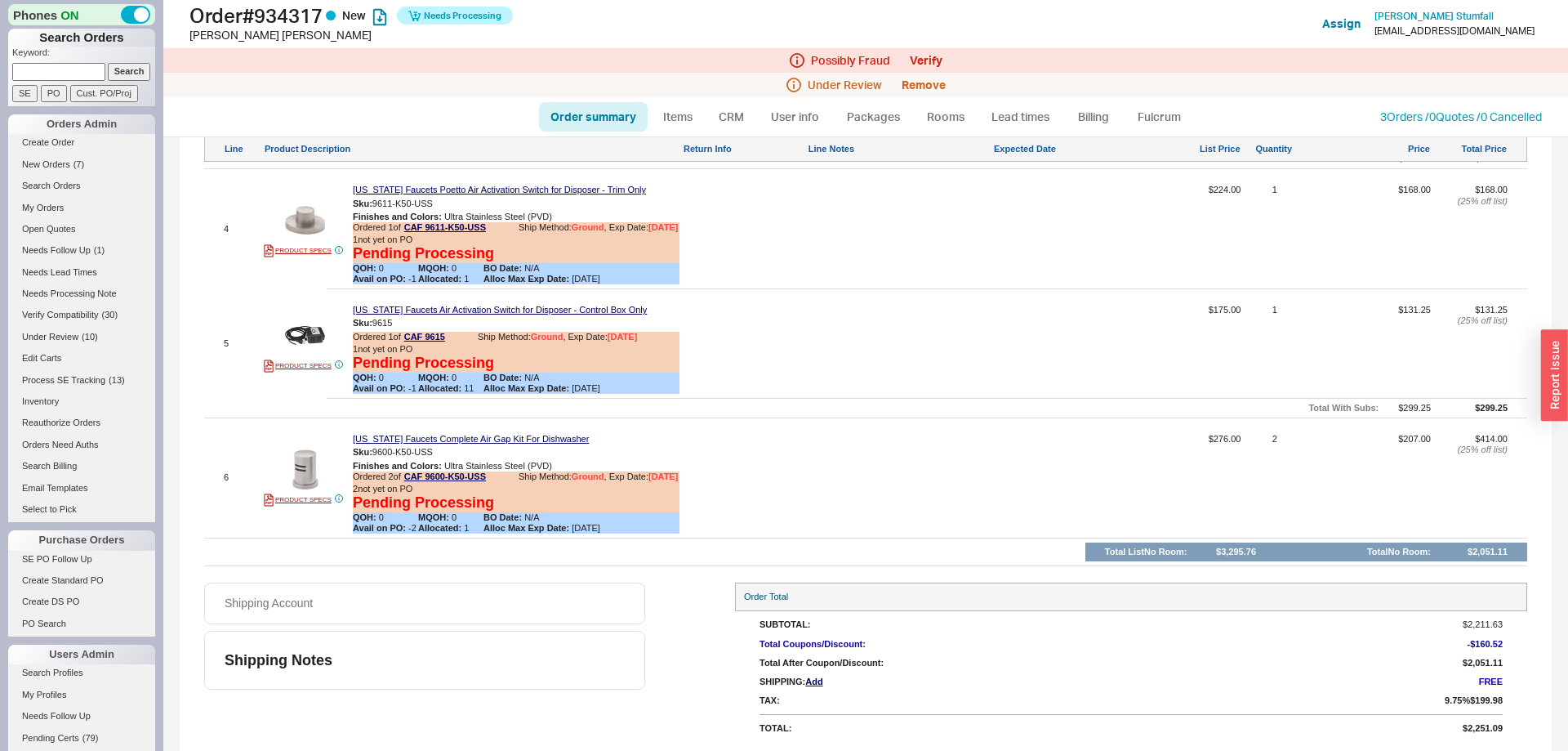
scroll to position [724, 0]
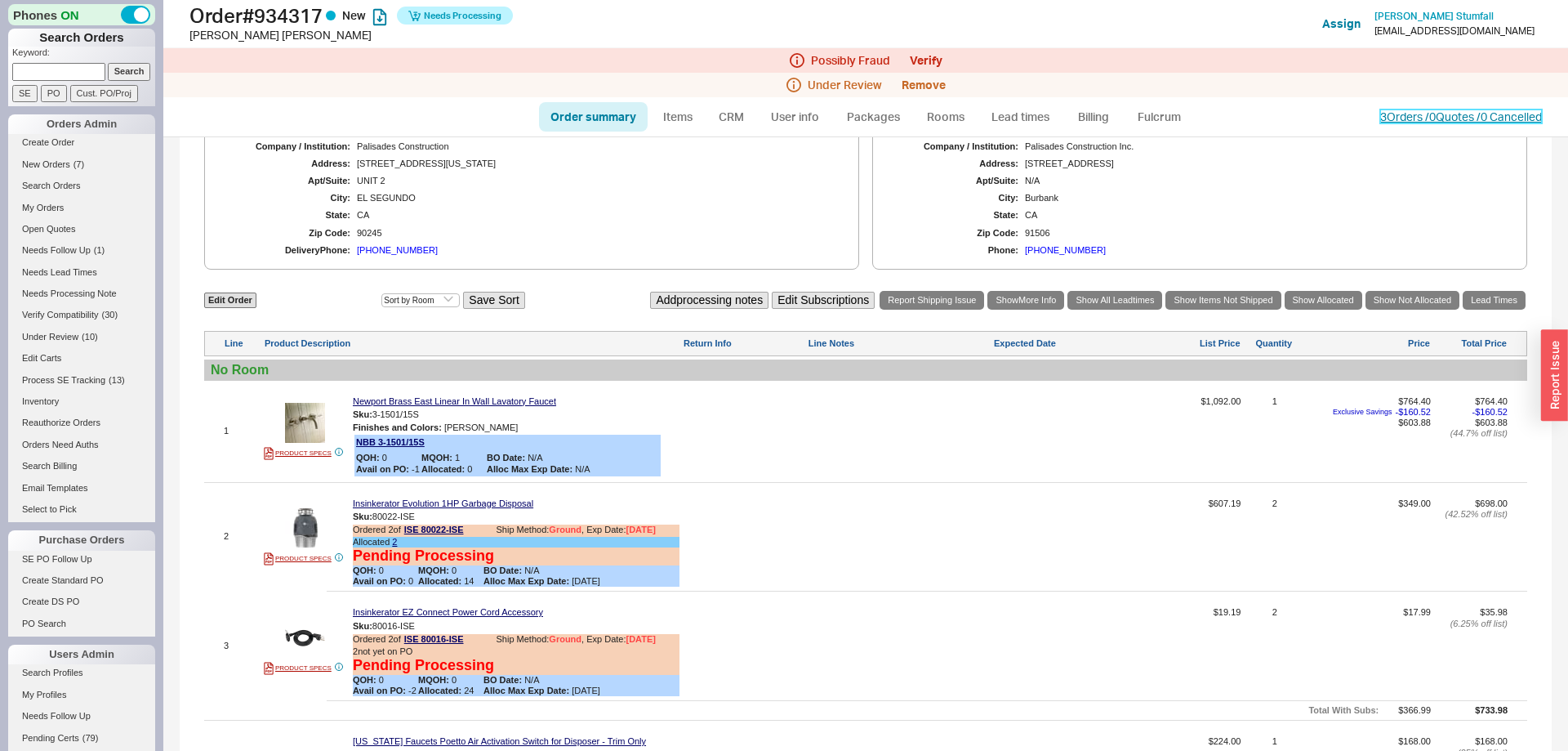
click at [1399, 114] on link "3 Orders / 0 Quotes / 0 Cancelled" at bounding box center [1460, 116] width 162 height 14
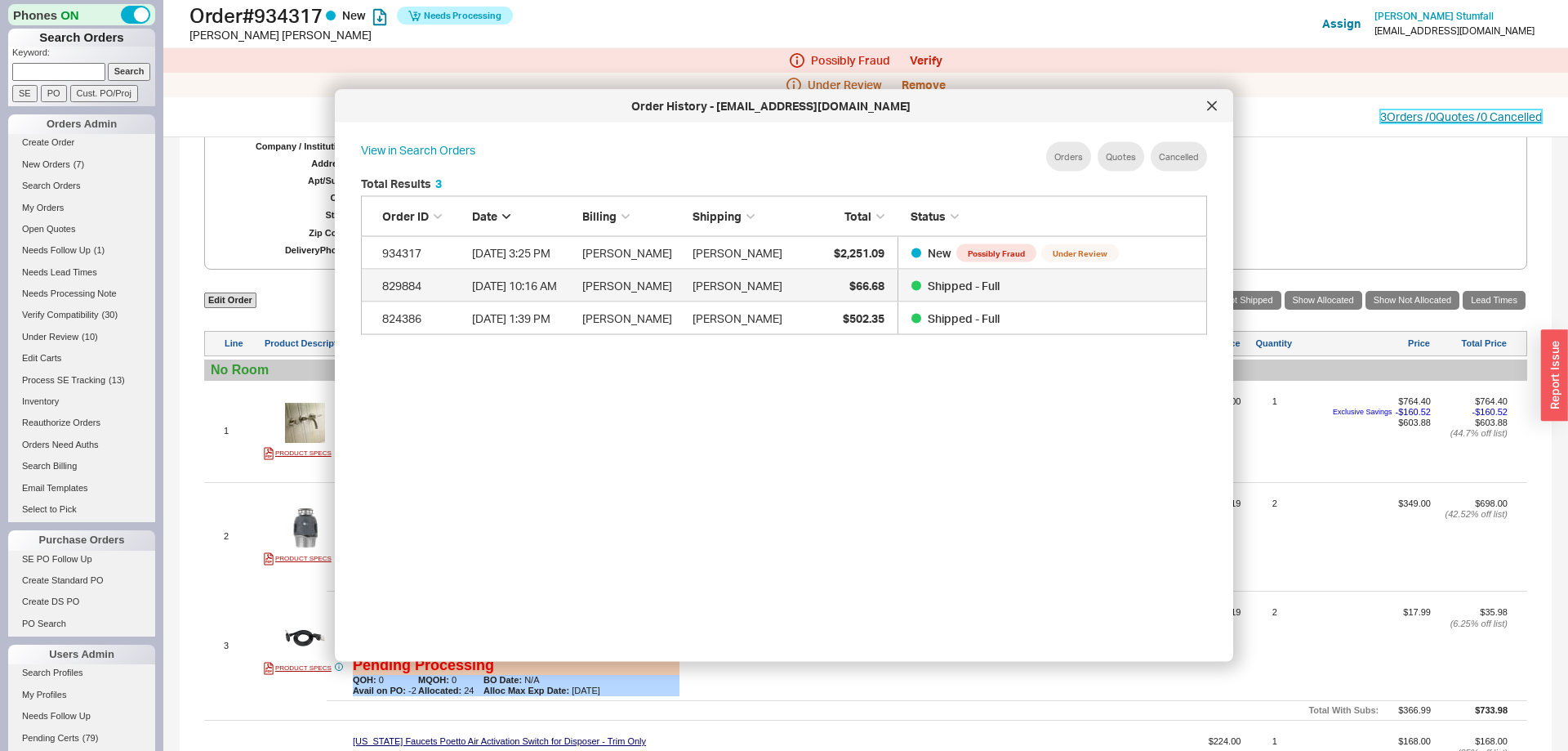
scroll to position [500, 873]
click at [1226, 104] on div "Order History - palisadesbookkeeper@gmail.com" at bounding box center [784, 106] width 899 height 33
click at [1213, 99] on div at bounding box center [1211, 106] width 26 height 26
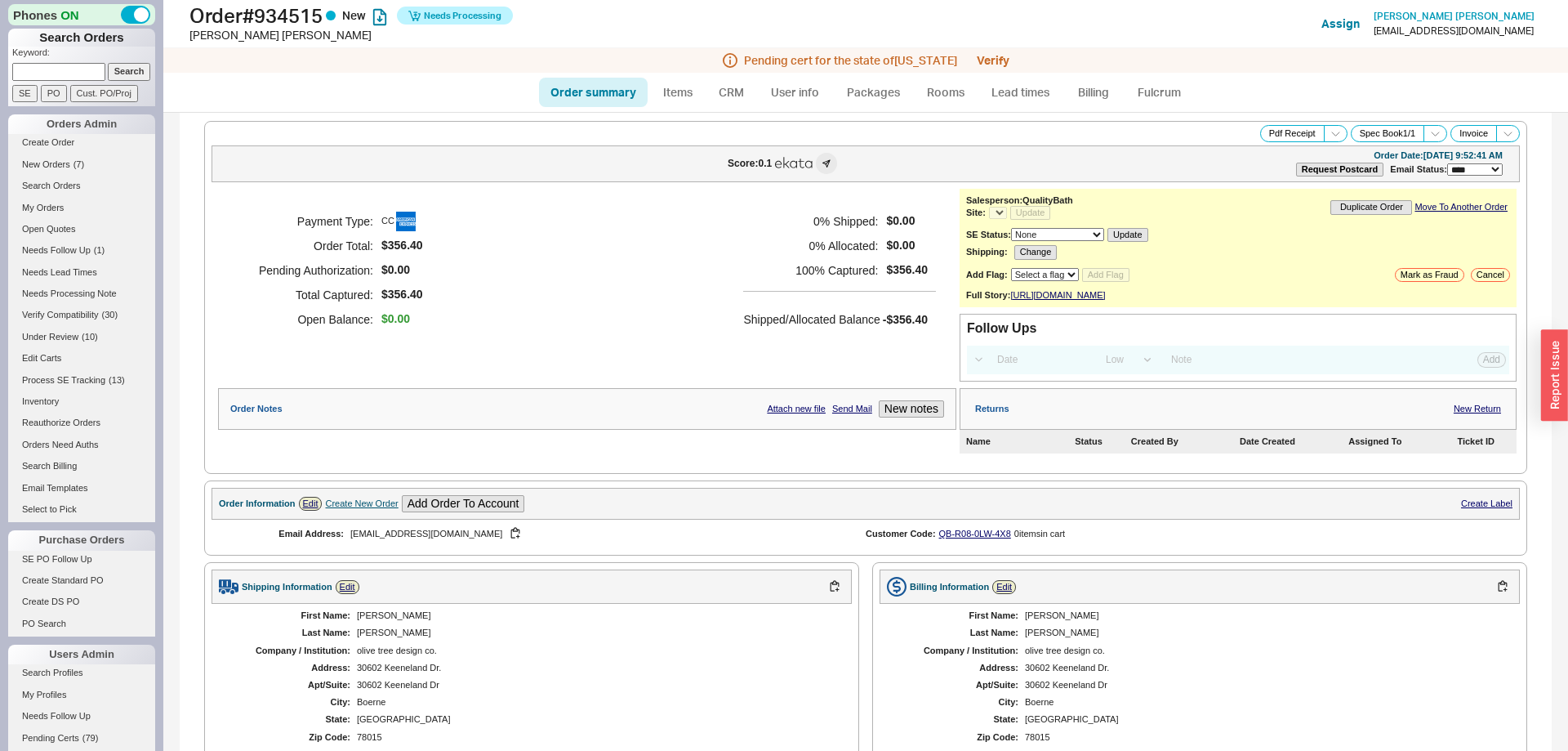
select select "*"
select select "LOW"
select select "3"
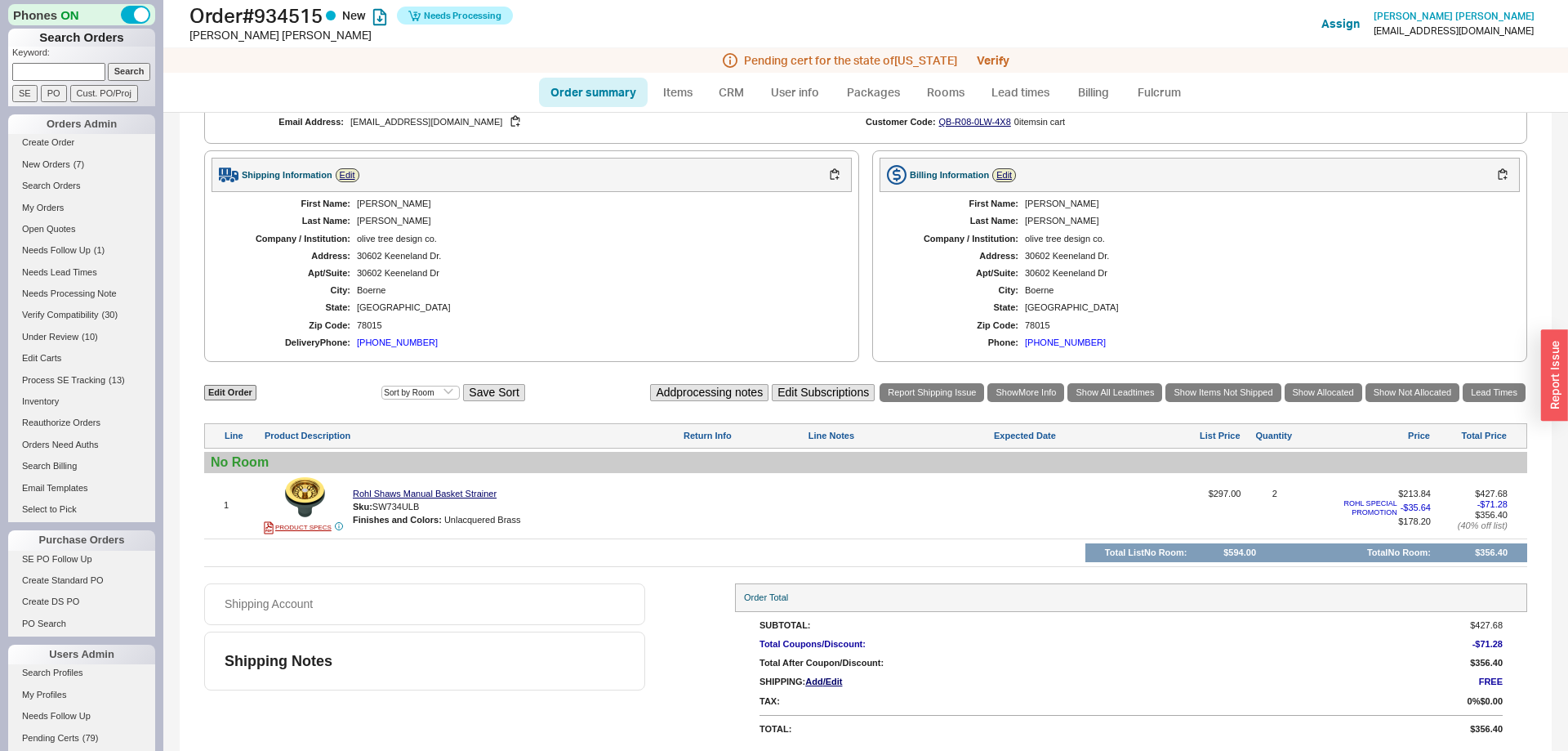
select select "*"
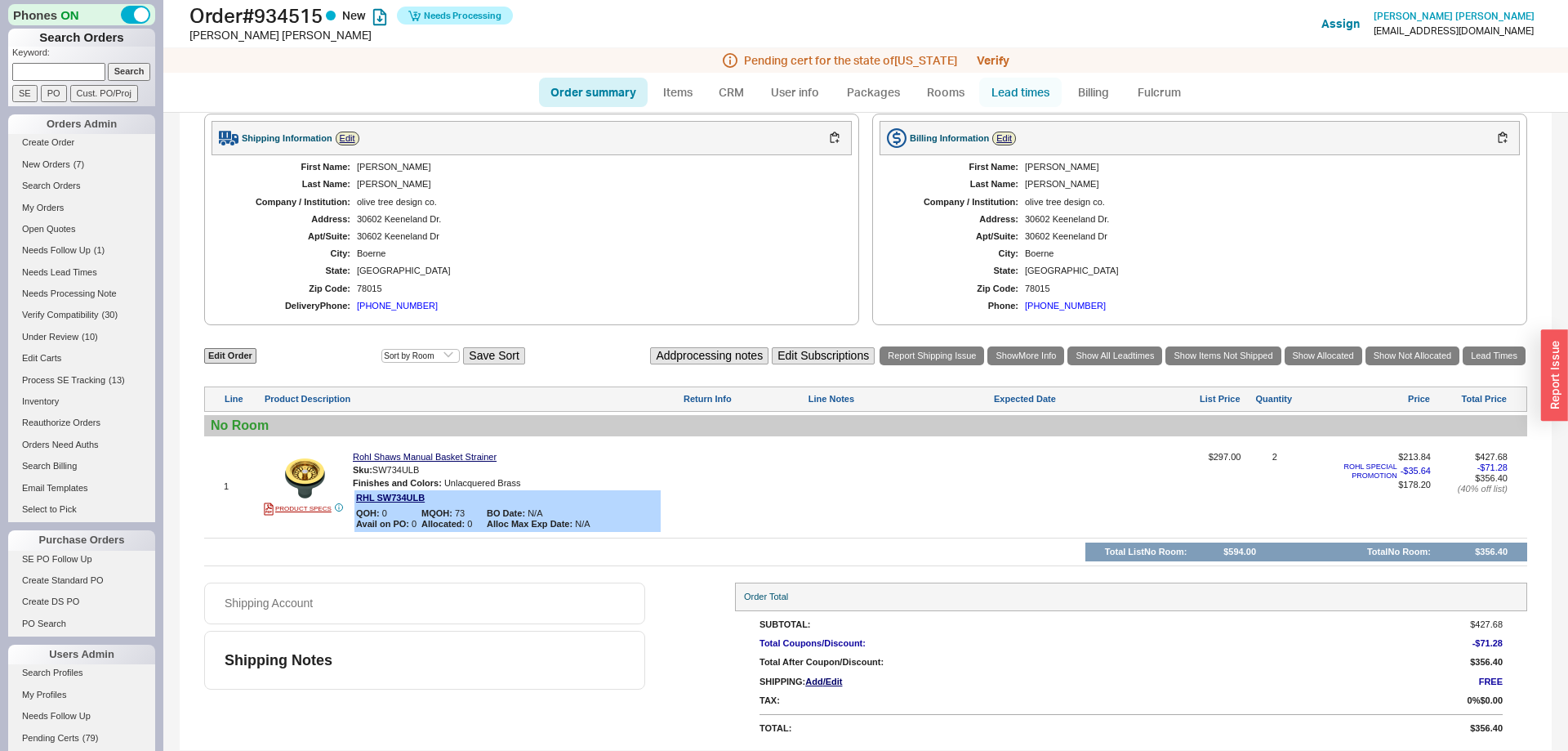
scroll to position [0, 0]
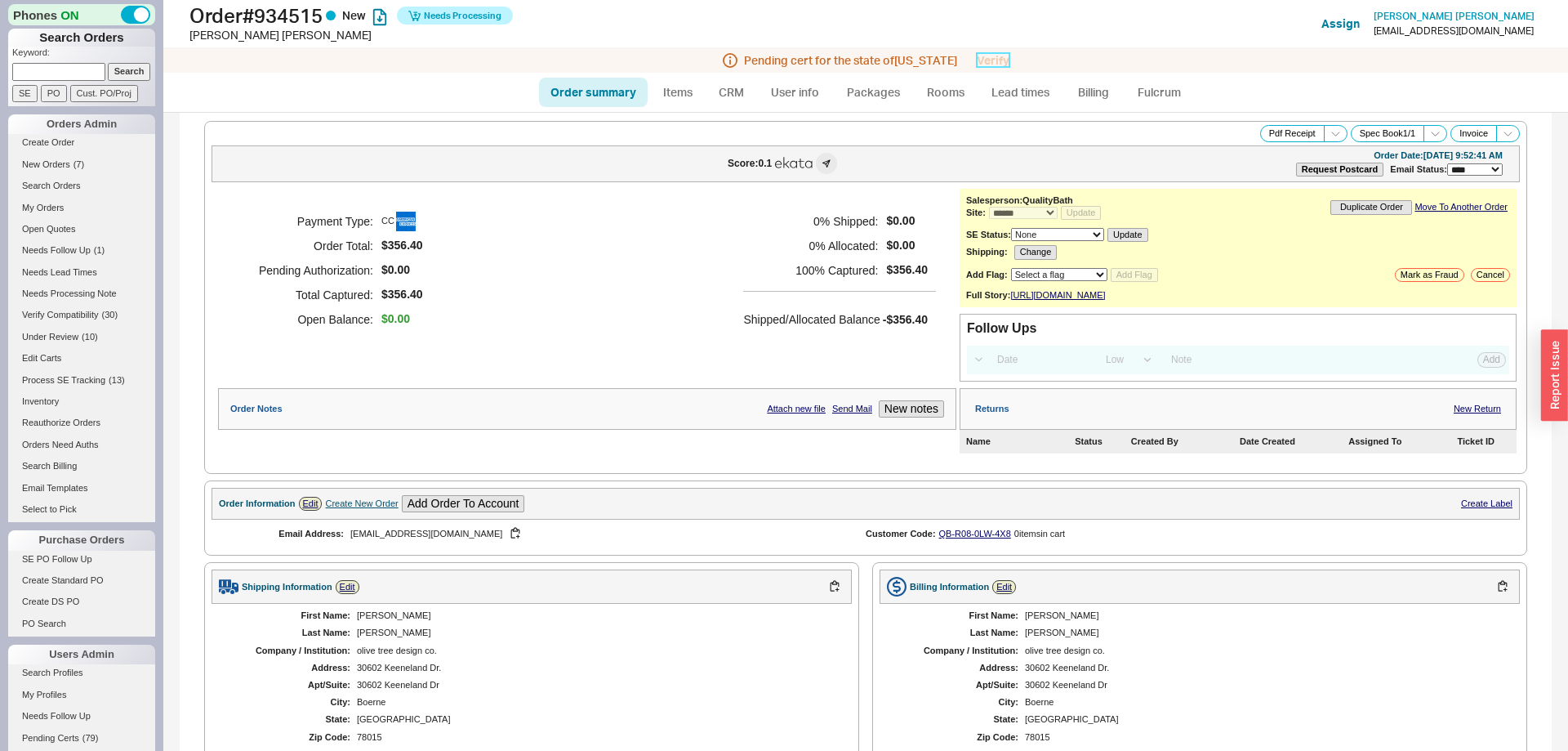
click at [984, 58] on link "Verify" at bounding box center [993, 60] width 33 height 14
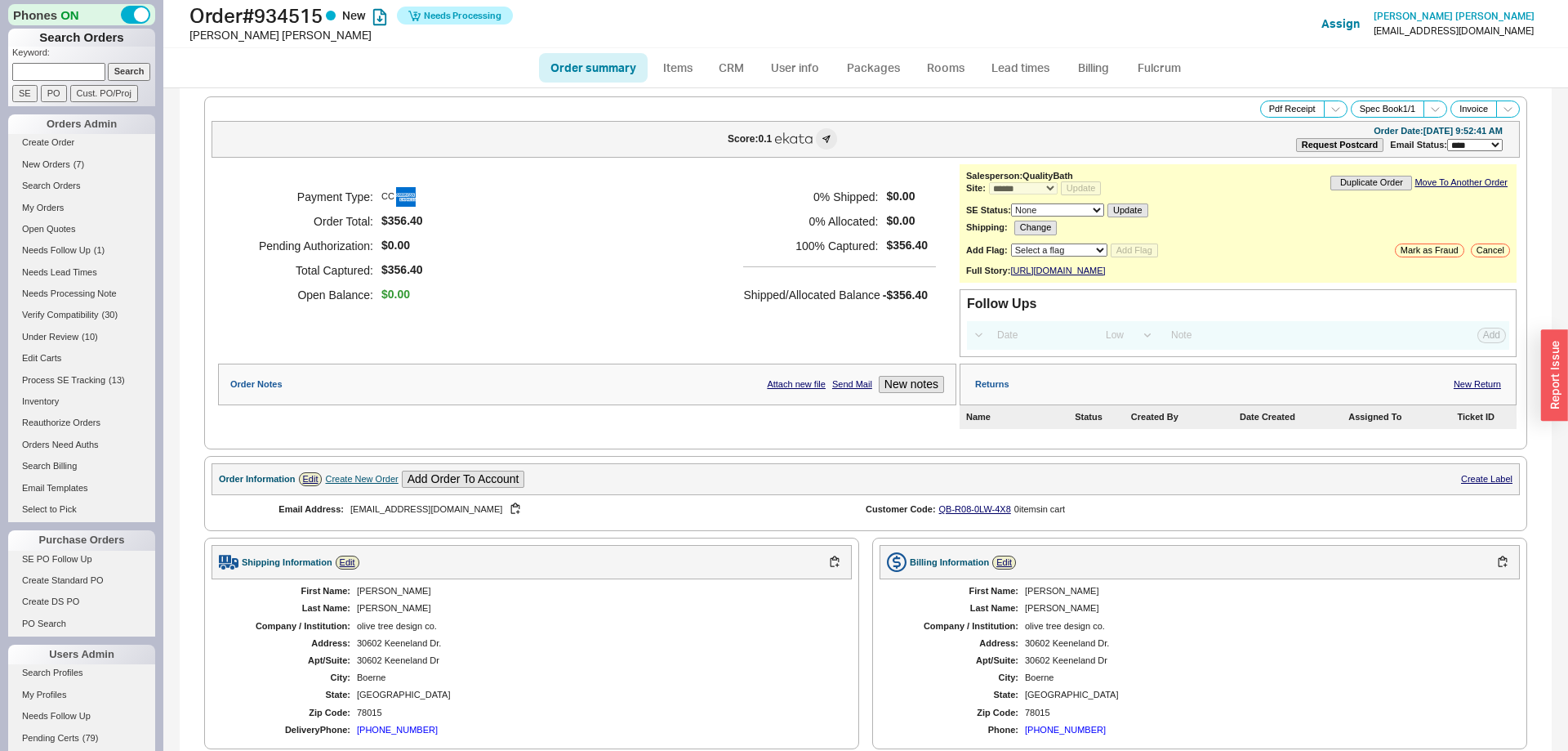
scroll to position [439, 0]
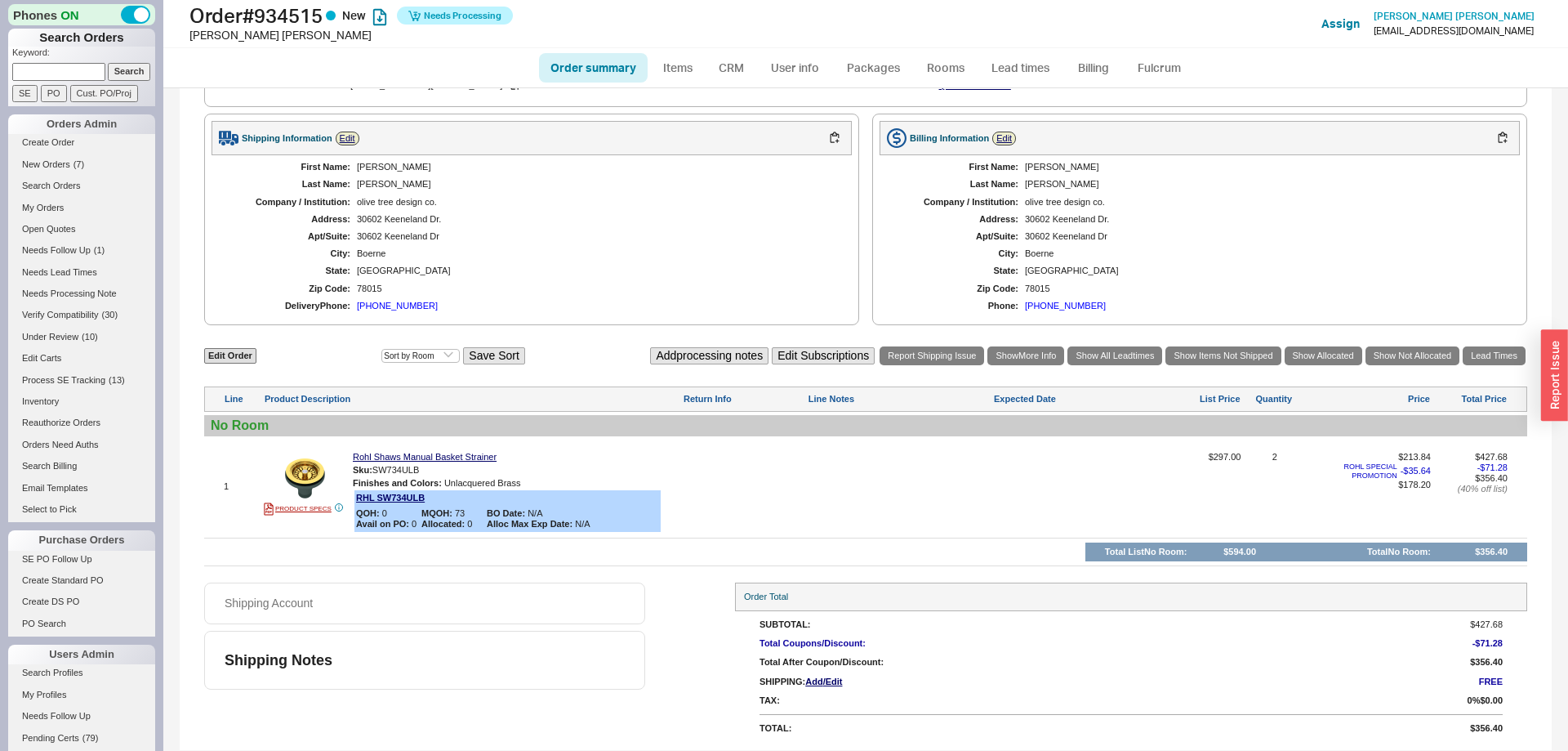
click at [1156, 52] on ul "Order summary Items CRM User info Packages Rooms Lead times Billing Fulcrum" at bounding box center [866, 68] width 667 height 39
click at [1155, 58] on link "Fulcrum" at bounding box center [1159, 68] width 67 height 30
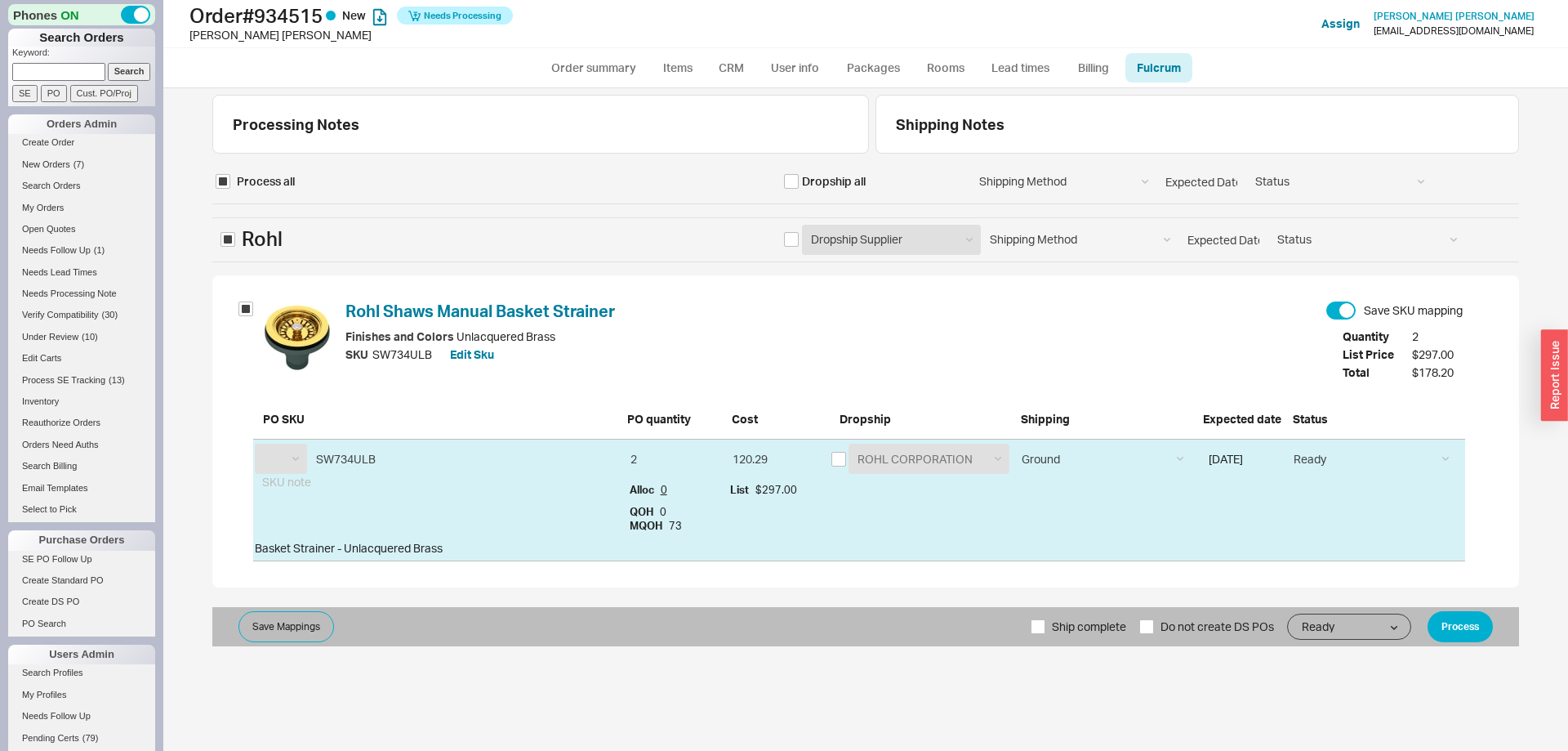
select select "RHL"
click at [1098, 624] on span "Ship complete" at bounding box center [1089, 626] width 75 height 39
click at [1045, 624] on input "Ship complete" at bounding box center [1038, 626] width 14 height 14
checkbox input "true"
click at [1473, 621] on button "Process" at bounding box center [1460, 626] width 65 height 31
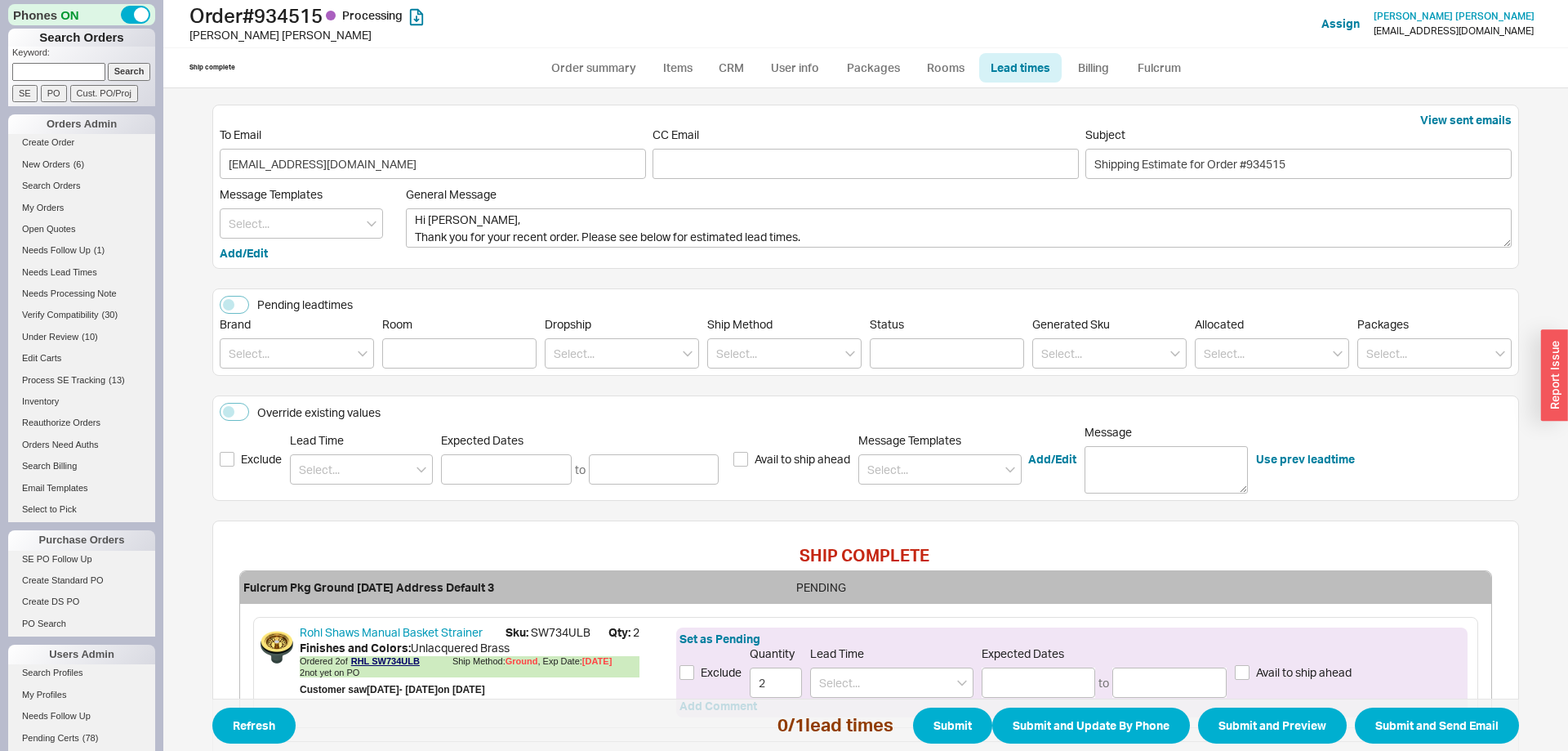
scroll to position [125, 0]
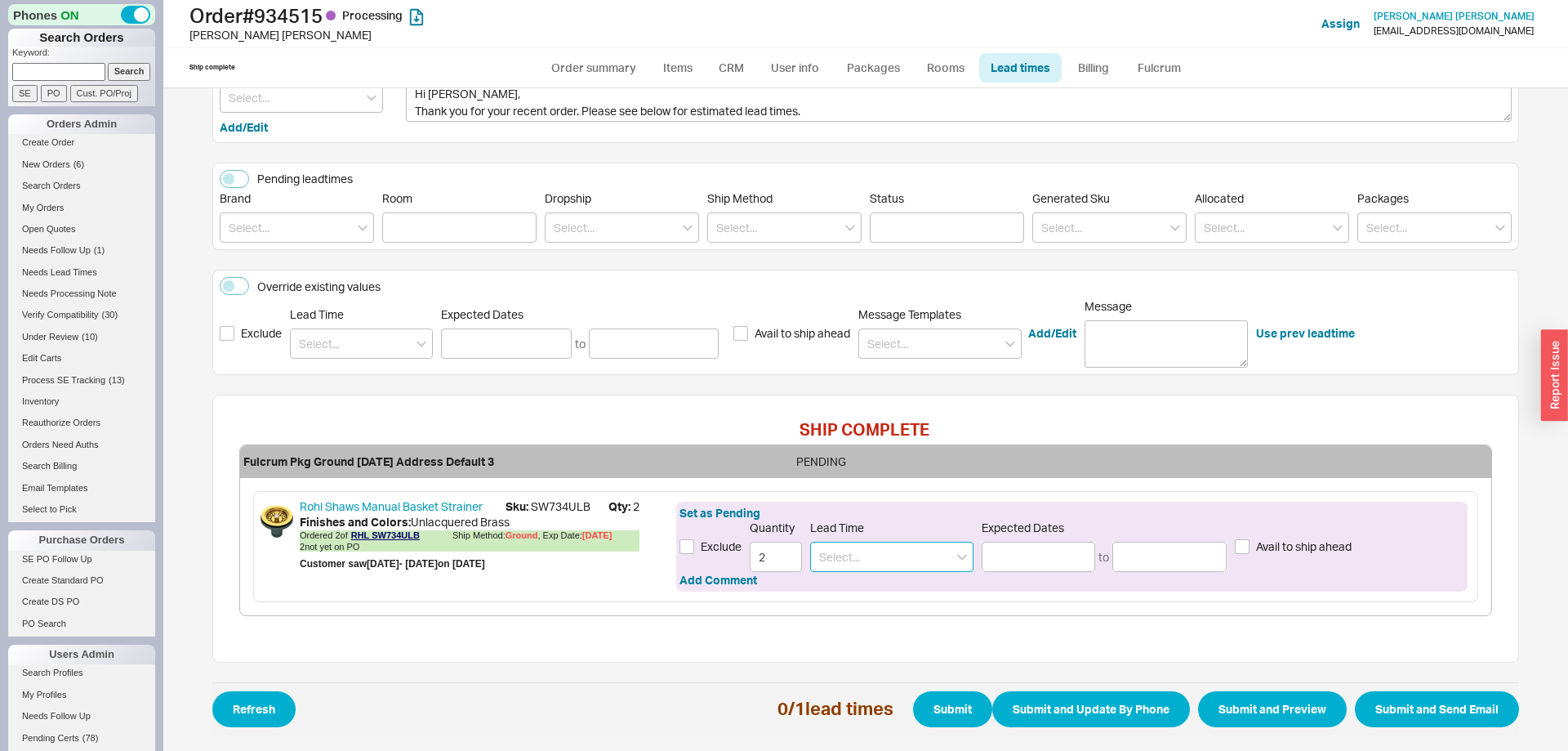
click at [870, 542] on input at bounding box center [891, 557] width 163 height 31
click at [904, 592] on div "7 - 10 Business Days" at bounding box center [891, 591] width 162 height 30
type input "7 - 10 Business Days"
type input "08/27/2025"
type input "09/02/2025"
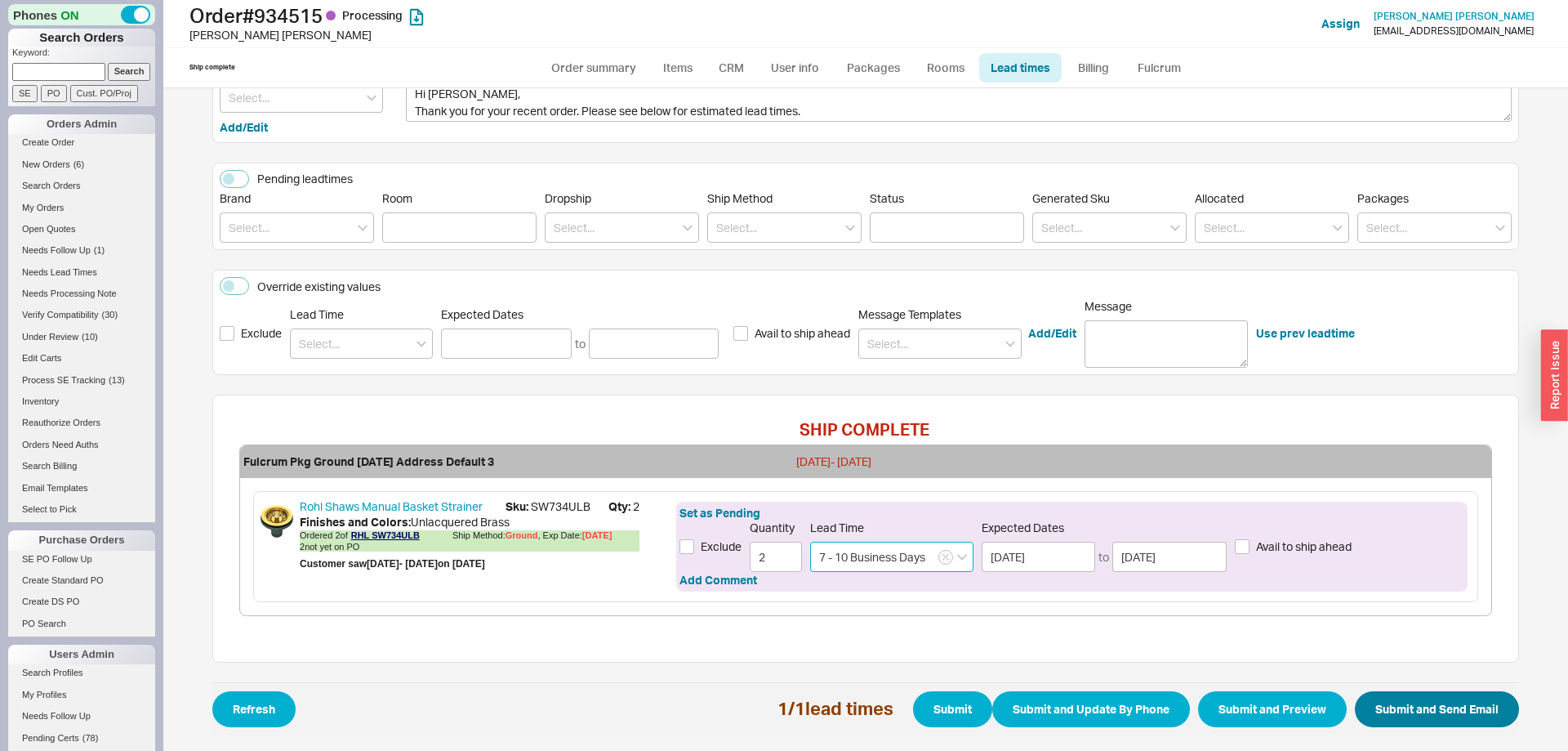
type input "7 - 10 Business Days"
click at [1480, 720] on button "Submit and Send Email" at bounding box center [1438, 709] width 164 height 36
select select "*"
select select "LOW"
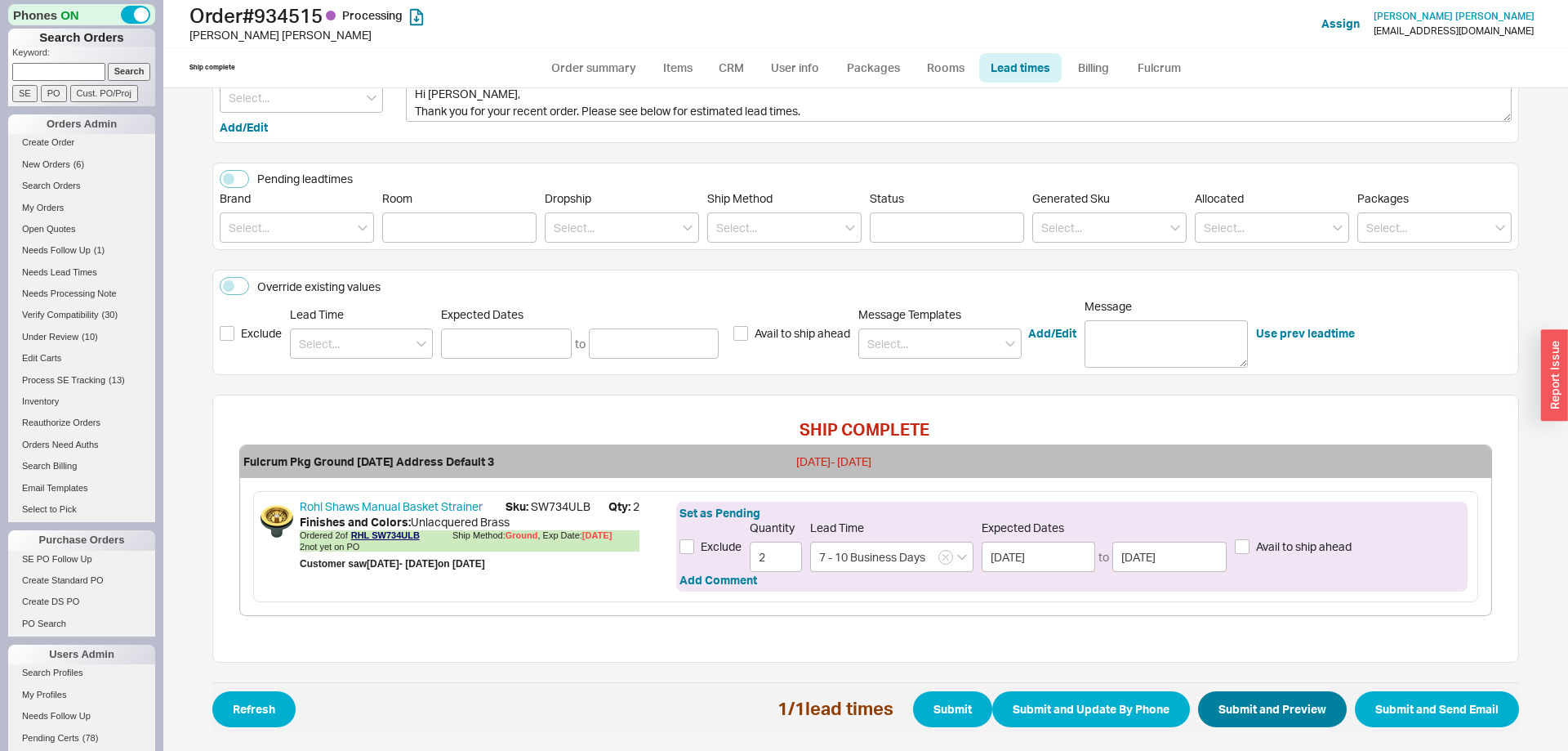
select select "3"
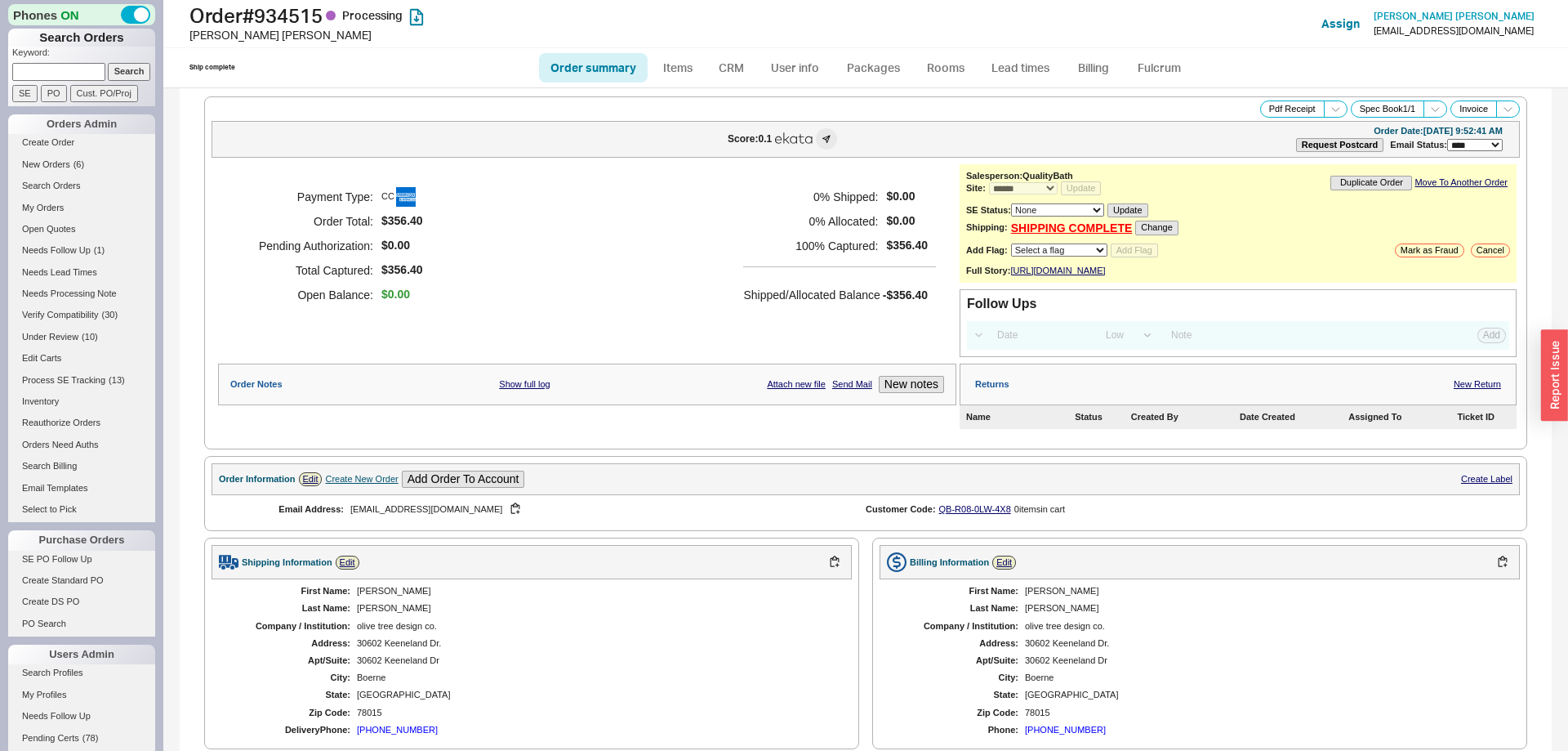
select select "*"
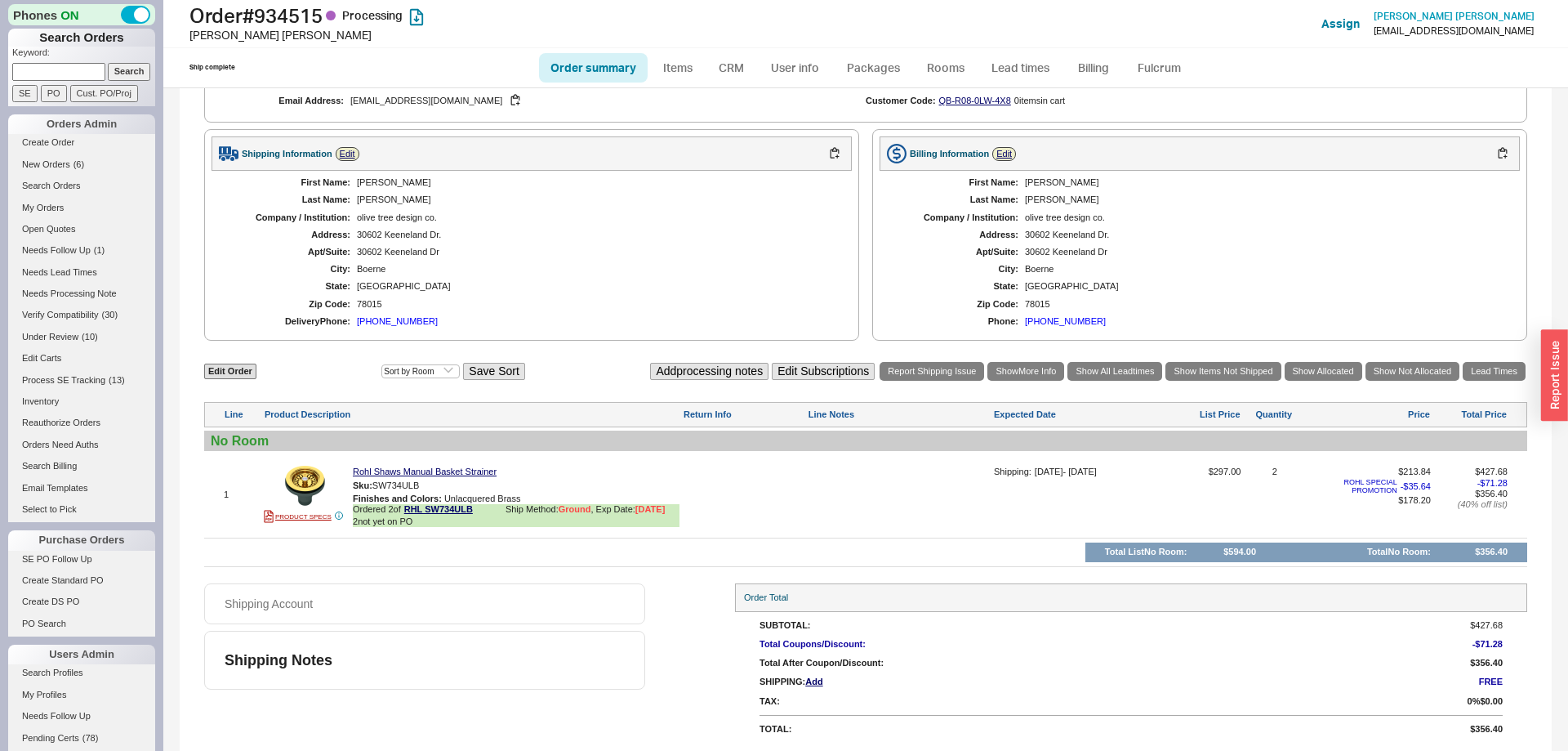
scroll to position [525, 0]
click at [486, 514] on icon at bounding box center [481, 511] width 10 height 10
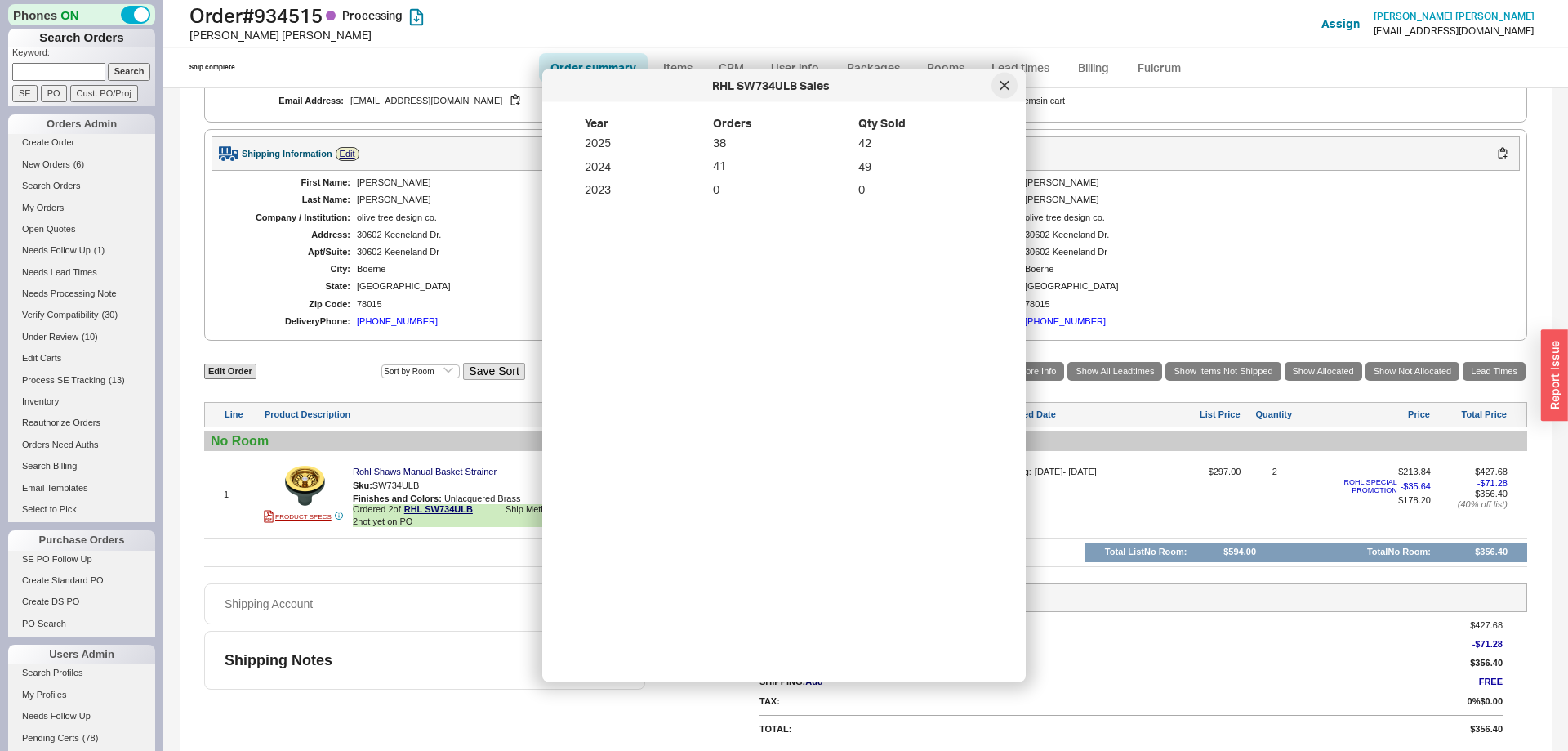
click at [1011, 84] on div at bounding box center [1005, 86] width 26 height 26
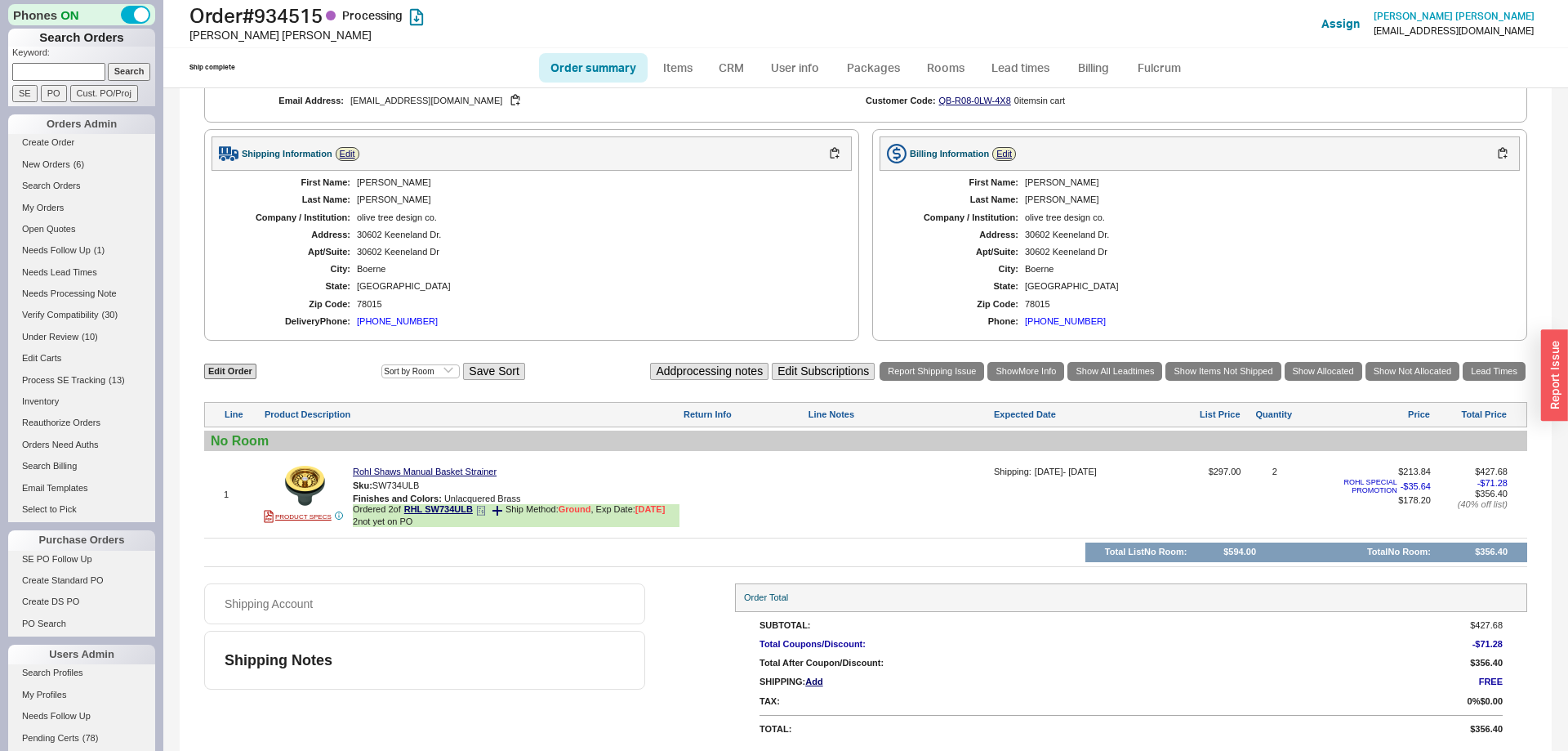
click at [496, 512] on icon at bounding box center [497, 511] width 10 height 10
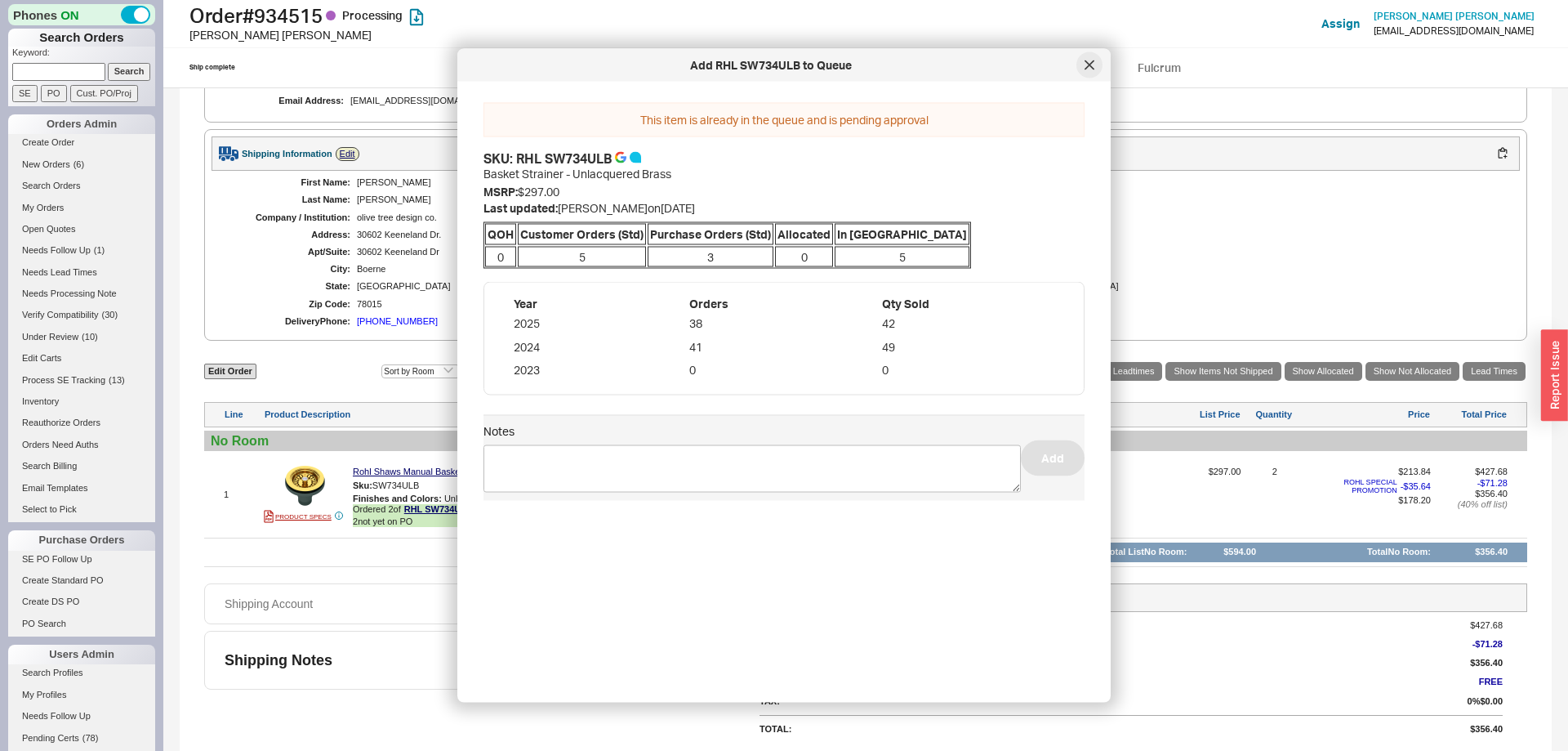
click at [1083, 72] on div at bounding box center [1089, 65] width 26 height 26
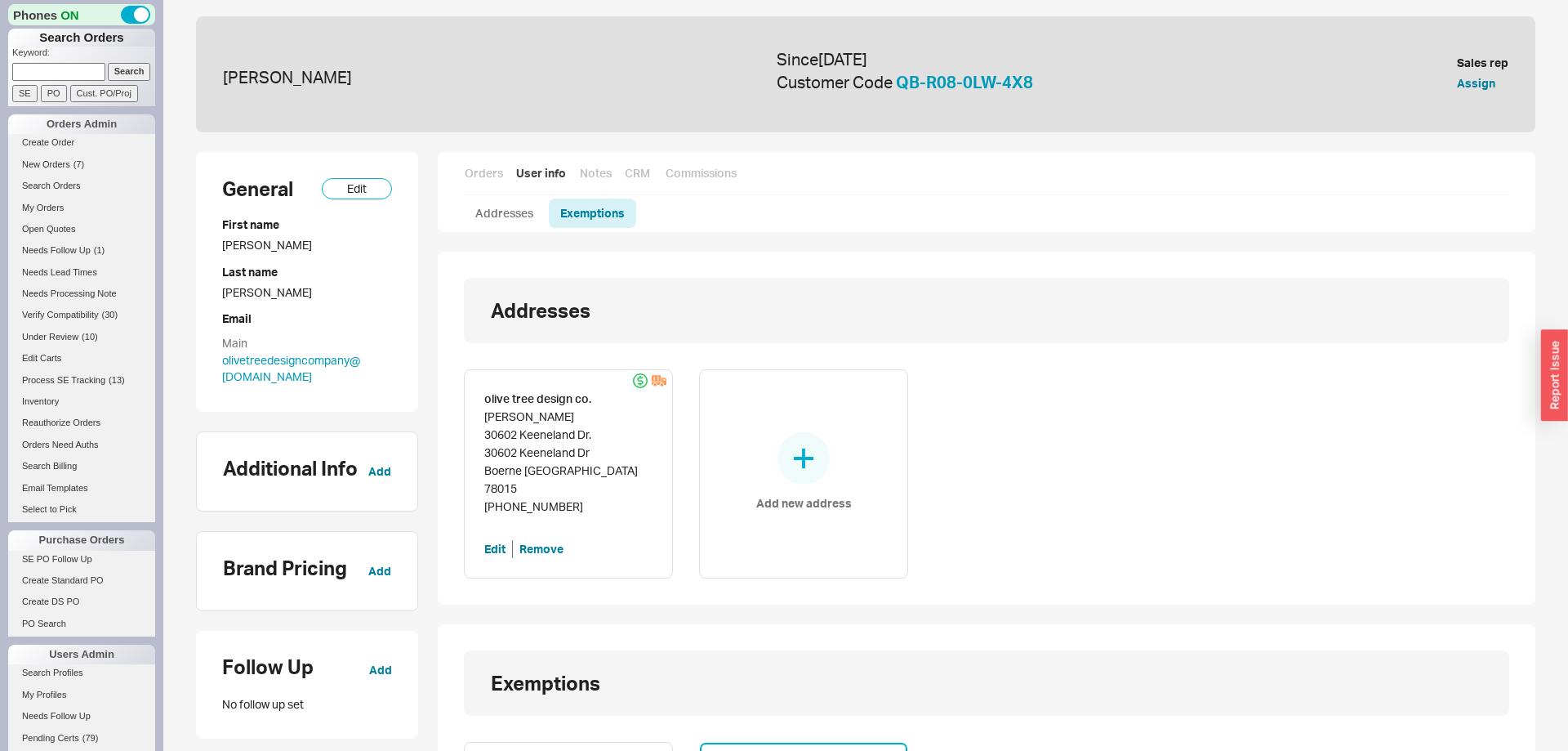
scroll to position [373, 0]
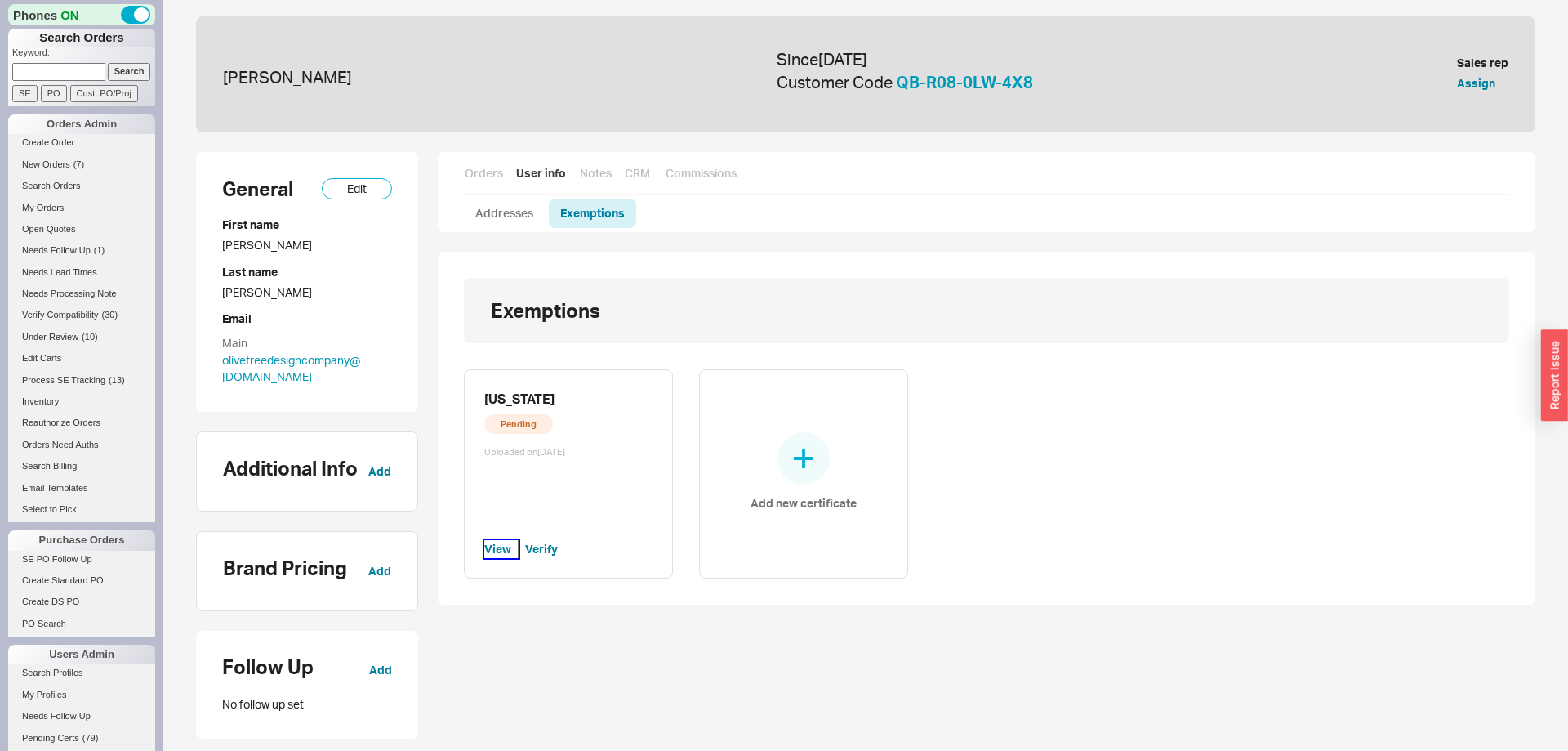
click at [511, 545] on button "View" at bounding box center [501, 548] width 34 height 18
click at [546, 549] on button "Verify" at bounding box center [541, 548] width 33 height 18
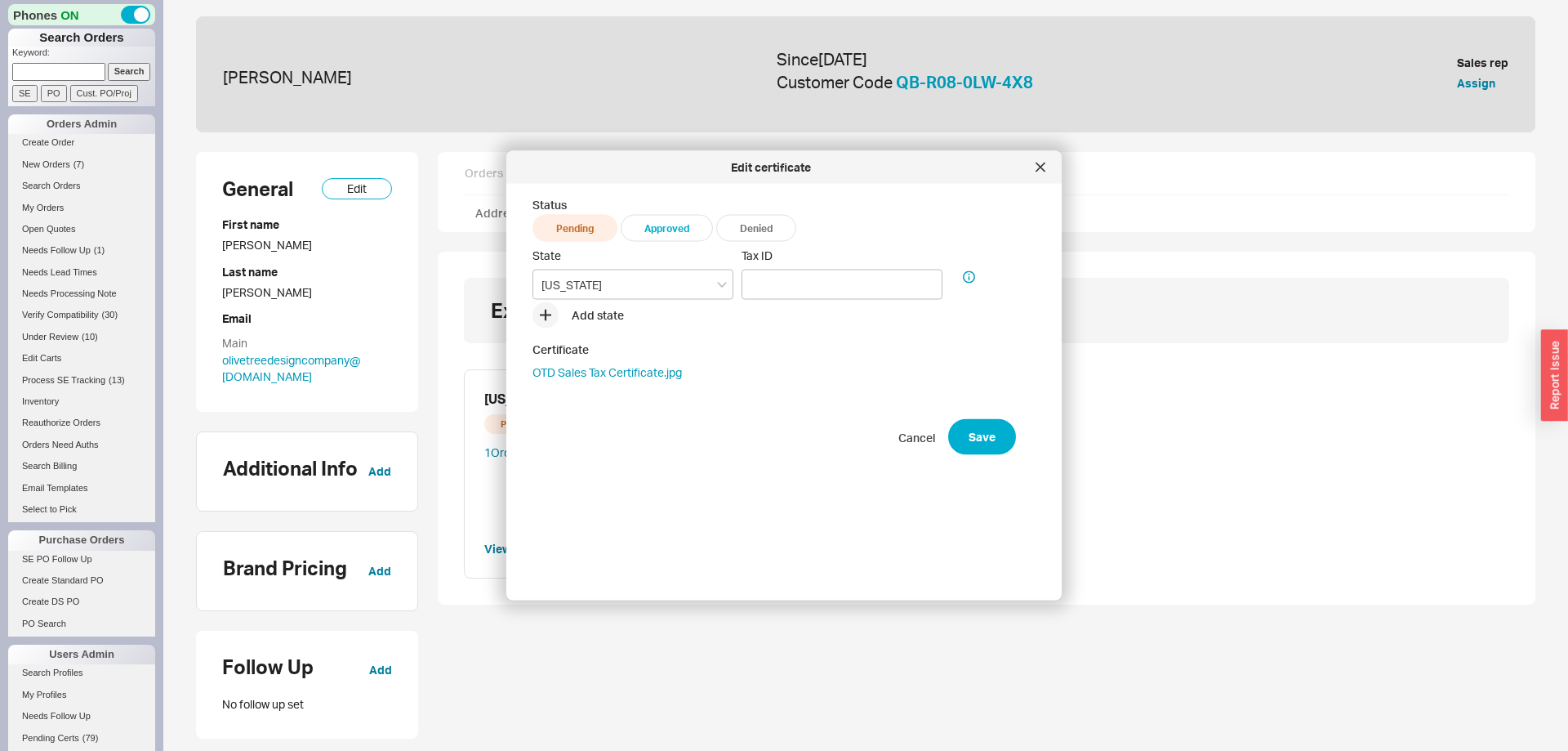
click at [669, 222] on span "Approved" at bounding box center [667, 228] width 92 height 27
click at [803, 299] on input "Tax ID" at bounding box center [841, 285] width 201 height 31
type input "see attached"
click at [970, 448] on button "Save" at bounding box center [982, 437] width 68 height 36
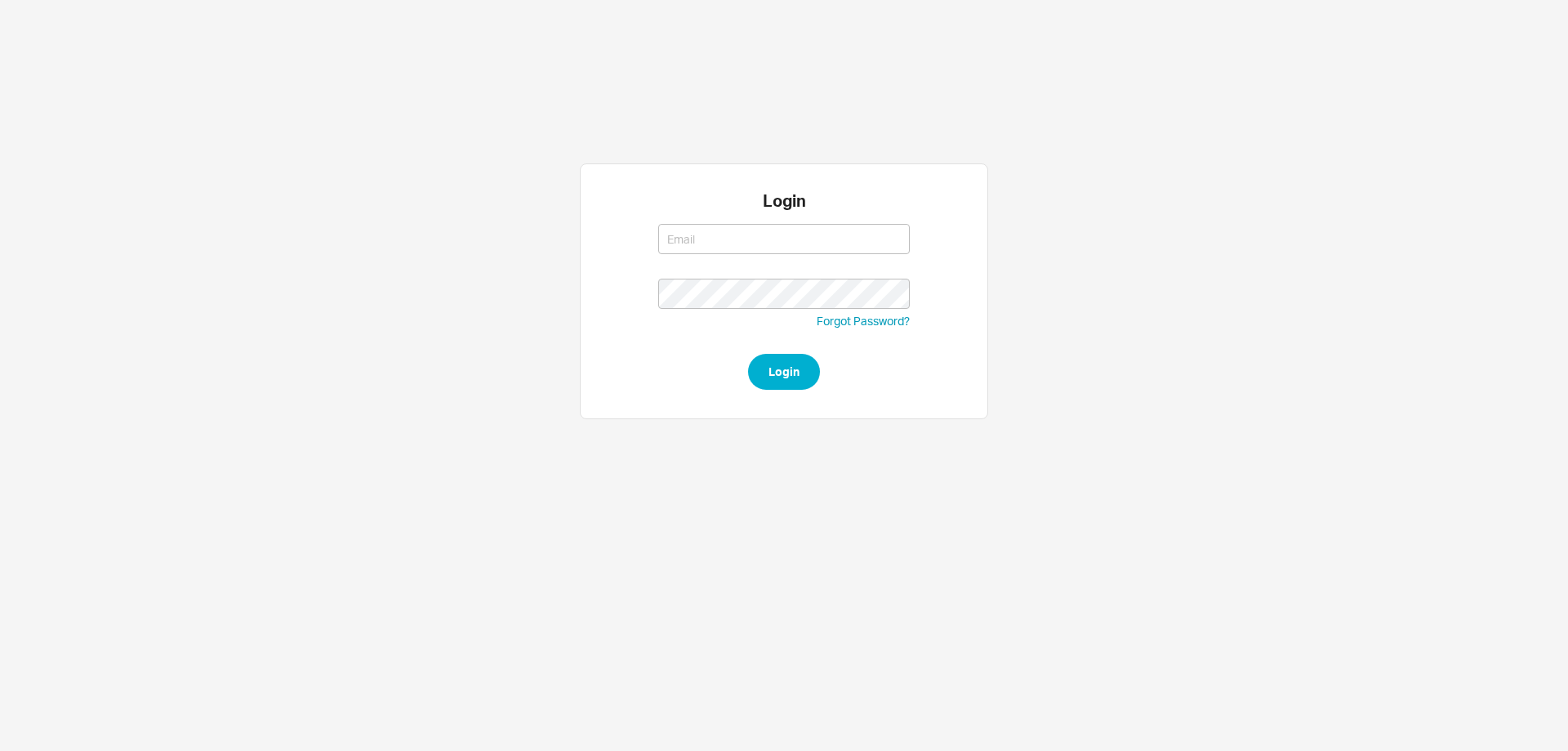
type input "[EMAIL_ADDRESS][DOMAIN_NAME]"
click at [788, 375] on button "Login" at bounding box center [784, 371] width 72 height 36
